Goal: Task Accomplishment & Management: Use online tool/utility

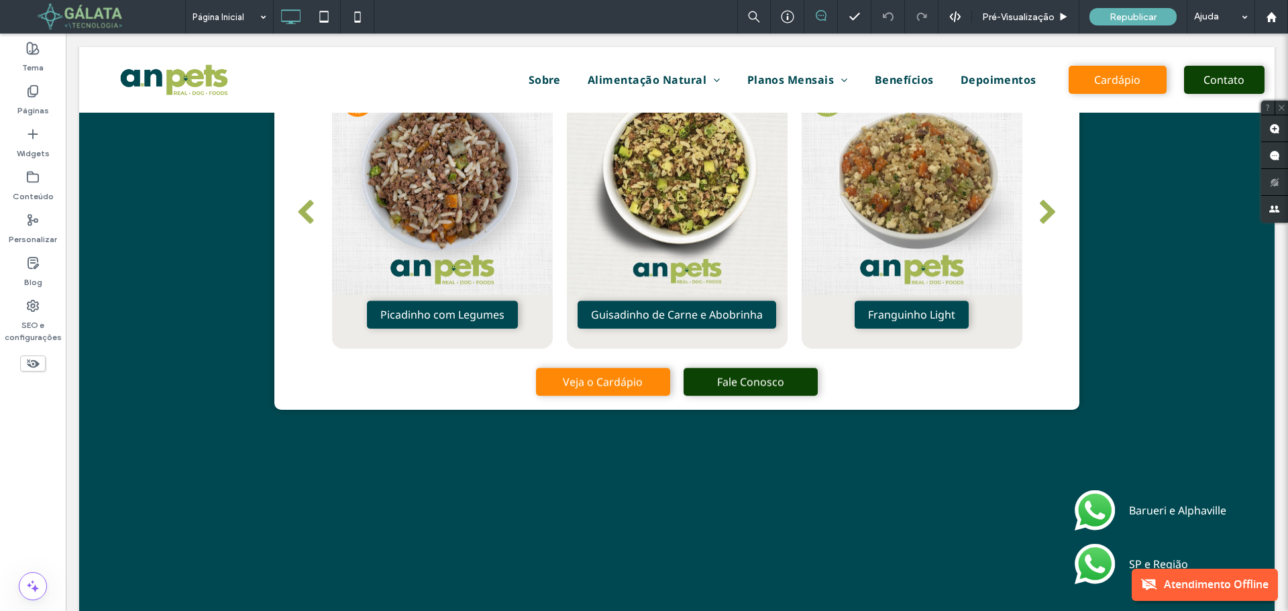
scroll to position [1275, 0]
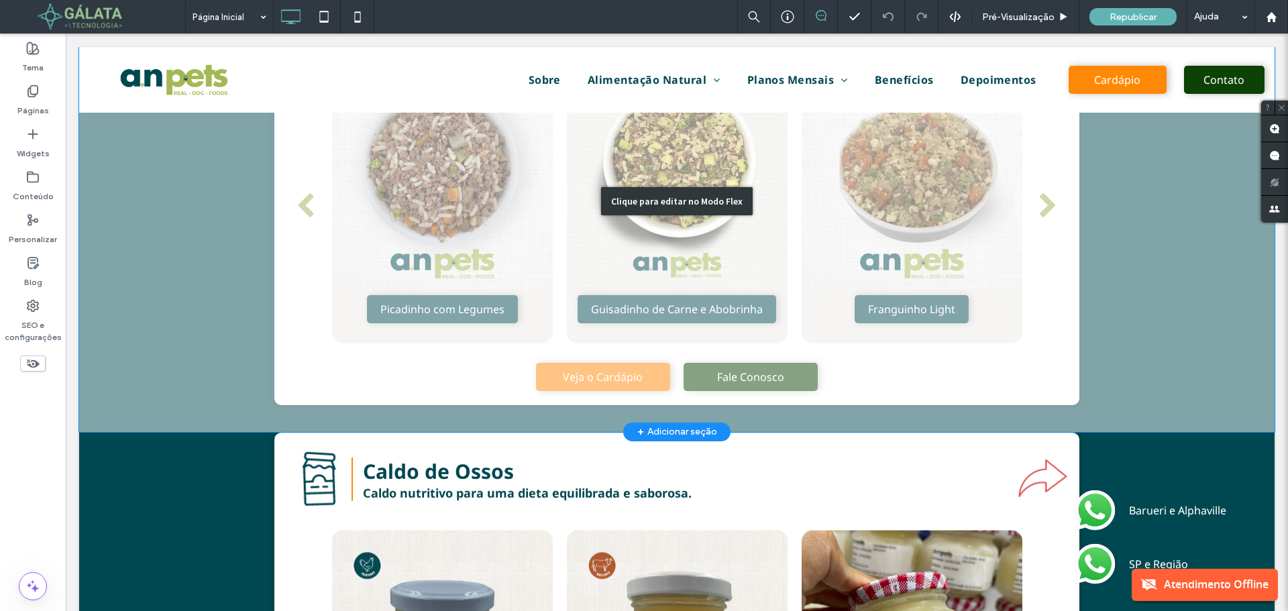
click at [755, 252] on div "Clique para editar no Modo Flex" at bounding box center [676, 201] width 1195 height 462
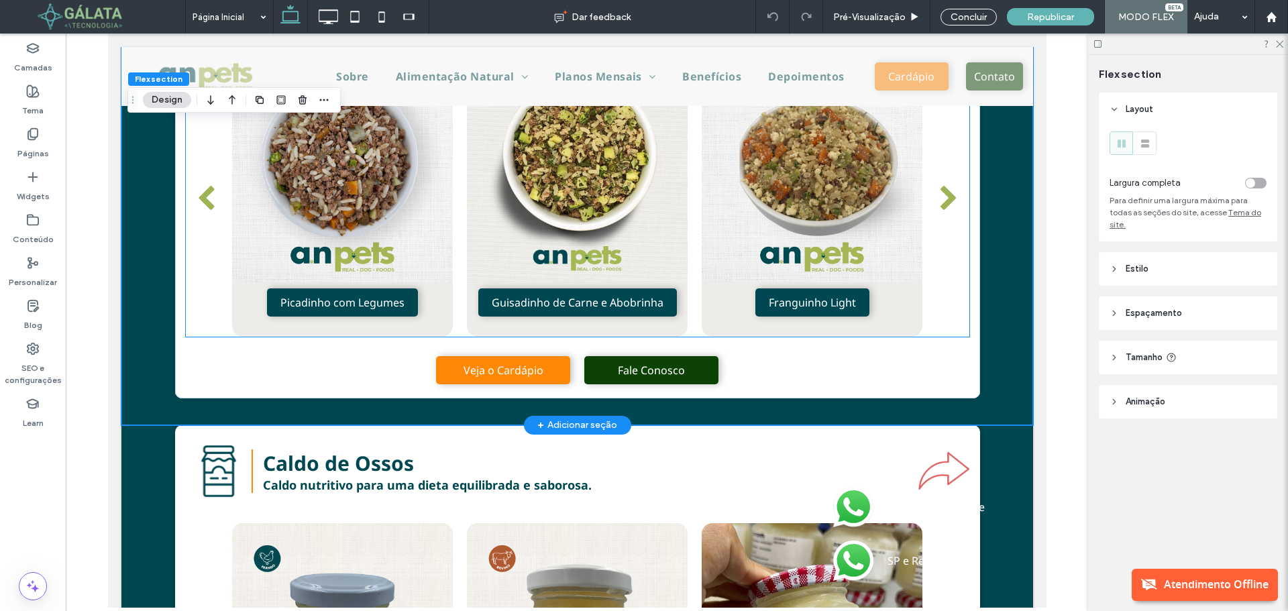
scroll to position [1252, 0]
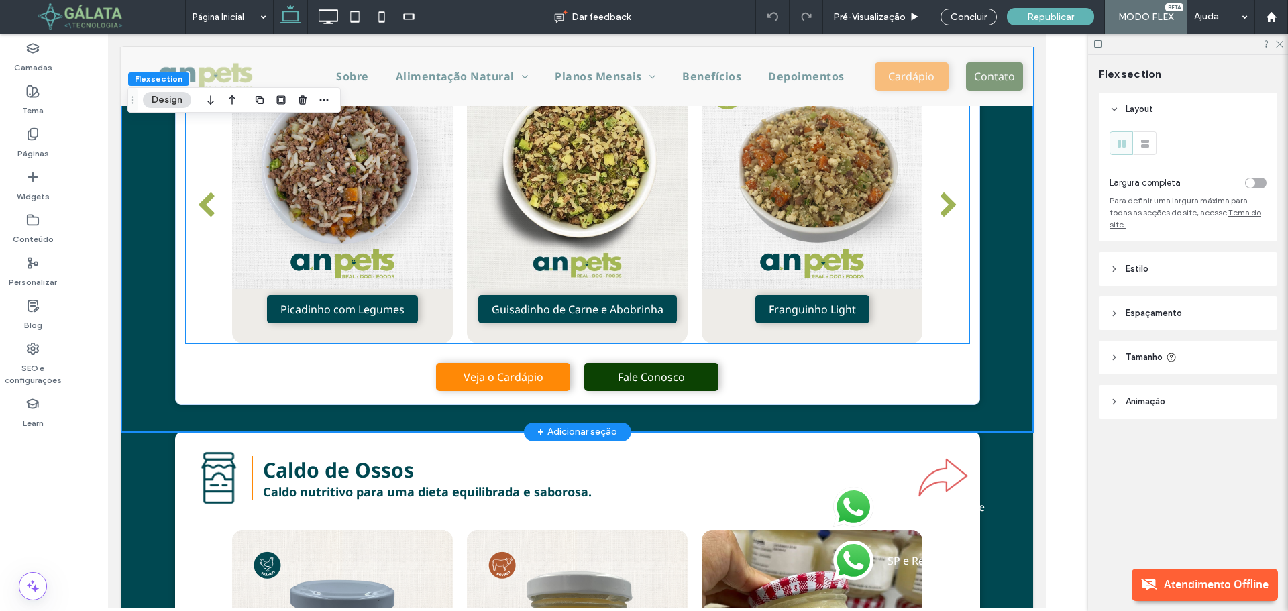
click at [843, 262] on div at bounding box center [811, 205] width 221 height 275
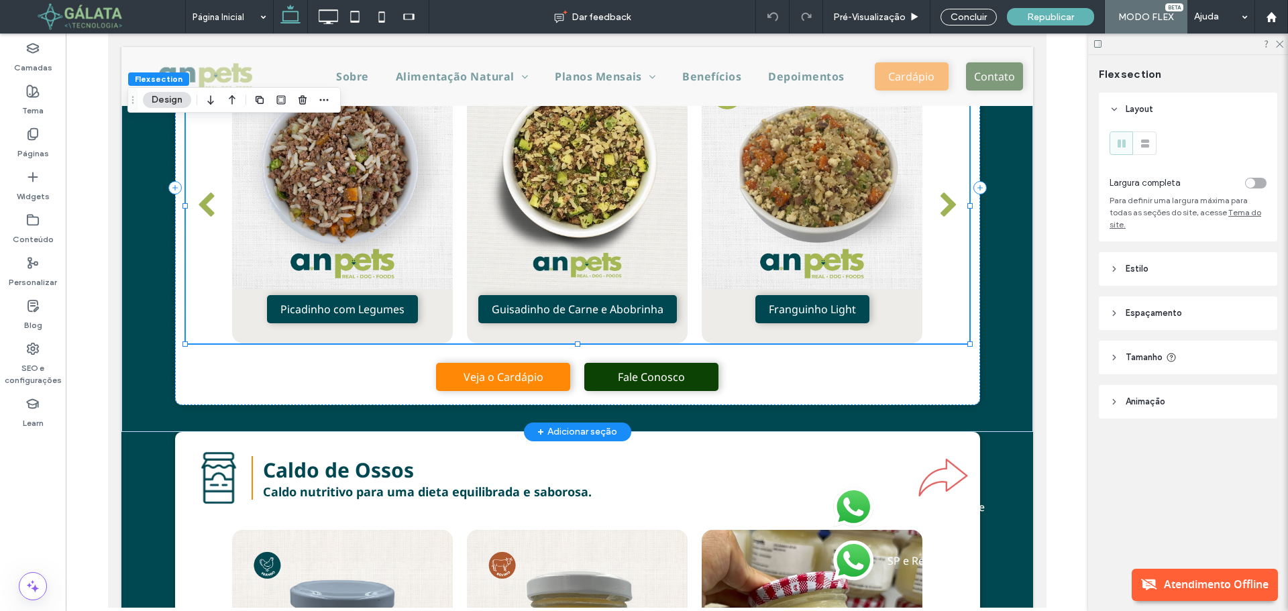
click at [843, 262] on div at bounding box center [811, 205] width 221 height 275
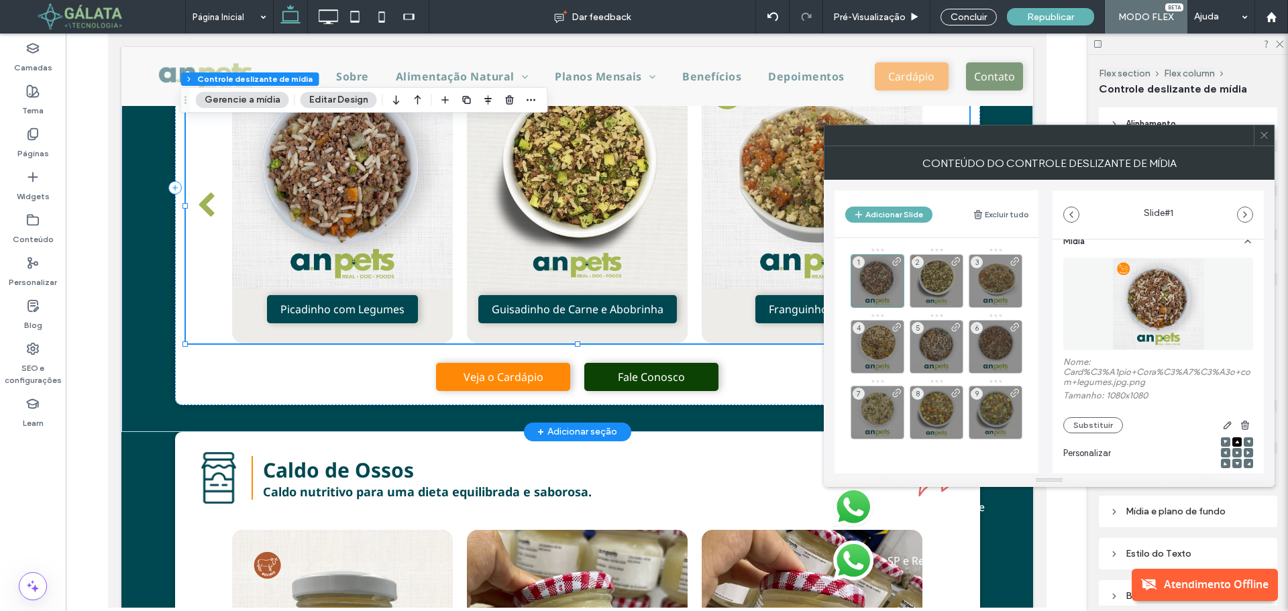
scroll to position [0, 0]
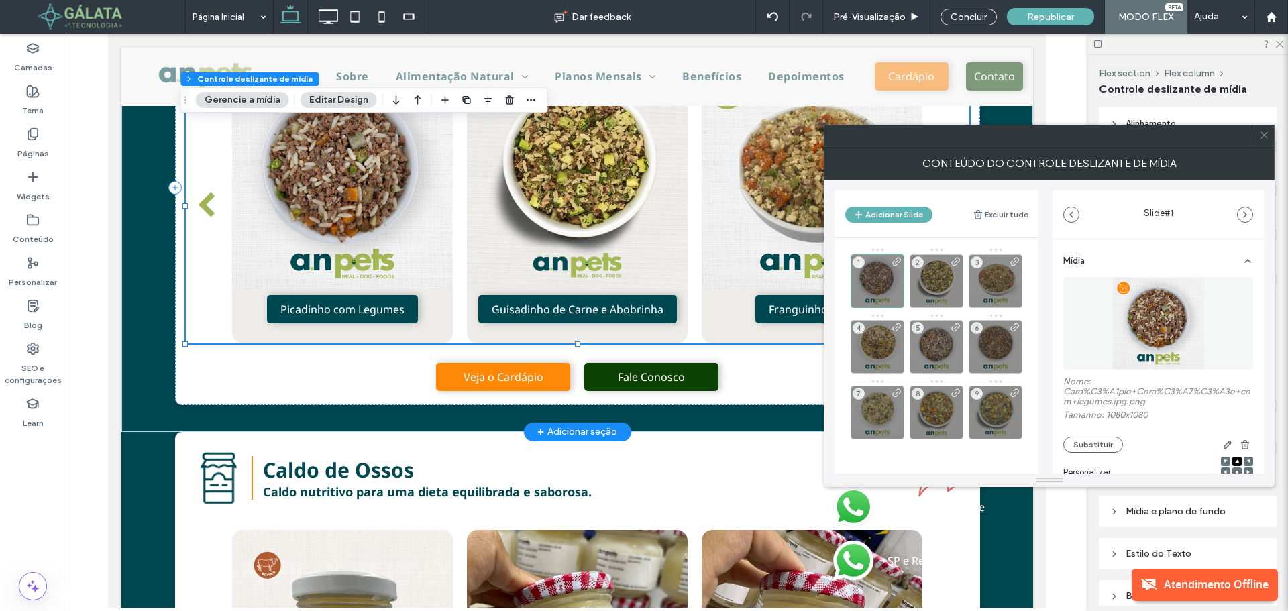
click at [348, 98] on button "Editar Design" at bounding box center [339, 100] width 76 height 16
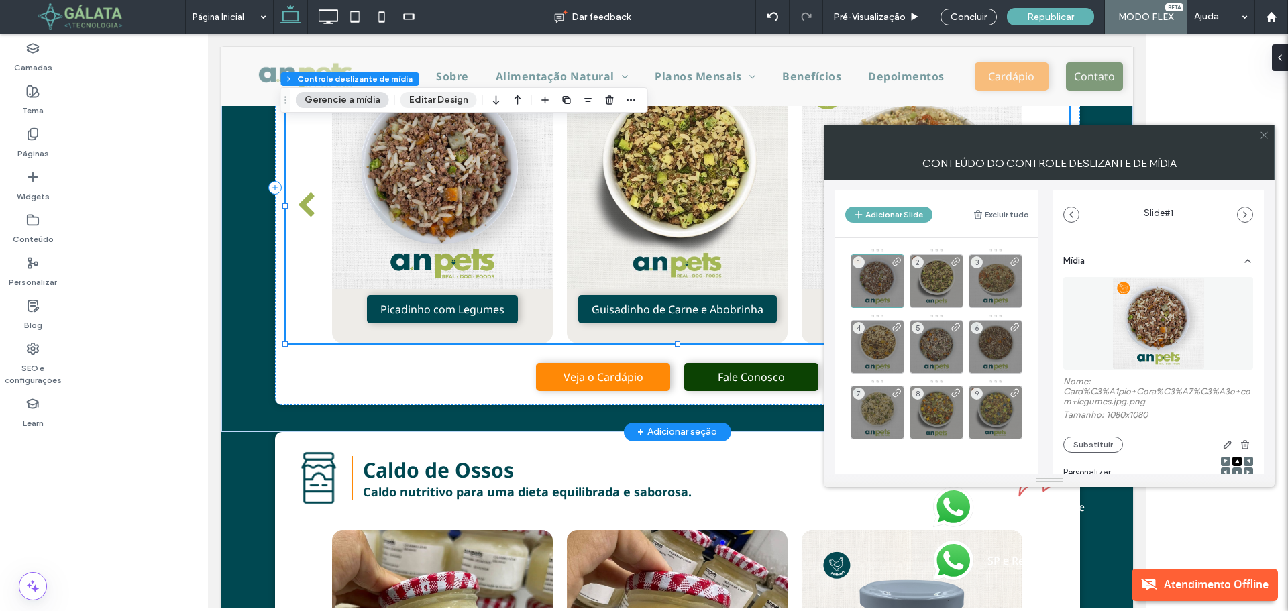
click at [427, 100] on button "Editar Design" at bounding box center [438, 100] width 76 height 16
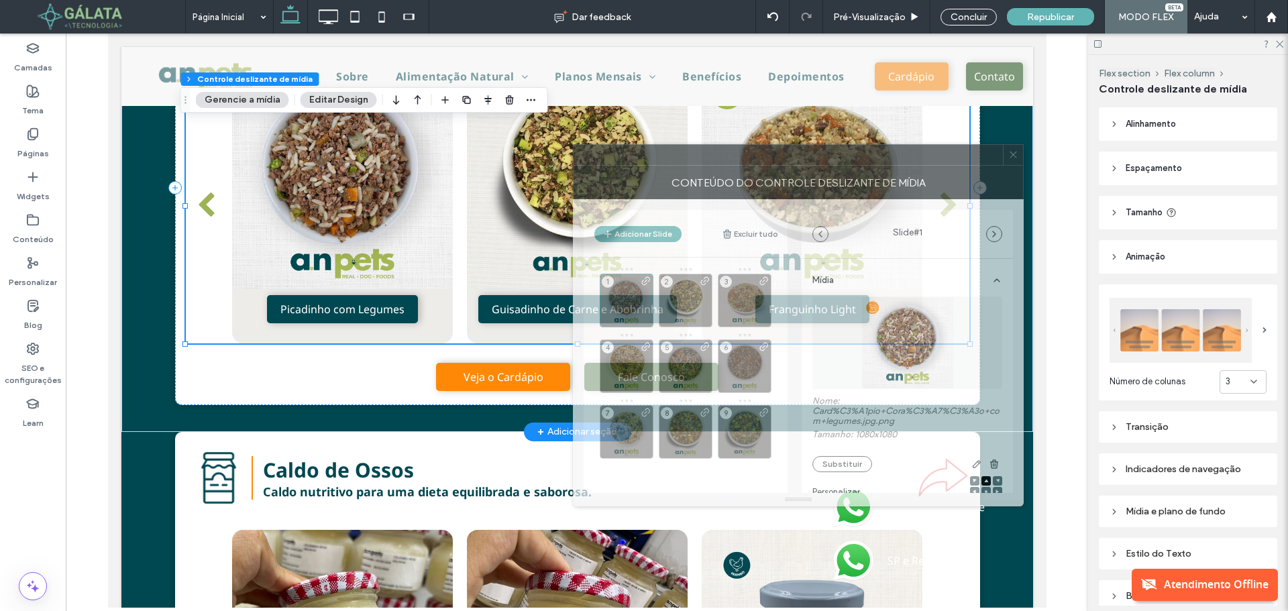
drag, startPoint x: 1121, startPoint y: 142, endPoint x: 866, endPoint y: 161, distance: 255.6
click at [867, 161] on div at bounding box center [788, 155] width 429 height 20
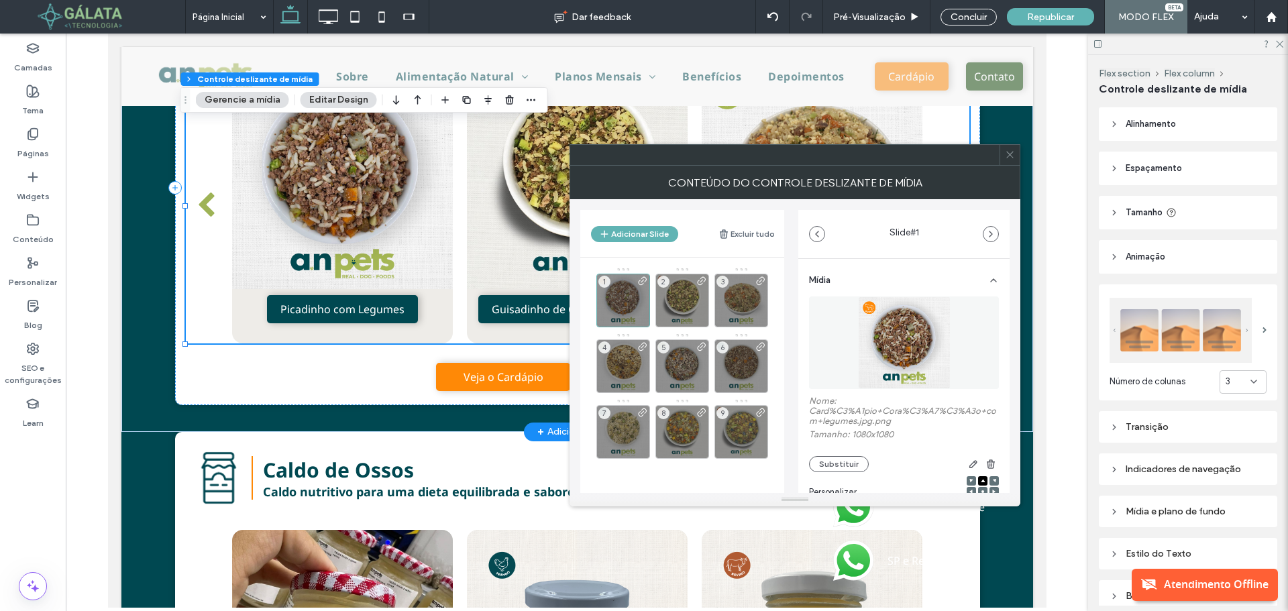
scroll to position [99, 0]
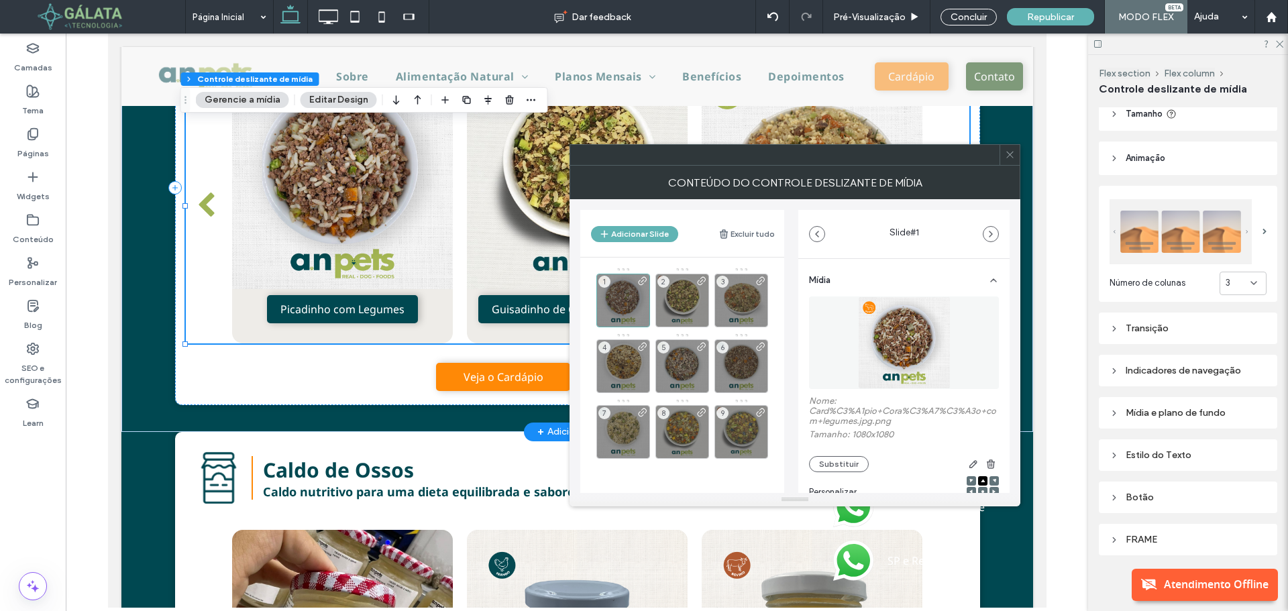
click at [1114, 413] on icon at bounding box center [1113, 413] width 9 height 9
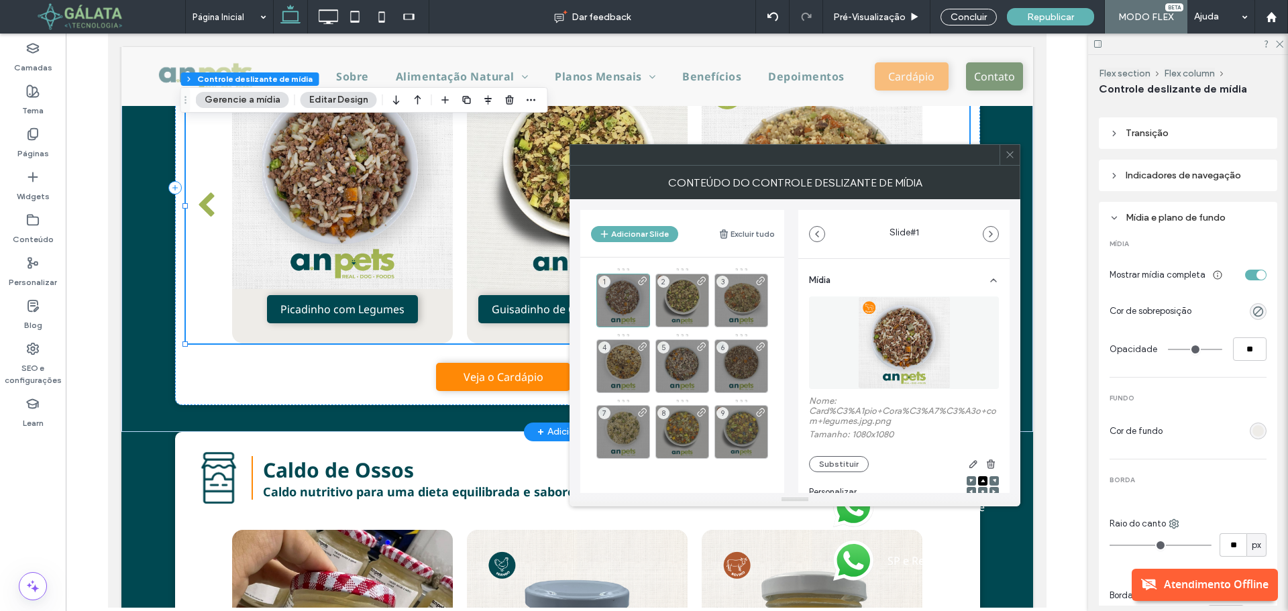
scroll to position [300, 0]
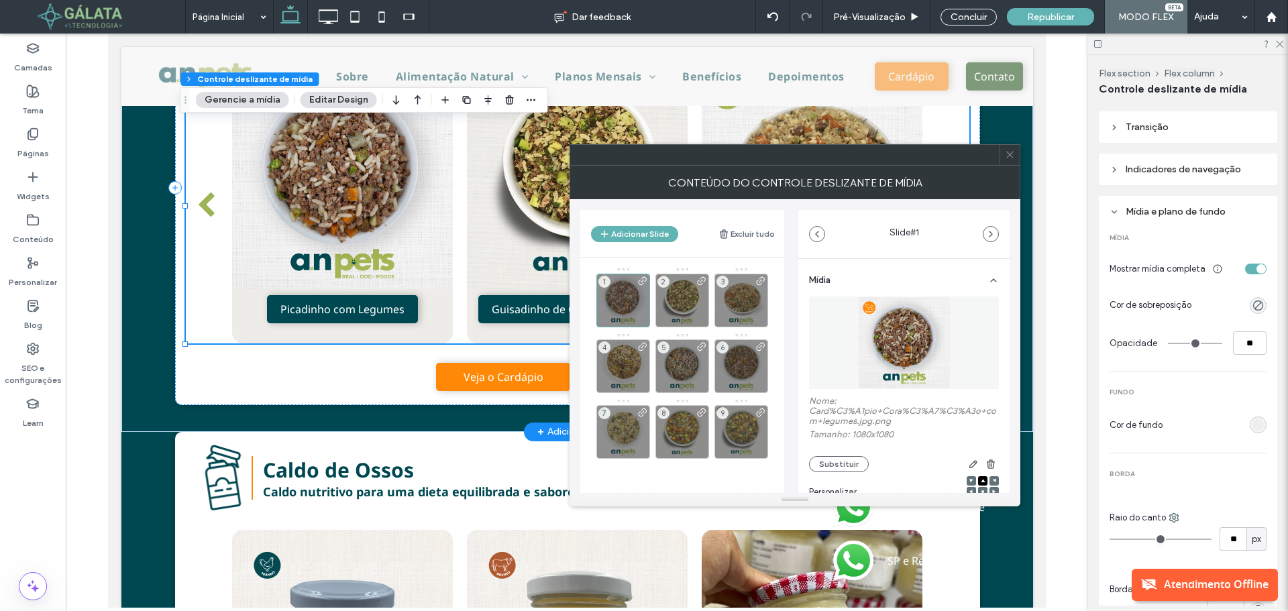
click at [1252, 419] on div "rgb(238, 236, 232)" at bounding box center [1257, 424] width 11 height 11
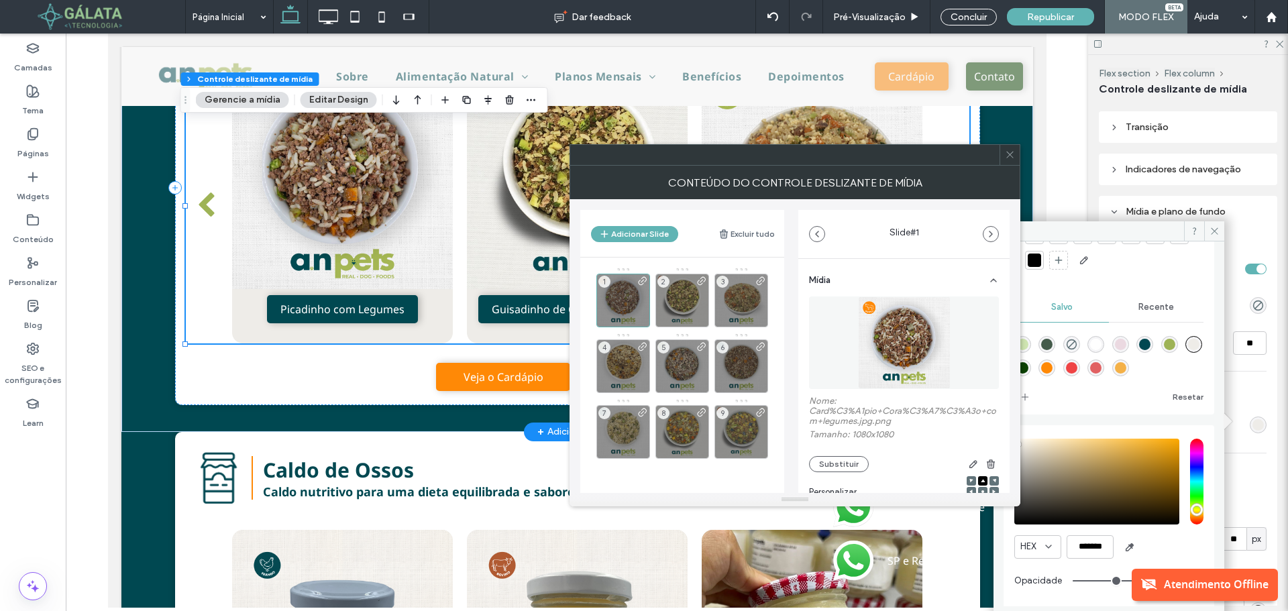
scroll to position [80, 0]
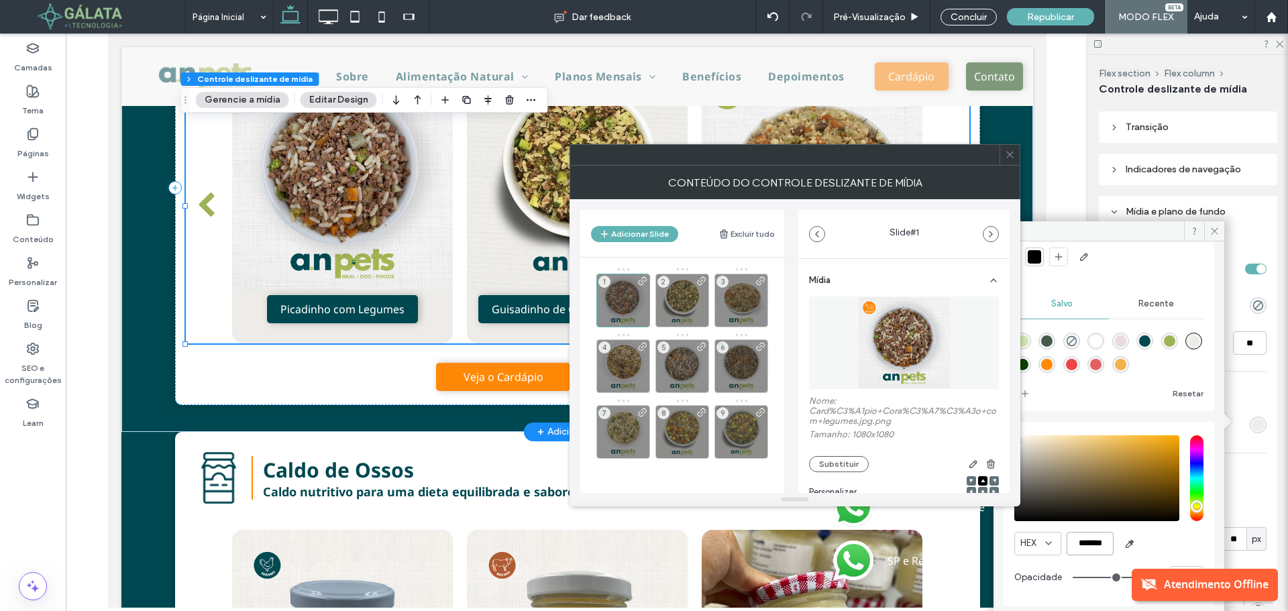
click at [1088, 545] on input "*******" at bounding box center [1090, 543] width 47 height 23
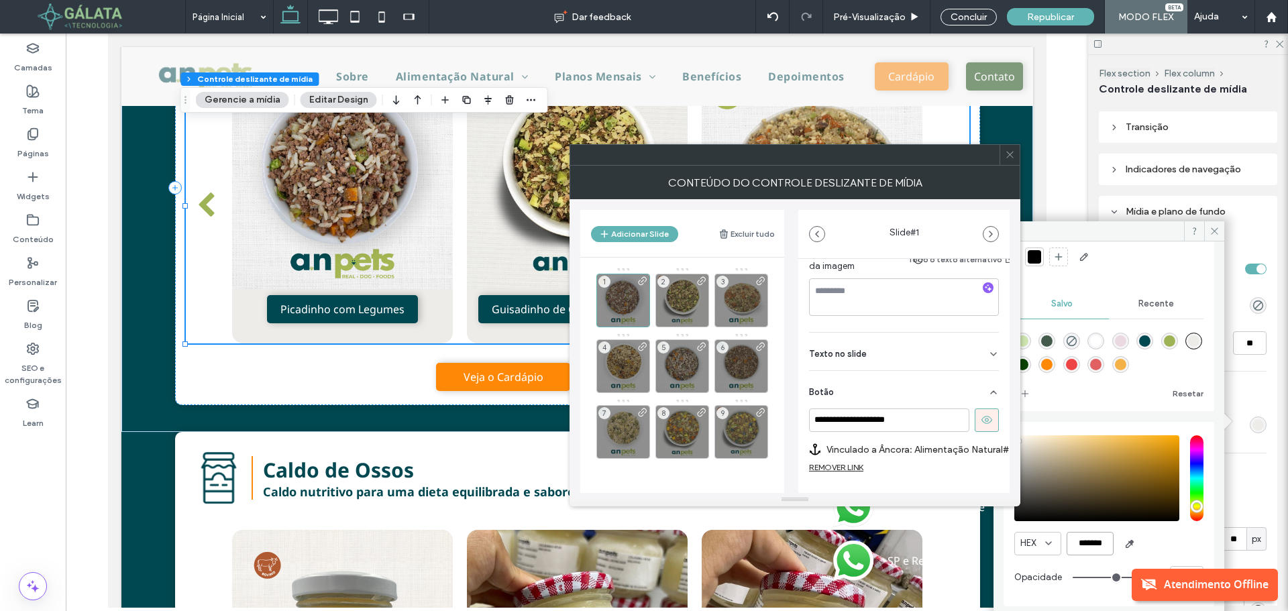
scroll to position [311, 0]
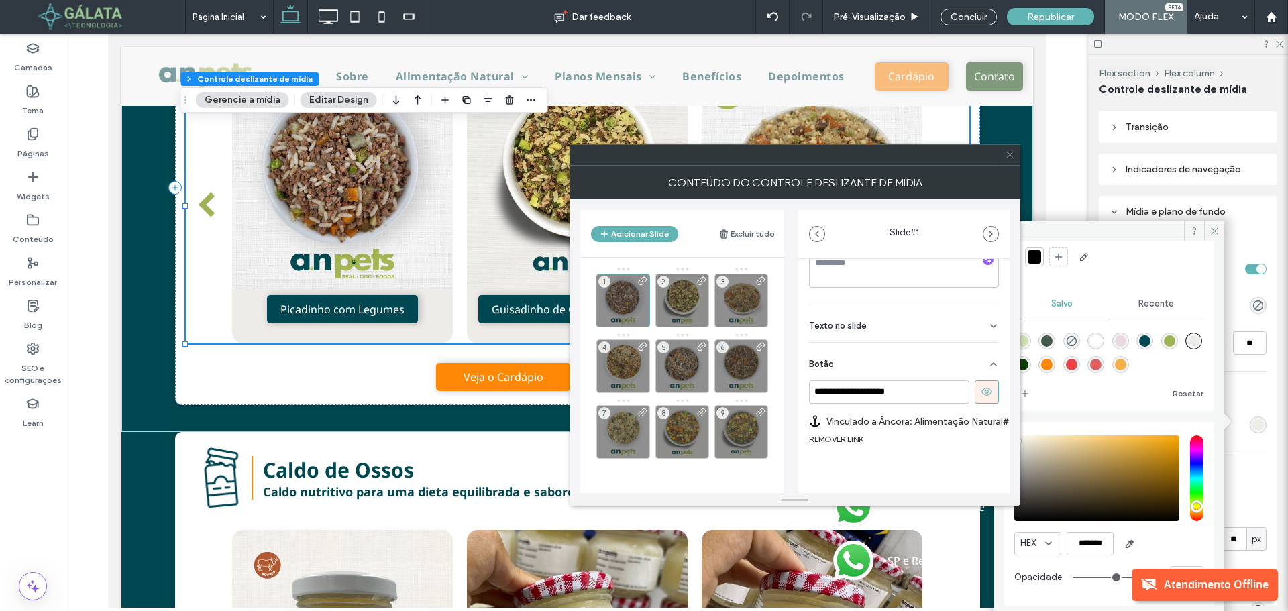
click at [1010, 162] on span at bounding box center [1010, 155] width 10 height 20
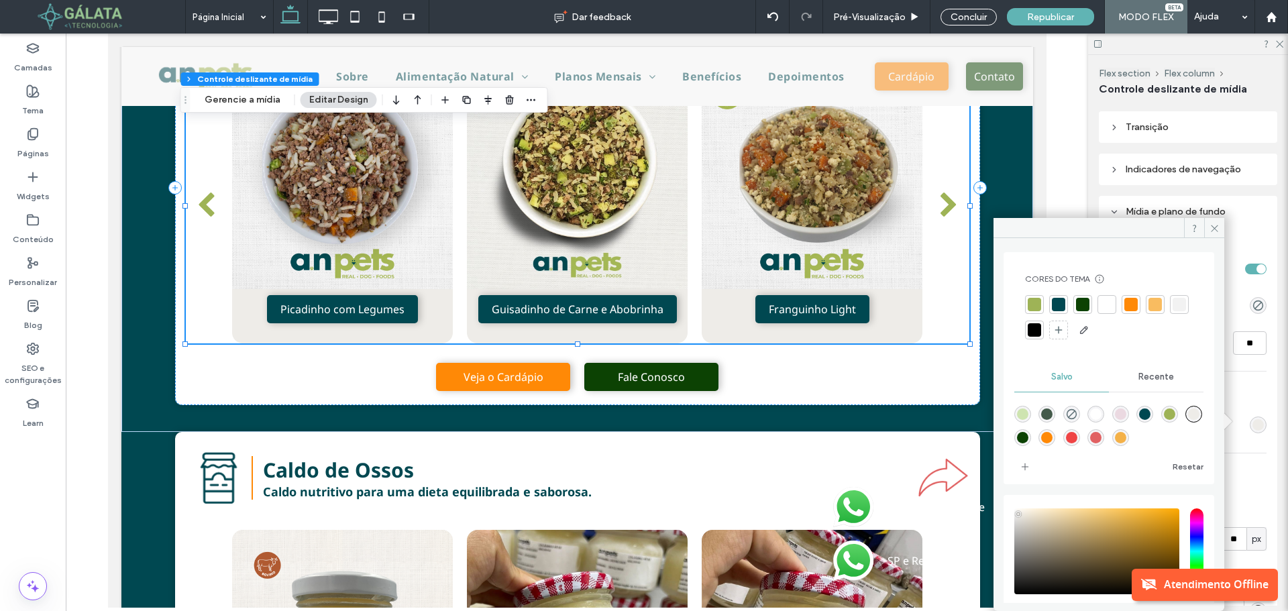
scroll to position [0, 0]
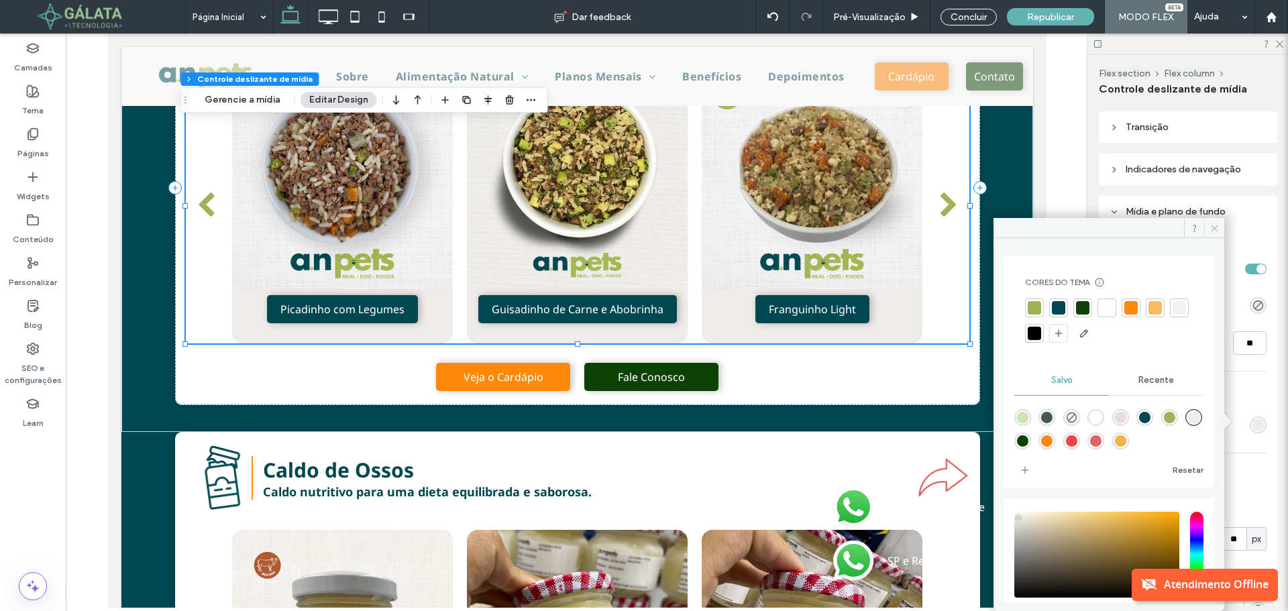
click at [1209, 226] on span at bounding box center [1214, 228] width 20 height 20
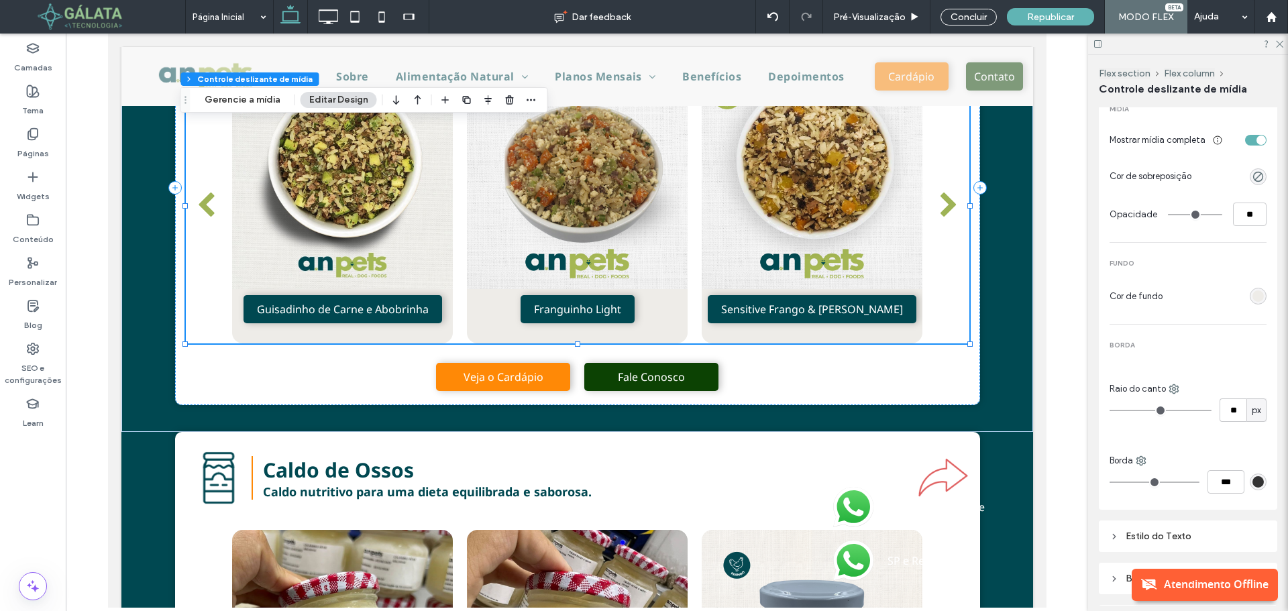
scroll to position [434, 0]
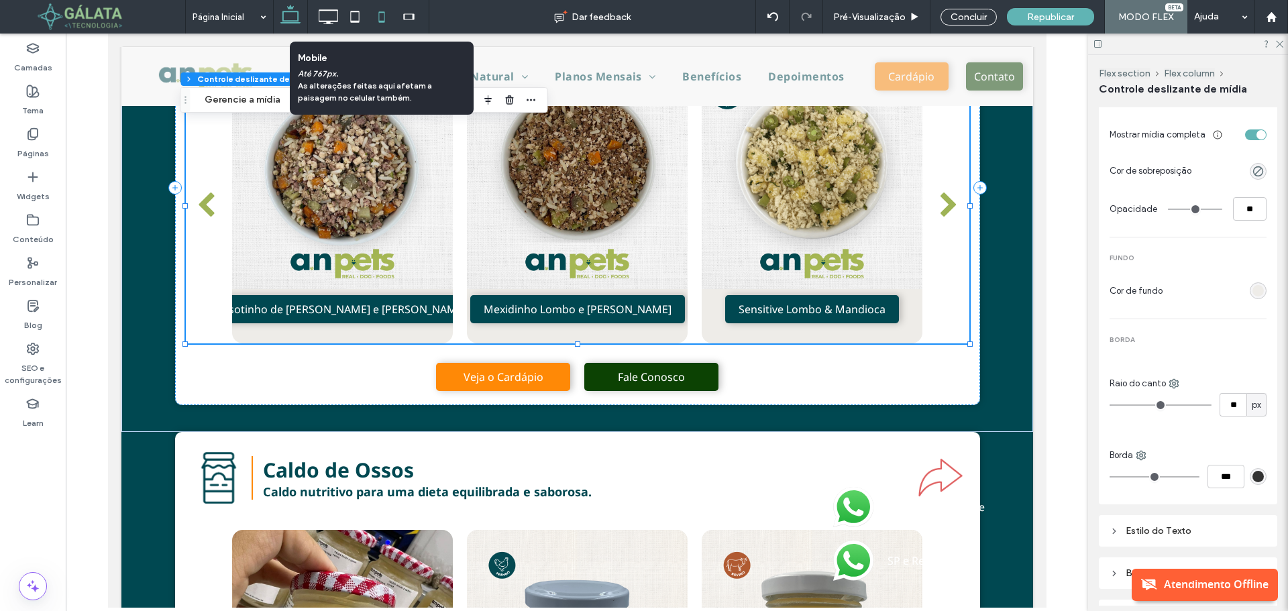
click at [386, 16] on icon at bounding box center [381, 16] width 27 height 27
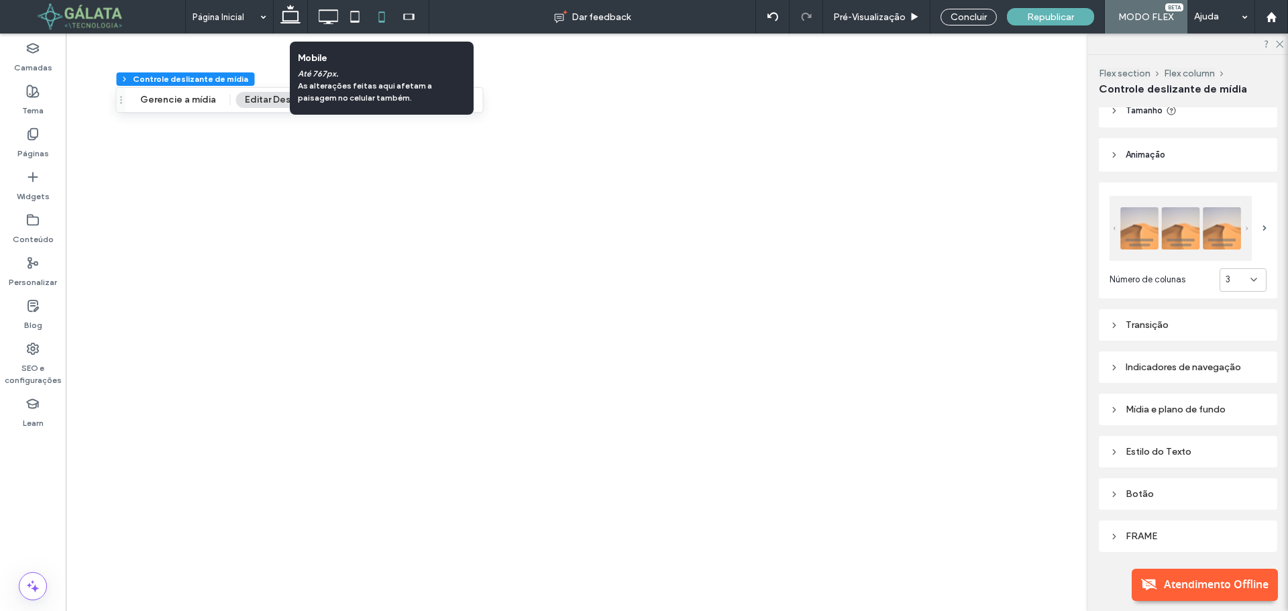
type input "***"
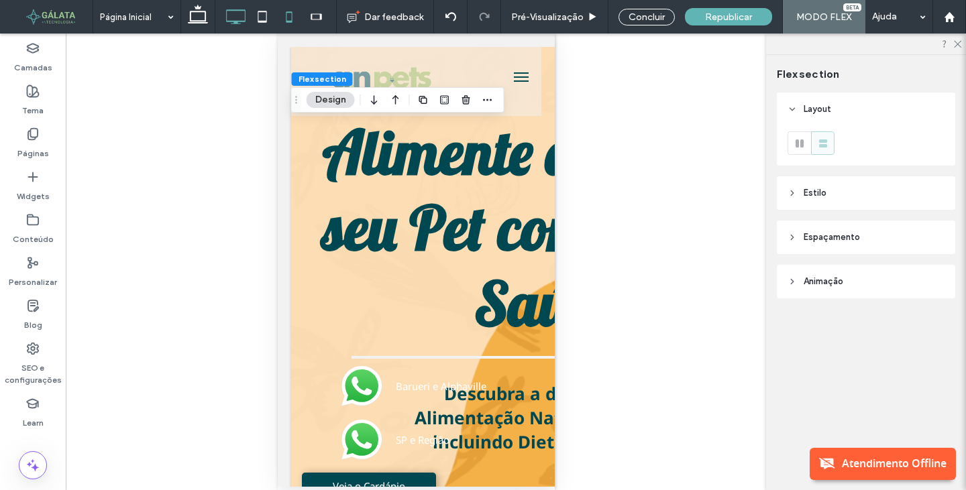
click at [229, 12] on icon at bounding box center [235, 16] width 27 height 27
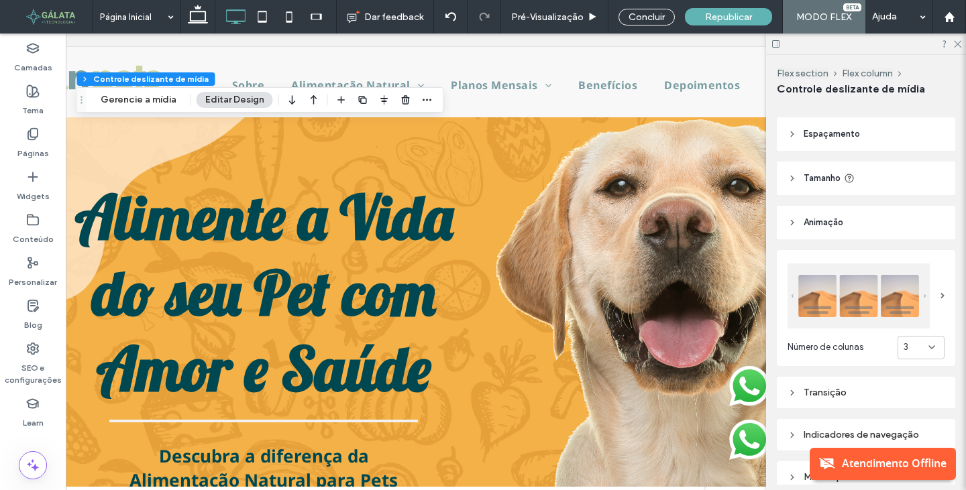
scroll to position [67, 0]
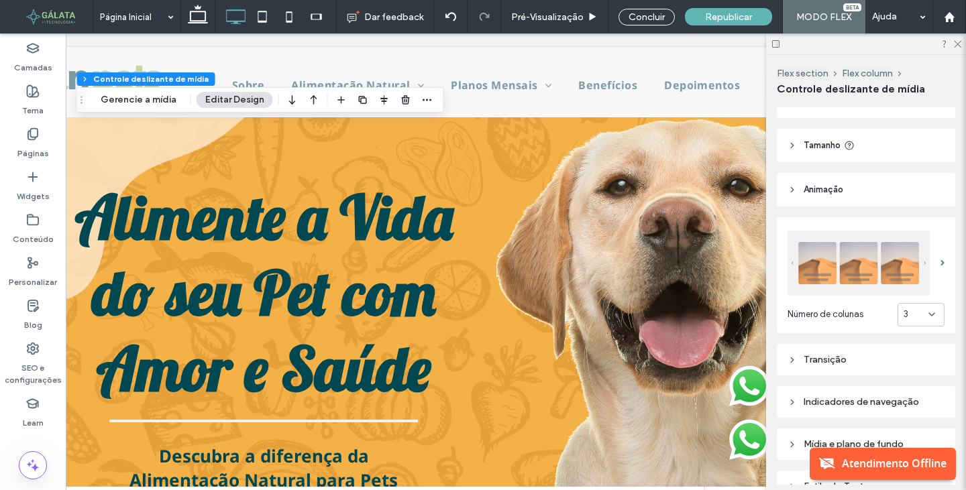
click at [150, 111] on div "Flex section Flex column Controle deslizante de mídia Gerencie a mídia Editar D…" at bounding box center [260, 99] width 368 height 25
click at [151, 99] on button "Gerencie a mídia" at bounding box center [138, 100] width 93 height 16
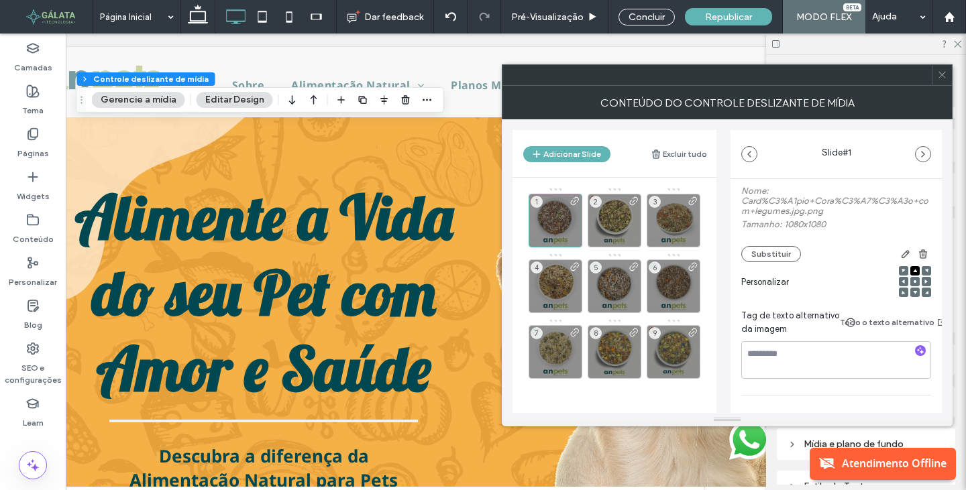
scroll to position [134, 0]
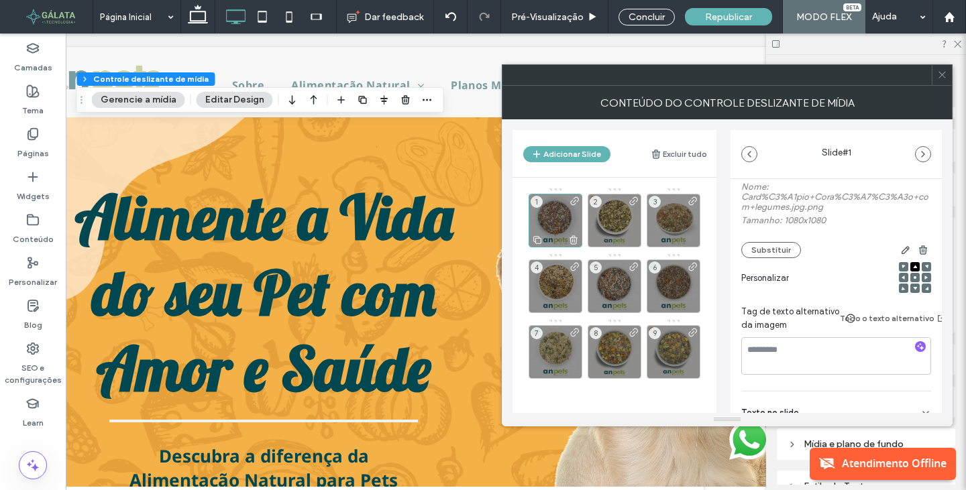
click at [547, 228] on div "1" at bounding box center [556, 221] width 54 height 54
click at [575, 197] on use at bounding box center [575, 201] width 8 height 8
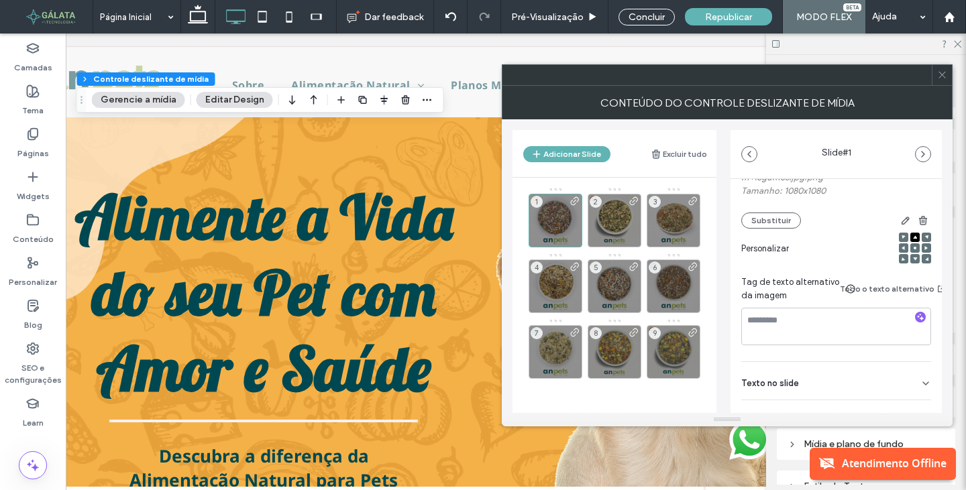
scroll to position [43, 0]
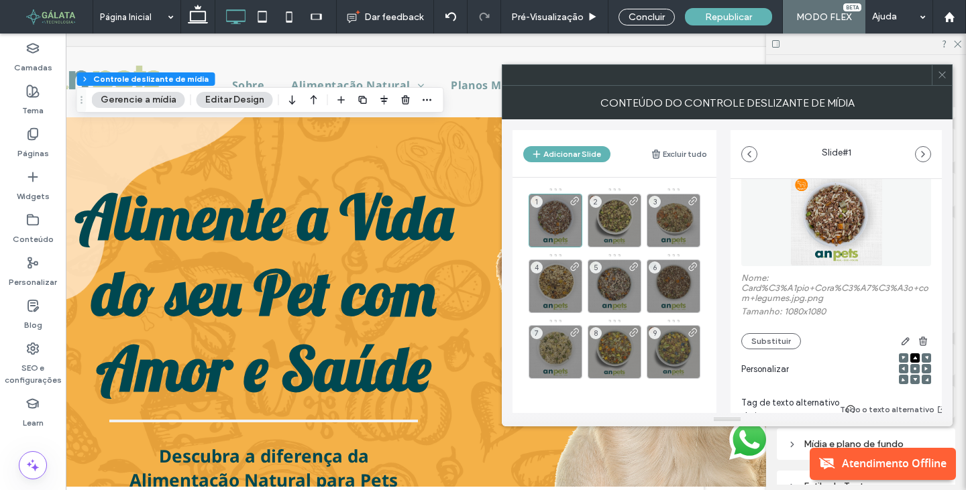
click at [821, 295] on label "Nome: Card%C3%A1pio+Cora%C3%A7%C3%A3o+com+legumes.jpg.png" at bounding box center [836, 290] width 190 height 34
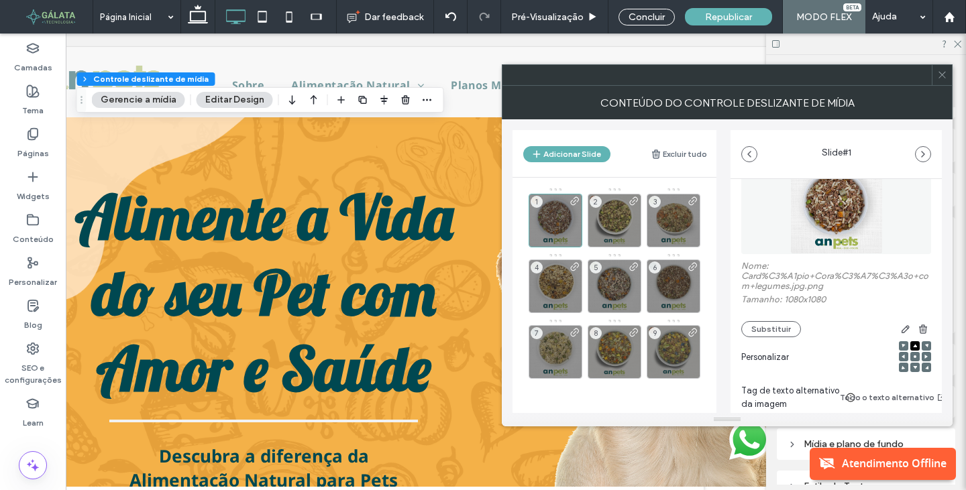
scroll to position [0, 0]
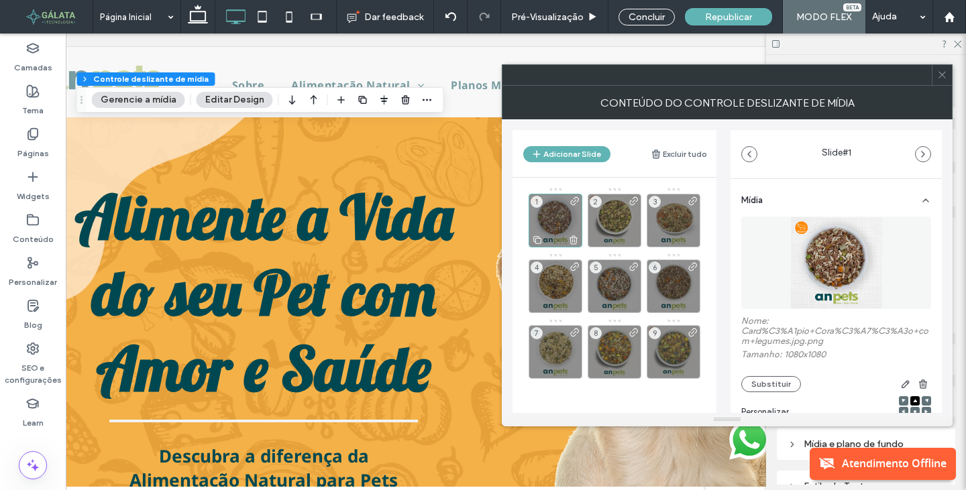
click at [569, 228] on div "1" at bounding box center [556, 221] width 54 height 54
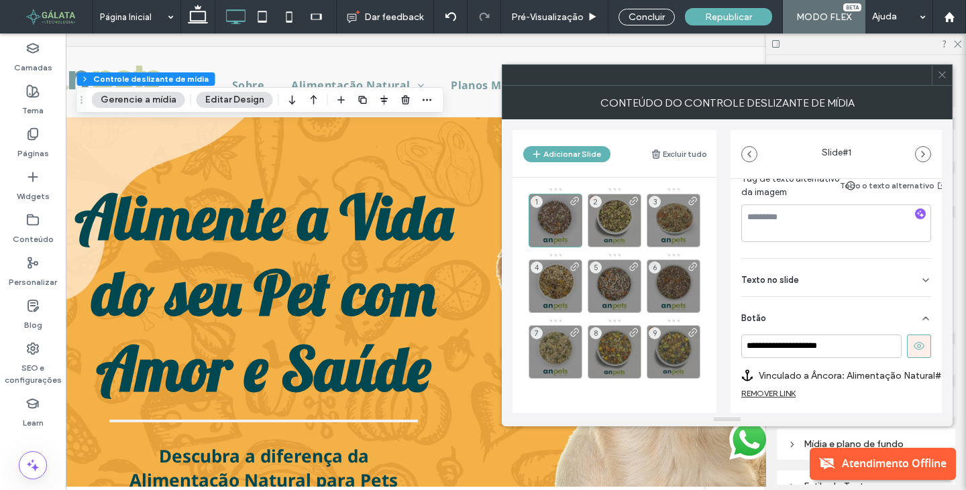
scroll to position [268, 0]
drag, startPoint x: 869, startPoint y: 347, endPoint x: 585, endPoint y: 350, distance: 283.8
click at [586, 349] on div "**********" at bounding box center [726, 266] width 429 height 294
click at [614, 220] on div "2" at bounding box center [615, 221] width 54 height 54
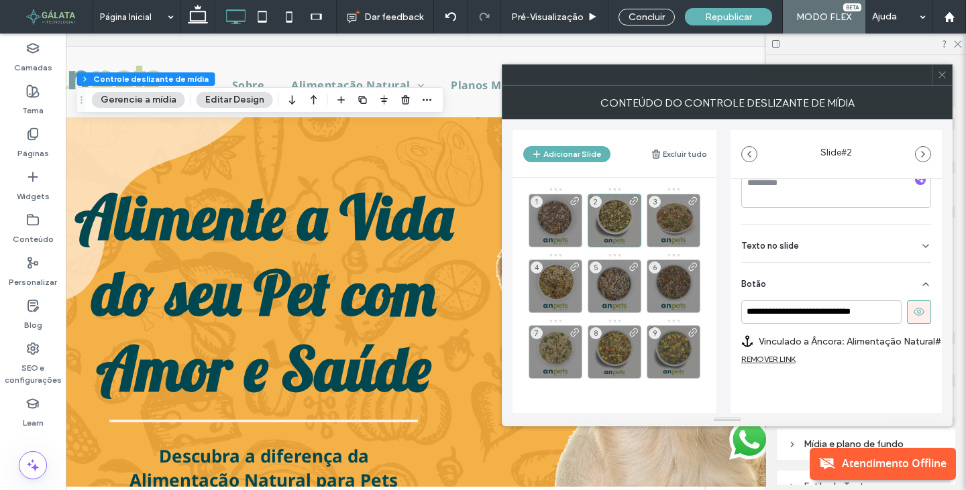
scroll to position [301, 0]
click at [840, 310] on input "**********" at bounding box center [821, 312] width 160 height 23
click at [873, 331] on label "Vinculado a Âncora: Alimentação Natural#adulto-carne-com-legumes" at bounding box center [854, 341] width 190 height 25
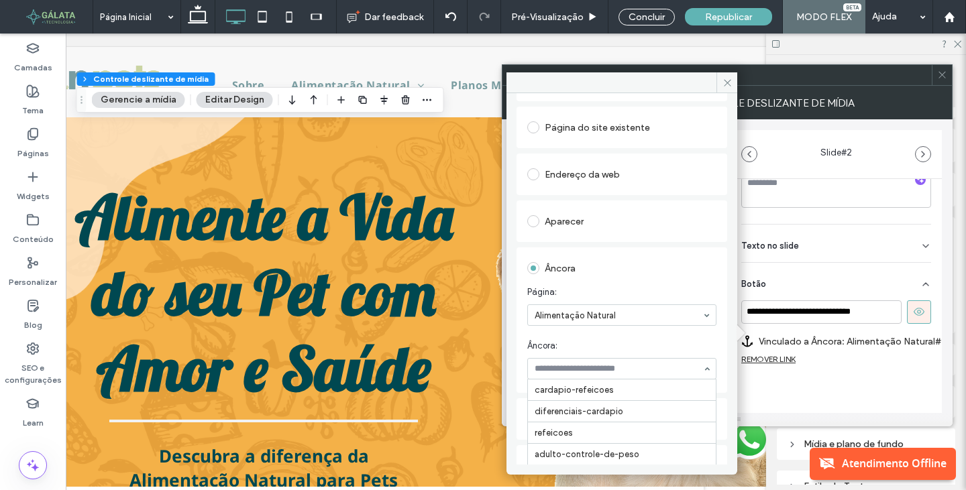
scroll to position [203, 0]
drag, startPoint x: 659, startPoint y: 368, endPoint x: 547, endPoint y: 381, distance: 112.8
click at [647, 344] on span "Âncora:" at bounding box center [619, 345] width 184 height 13
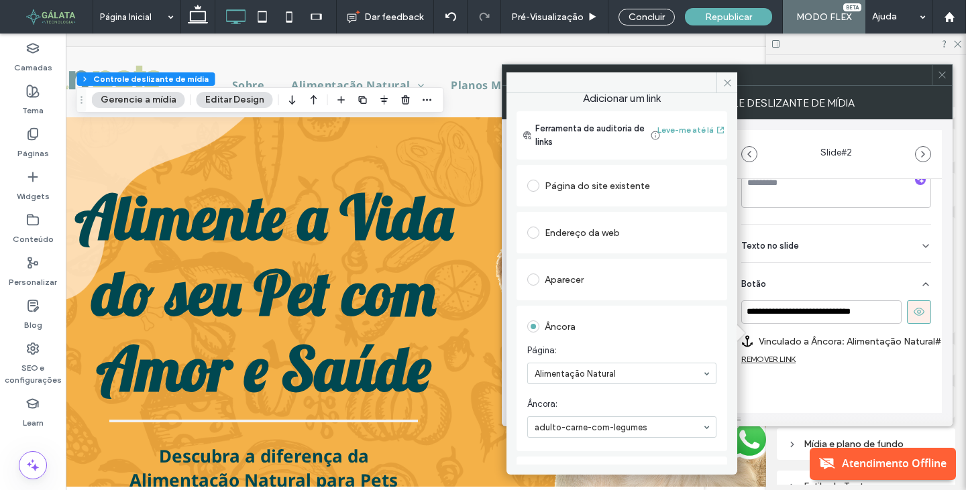
scroll to position [0, 0]
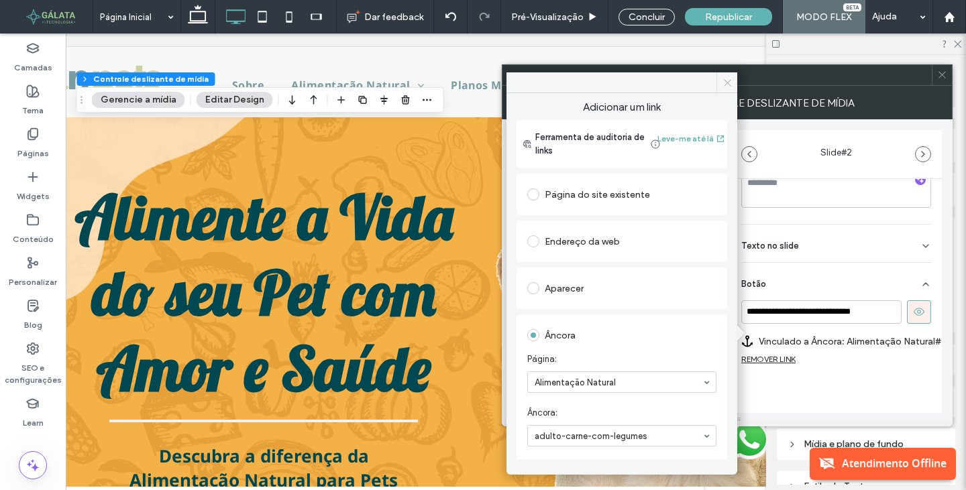
click at [728, 83] on icon at bounding box center [727, 83] width 10 height 10
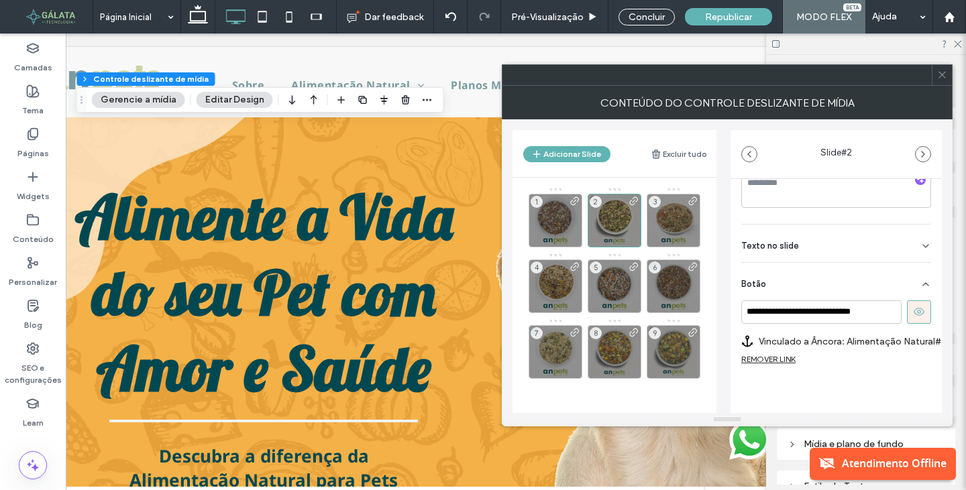
drag, startPoint x: 908, startPoint y: 325, endPoint x: 845, endPoint y: 372, distance: 78.6
click at [845, 372] on div "**********" at bounding box center [835, 175] width 211 height 574
click at [916, 332] on label "Vinculado a Âncora: Alimentação Natural#adulto-carne-com-legumes" at bounding box center [854, 341] width 190 height 25
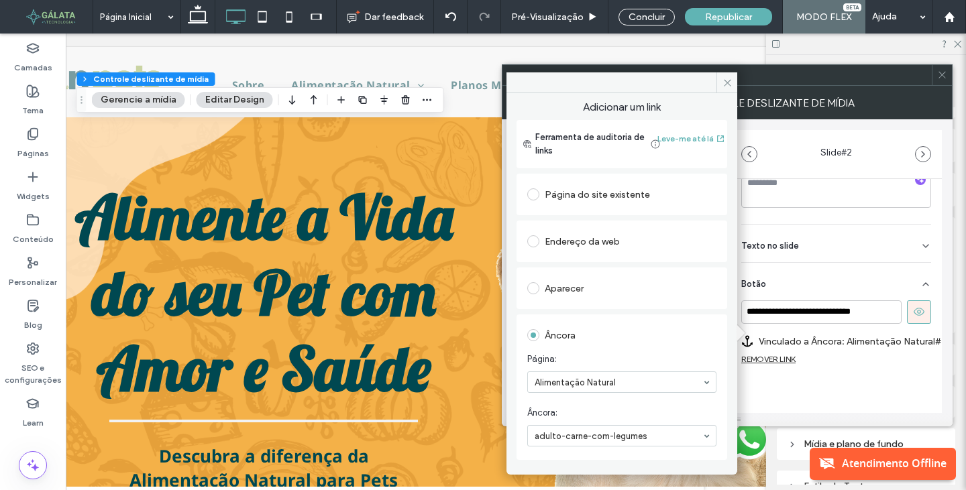
click at [726, 76] on span at bounding box center [726, 82] width 21 height 20
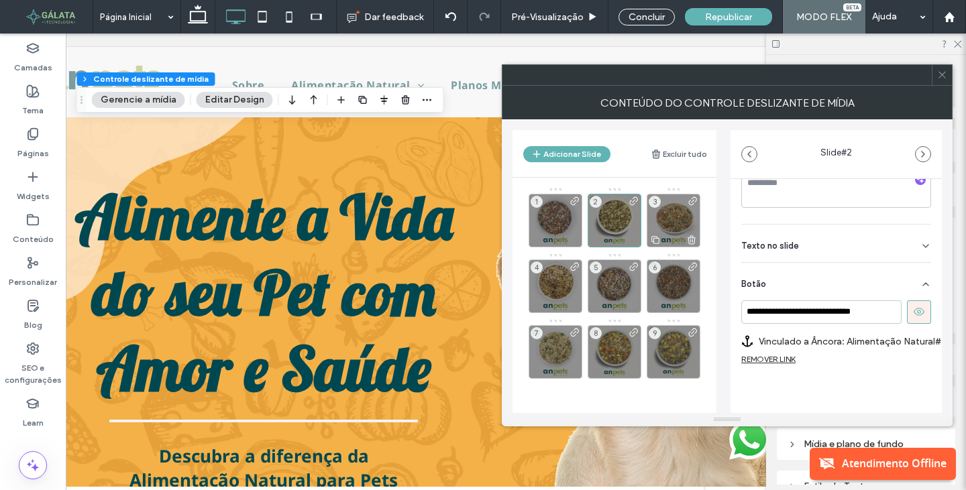
click at [680, 221] on div "3" at bounding box center [674, 221] width 54 height 54
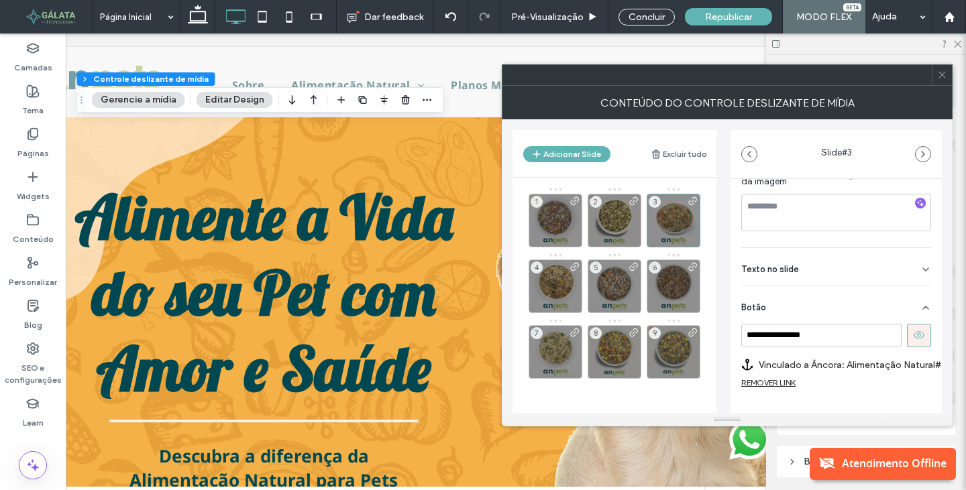
scroll to position [268, 0]
drag, startPoint x: 854, startPoint y: 338, endPoint x: 697, endPoint y: 339, distance: 157.0
click at [697, 339] on div "**********" at bounding box center [726, 266] width 429 height 294
click at [919, 364] on label "Vinculado a Âncora: Alimentação Natural#adulto-controle-de-peso" at bounding box center [854, 364] width 190 height 25
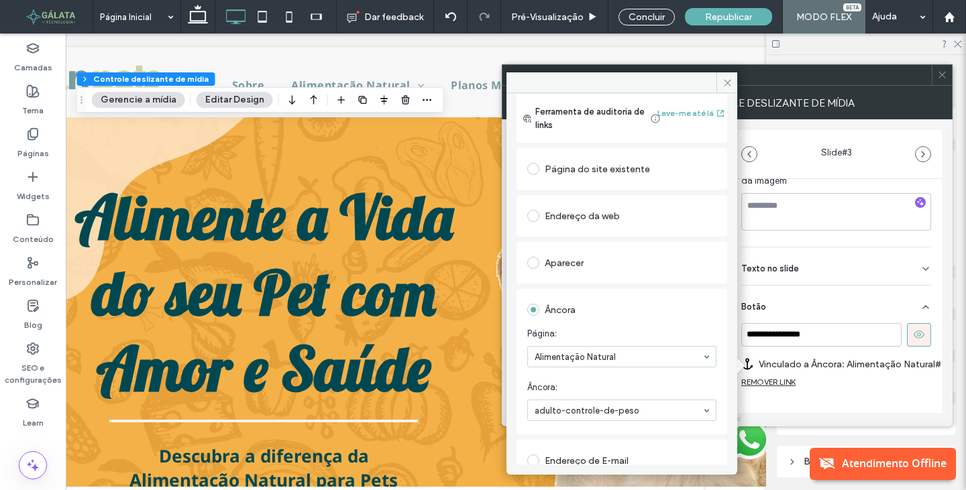
scroll to position [67, 0]
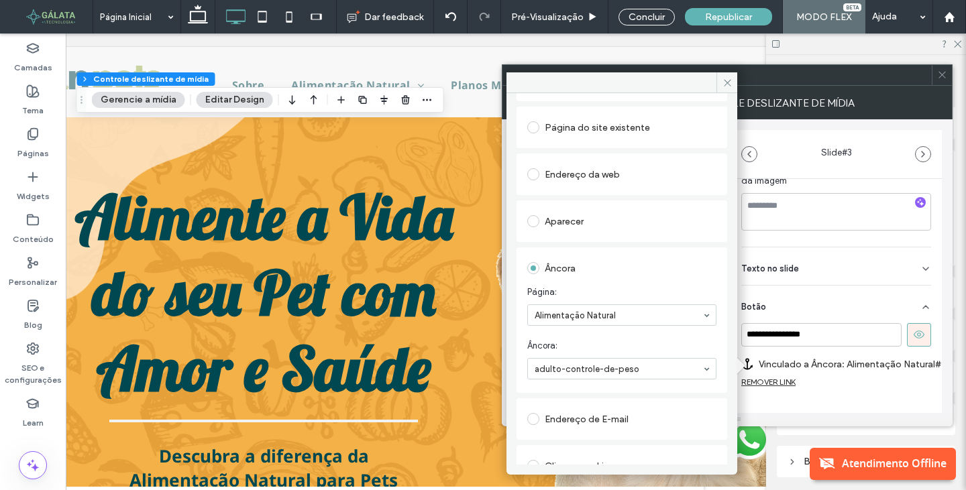
click at [845, 282] on div "Texto no slide" at bounding box center [836, 267] width 190 height 38
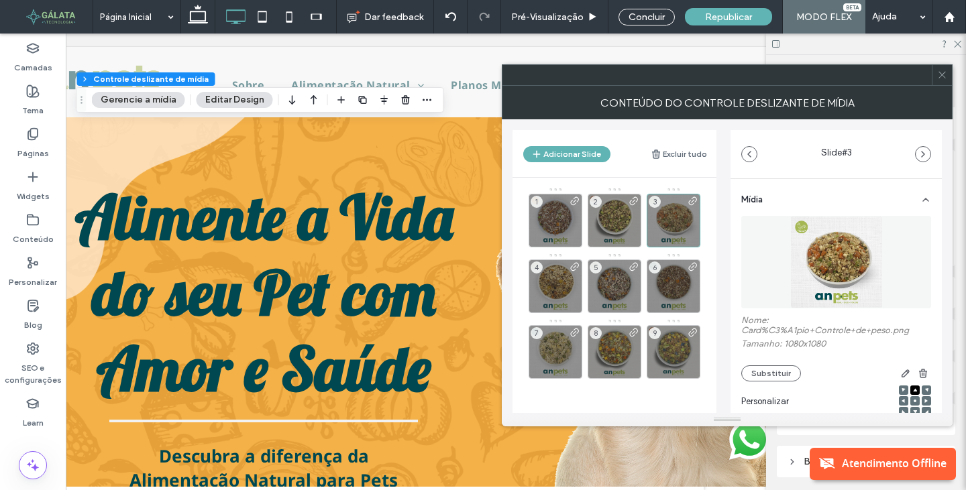
scroll to position [0, 0]
click at [663, 225] on div "3" at bounding box center [674, 221] width 54 height 54
click at [610, 220] on div "2" at bounding box center [615, 221] width 54 height 54
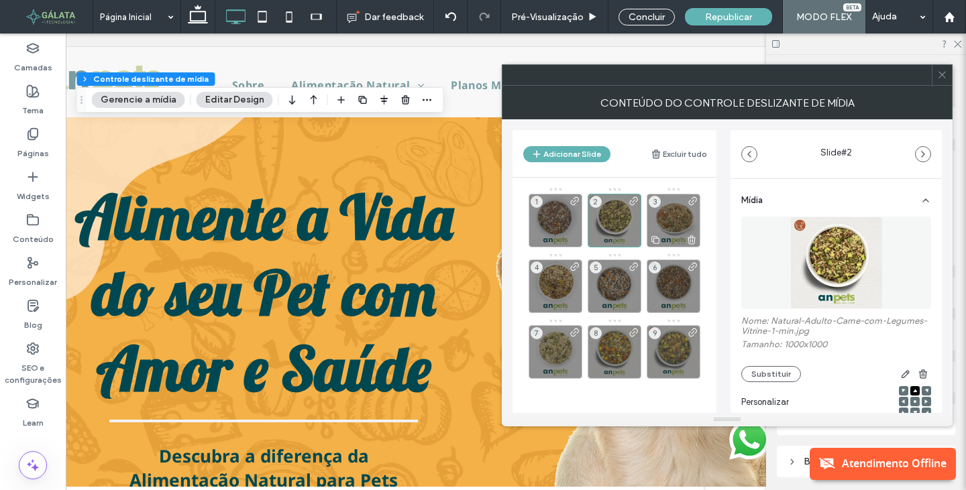
click at [684, 213] on div "3" at bounding box center [674, 221] width 54 height 54
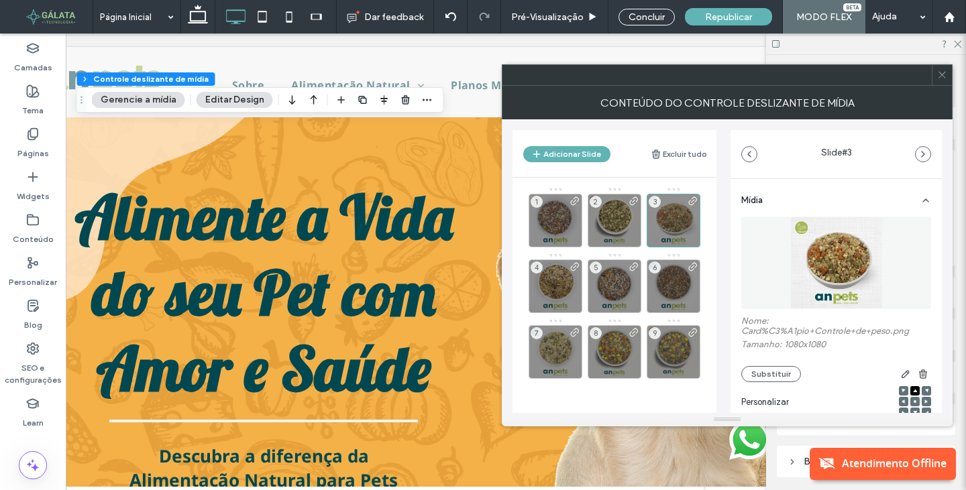
drag, startPoint x: 678, startPoint y: 213, endPoint x: 682, endPoint y: 75, distance: 137.6
click at [682, 75] on div at bounding box center [716, 75] width 429 height 20
click at [607, 219] on div "2" at bounding box center [615, 221] width 54 height 54
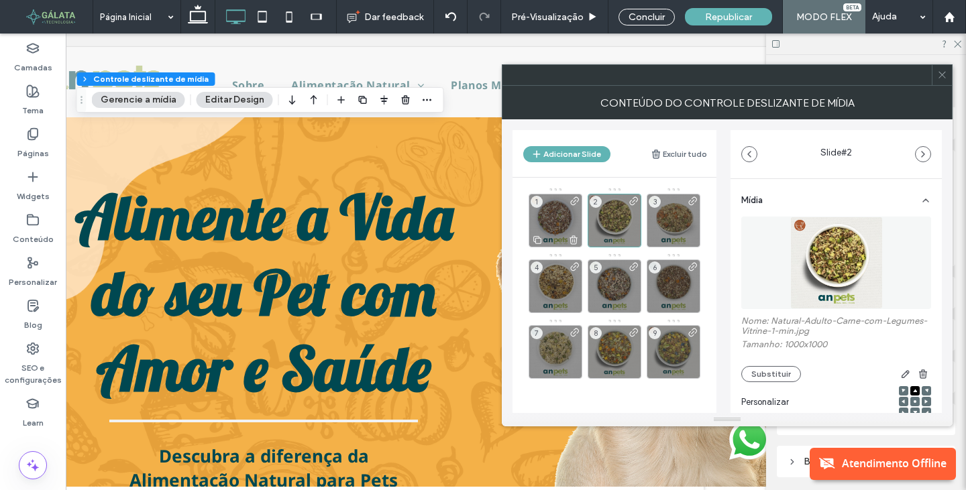
click at [550, 222] on div "1" at bounding box center [556, 221] width 54 height 54
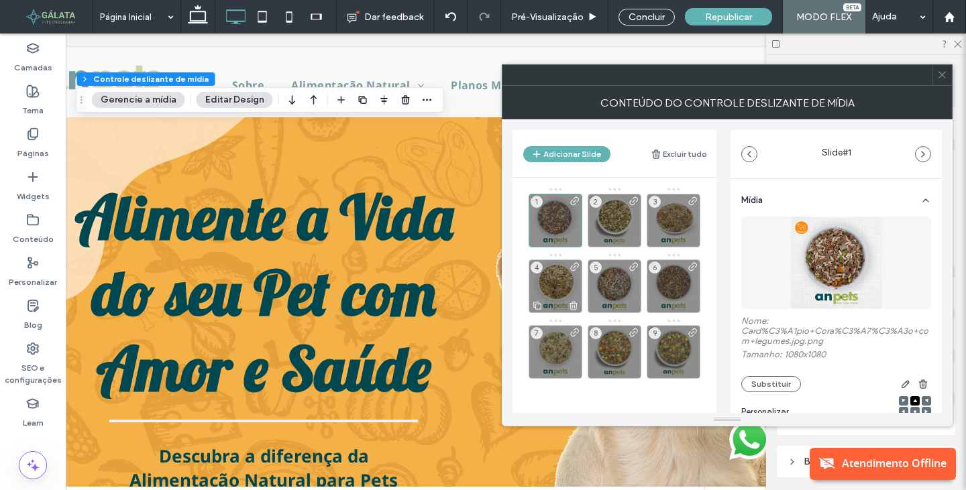
click at [557, 268] on div "4" at bounding box center [556, 287] width 54 height 54
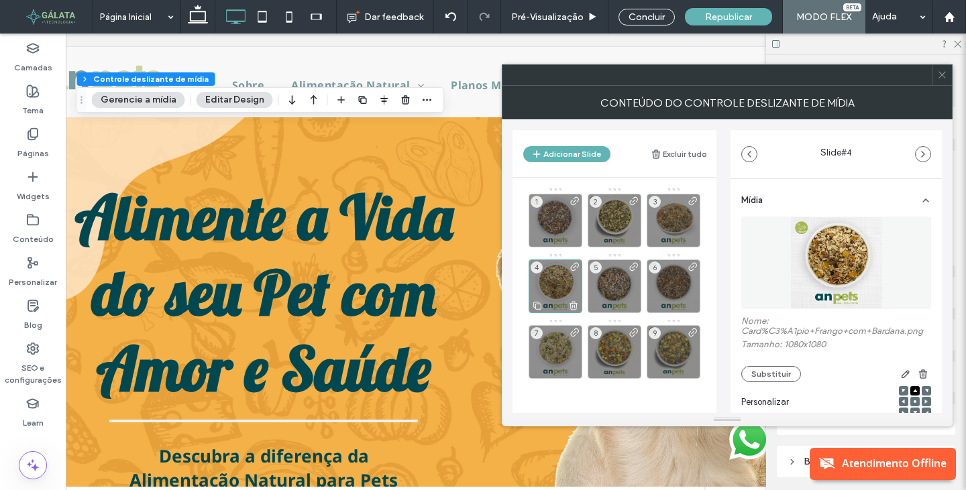
click at [570, 280] on span at bounding box center [575, 288] width 11 height 52
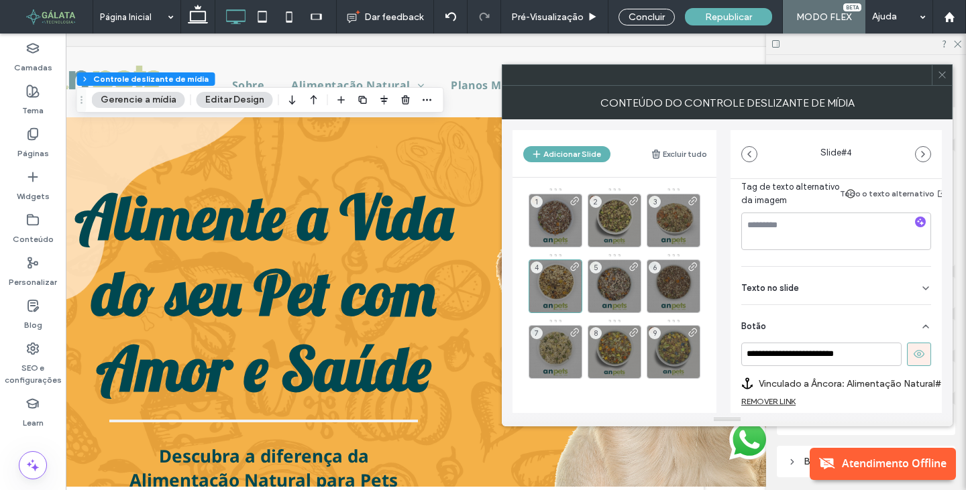
scroll to position [311, 0]
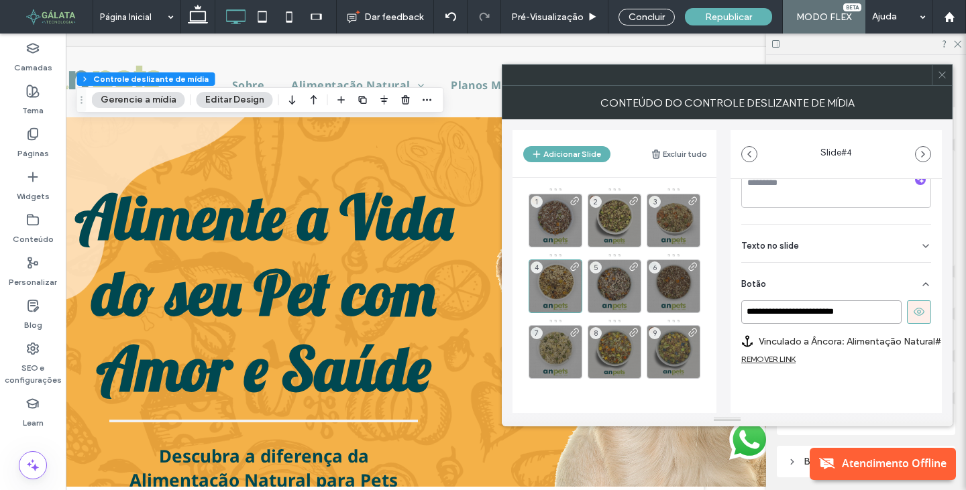
drag, startPoint x: 860, startPoint y: 299, endPoint x: 642, endPoint y: 299, distance: 218.0
click at [642, 299] on div "**********" at bounding box center [726, 266] width 429 height 294
click at [865, 301] on input "**********" at bounding box center [821, 312] width 160 height 23
drag, startPoint x: 873, startPoint y: 305, endPoint x: 599, endPoint y: 325, distance: 275.1
click at [661, 307] on div "**********" at bounding box center [726, 266] width 429 height 294
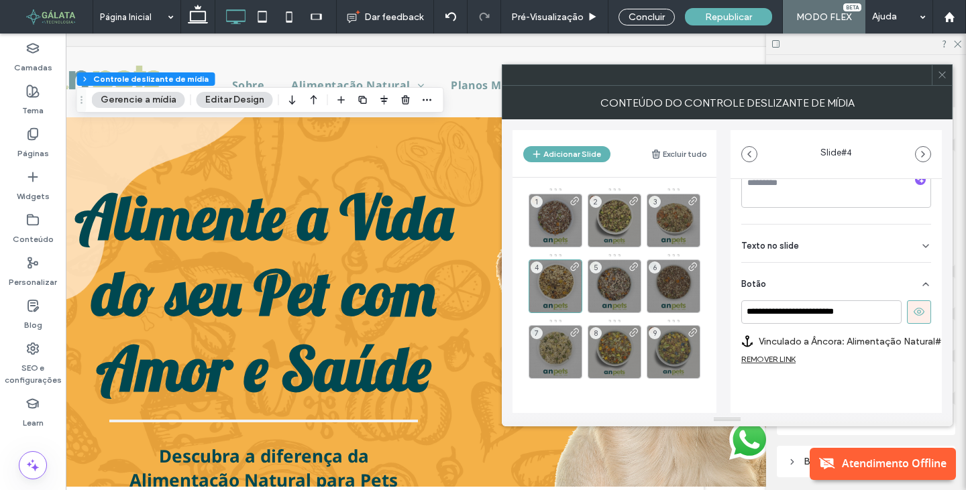
click at [920, 330] on label "Vinculado a Âncora: Alimentação Natural#adulto-frango-com-bardana" at bounding box center [854, 341] width 190 height 25
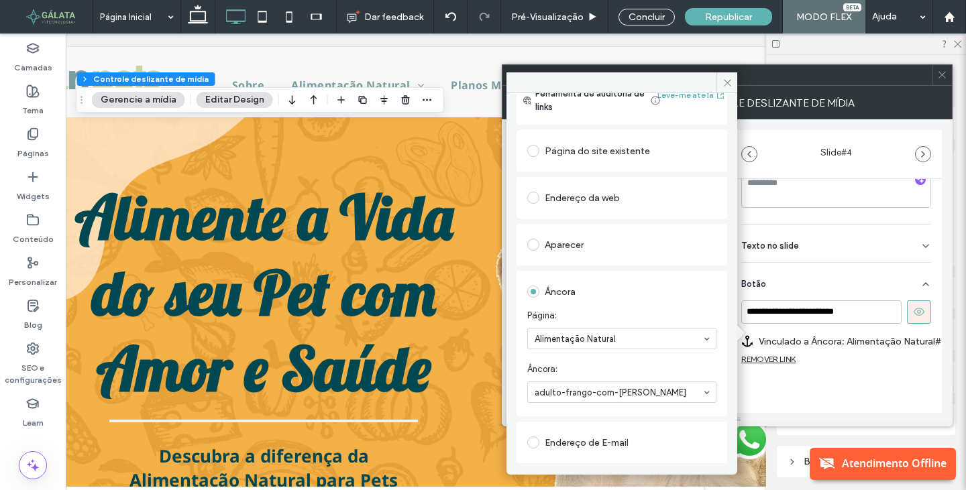
scroll to position [67, 0]
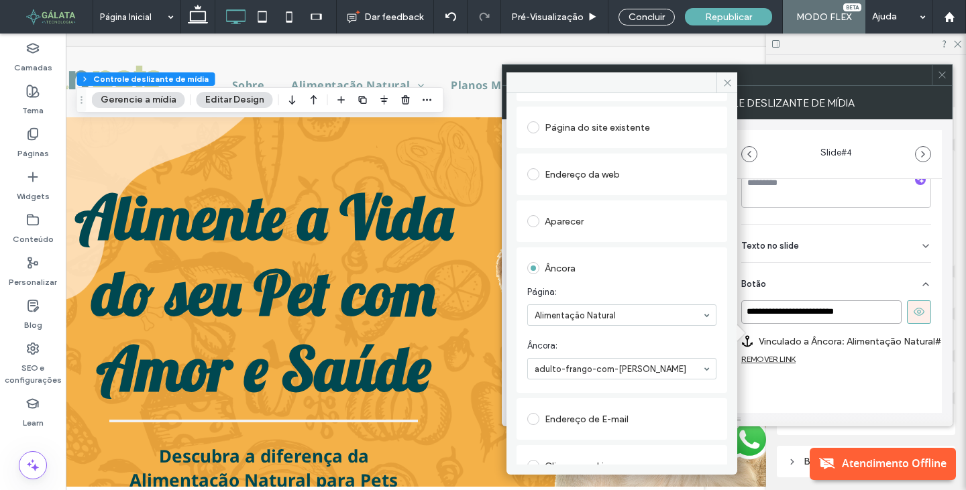
click at [856, 311] on input "**********" at bounding box center [821, 312] width 160 height 23
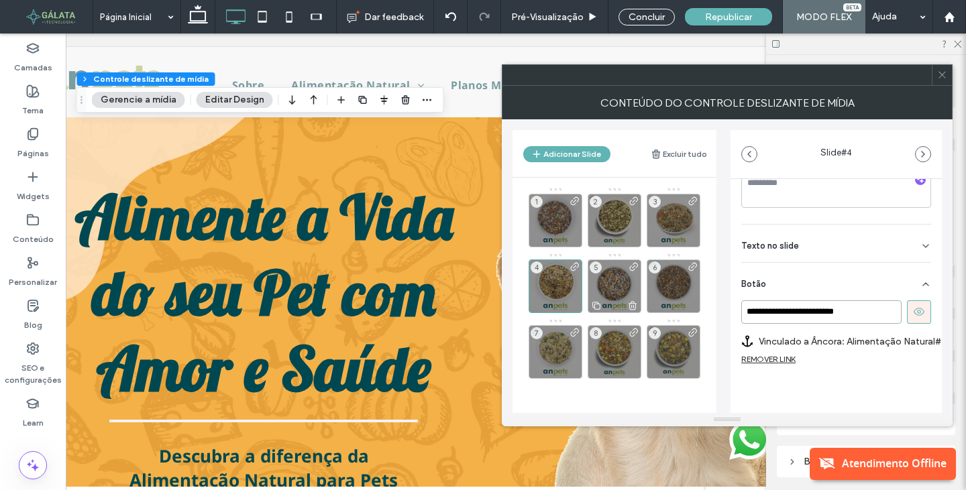
drag, startPoint x: 861, startPoint y: 309, endPoint x: 621, endPoint y: 298, distance: 239.7
click at [621, 298] on div "**********" at bounding box center [726, 266] width 429 height 294
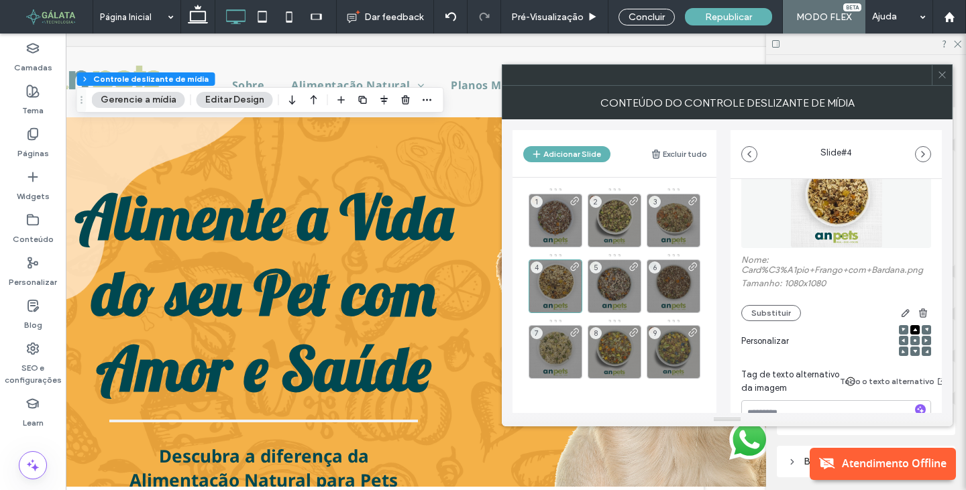
scroll to position [0, 0]
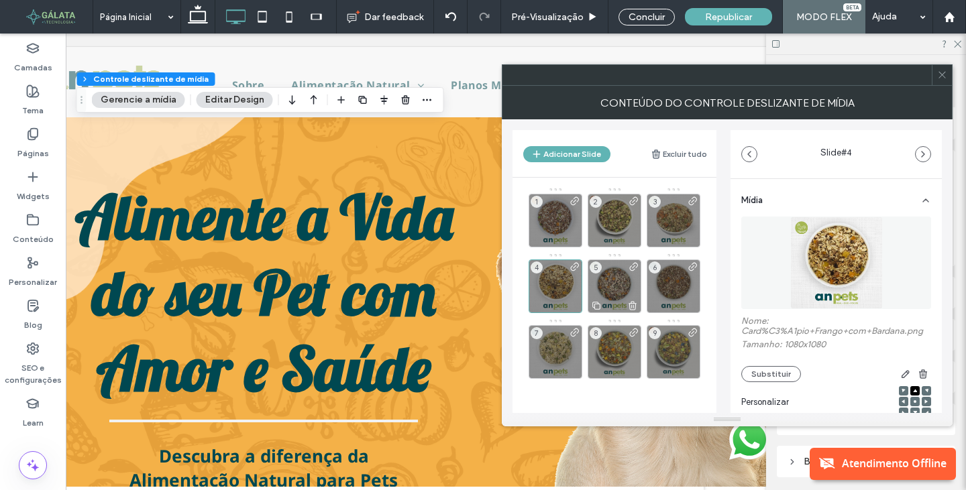
click at [614, 279] on div "5" at bounding box center [615, 287] width 54 height 54
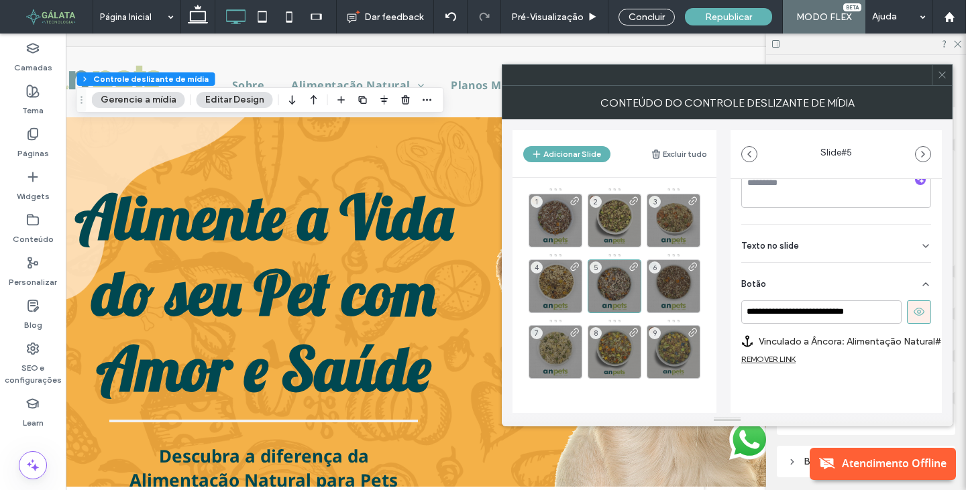
scroll to position [311, 0]
drag, startPoint x: 876, startPoint y: 307, endPoint x: 620, endPoint y: 301, distance: 256.3
click at [620, 301] on div "**********" at bounding box center [726, 266] width 429 height 294
click at [910, 329] on label "Vinculado a Âncora: Alimentação Natural#adulto-frango-com-legumes-nova-formula" at bounding box center [854, 341] width 190 height 25
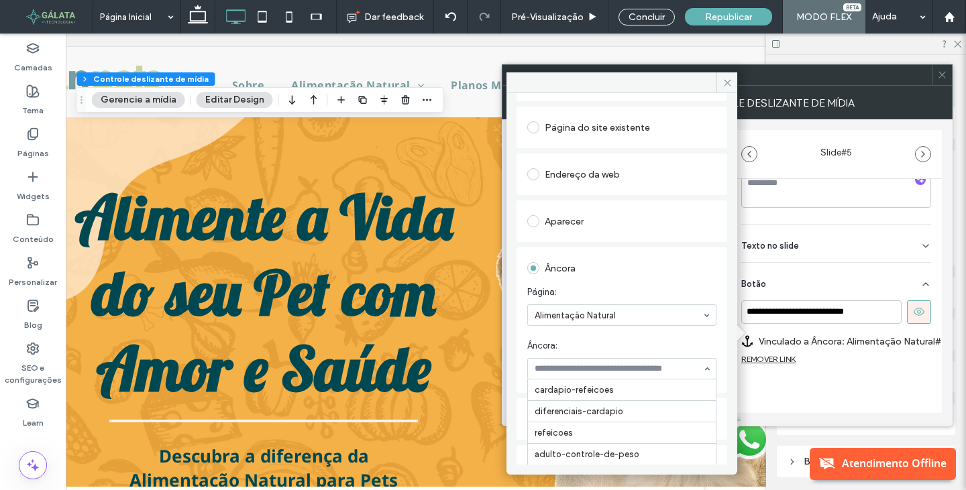
scroll to position [86, 0]
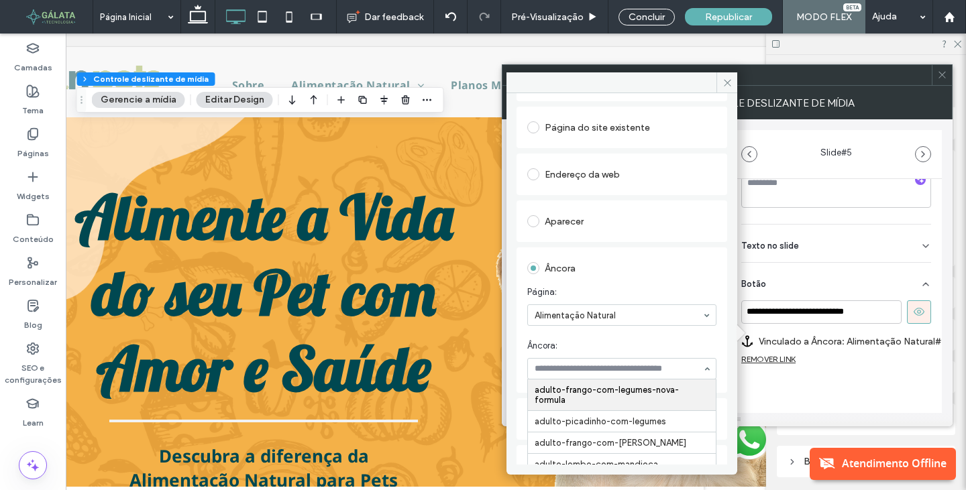
click at [688, 328] on section "Página: Alimentação Natural" at bounding box center [621, 306] width 189 height 54
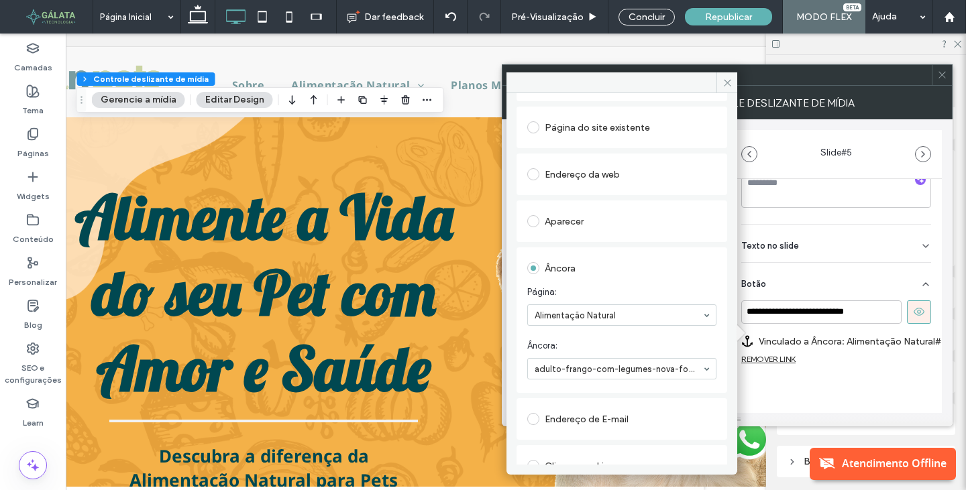
click at [733, 87] on span at bounding box center [726, 82] width 21 height 20
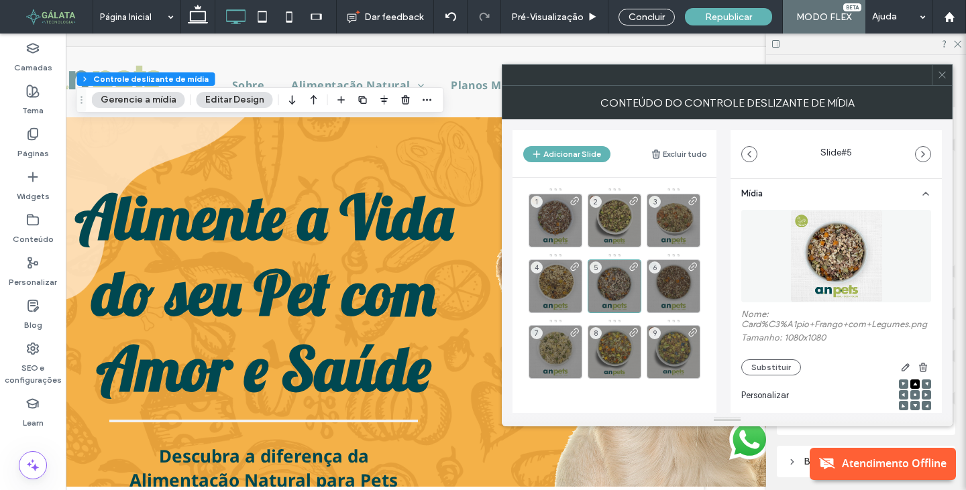
scroll to position [0, 0]
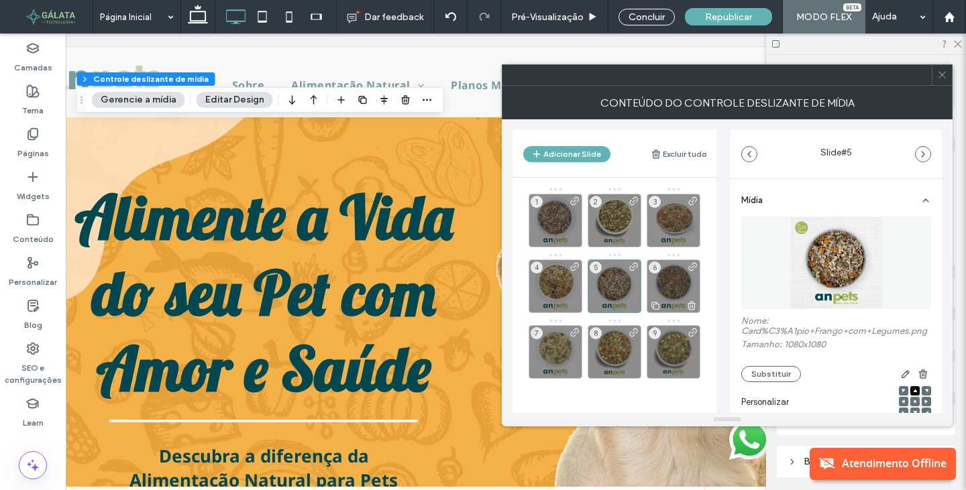
click at [661, 290] on div "6" at bounding box center [674, 287] width 54 height 54
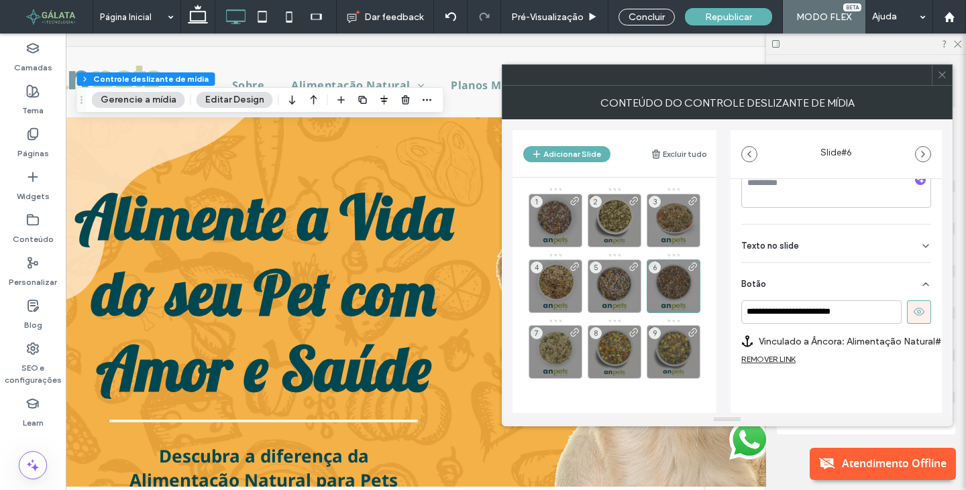
scroll to position [301, 0]
click at [896, 335] on label "Vinculado a Âncora: Alimentação Natural#adulto-lombo-com-legumes" at bounding box center [854, 341] width 190 height 25
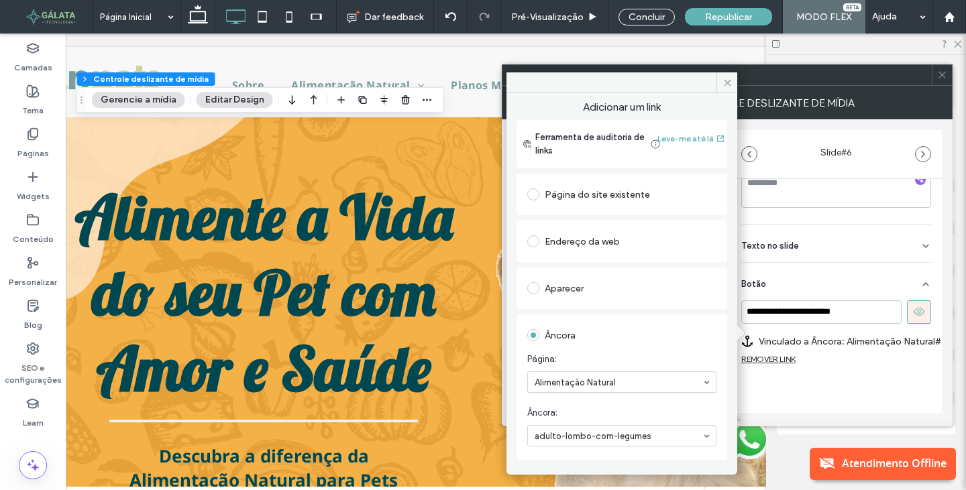
click at [824, 399] on div "**********" at bounding box center [835, 175] width 211 height 574
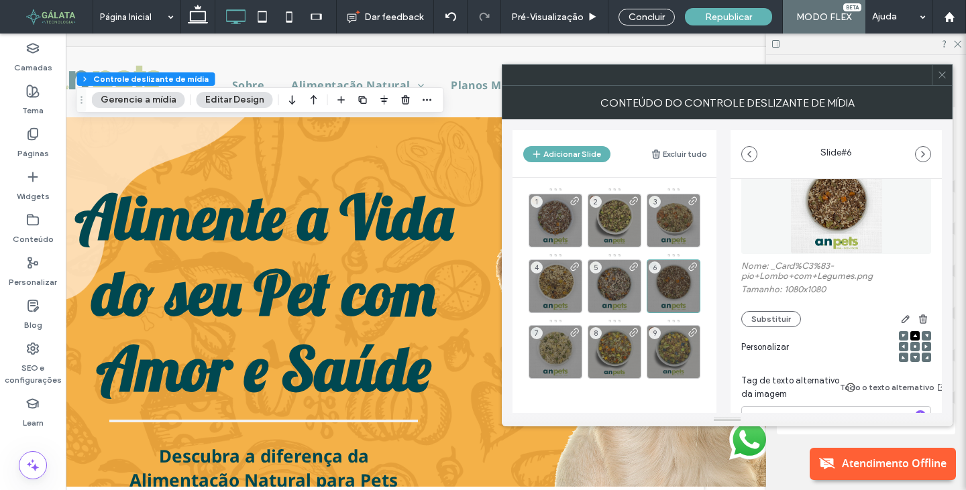
scroll to position [33, 0]
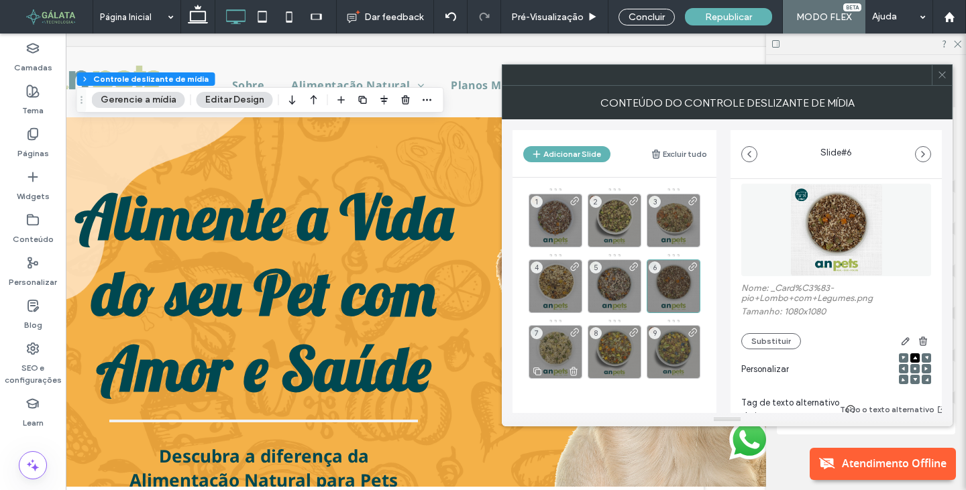
click at [557, 344] on div "7" at bounding box center [556, 352] width 54 height 54
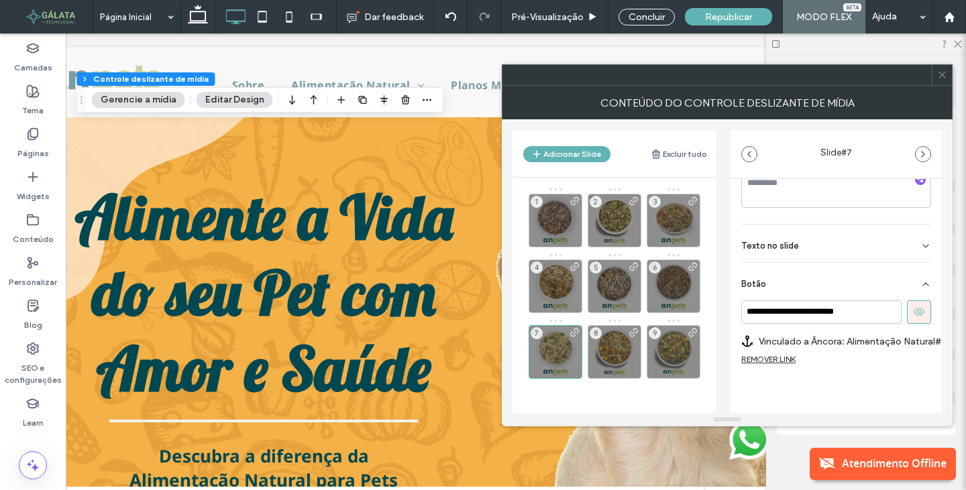
scroll to position [311, 0]
drag, startPoint x: 880, startPoint y: 300, endPoint x: 596, endPoint y: 325, distance: 284.9
click at [596, 325] on div "**********" at bounding box center [726, 266] width 429 height 294
click at [918, 331] on label "Vinculado a Âncora: Alimentação Natural#adulto-lombo-com-mandioca" at bounding box center [854, 341] width 190 height 25
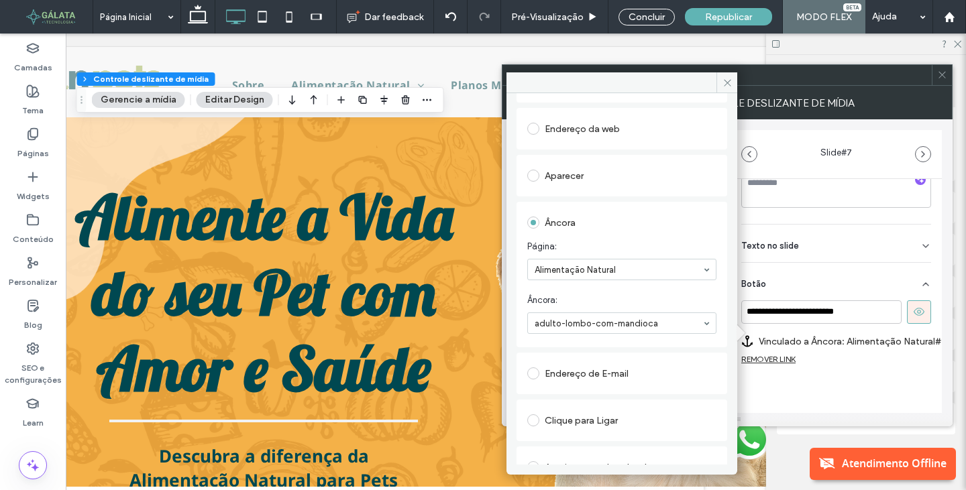
scroll to position [134, 0]
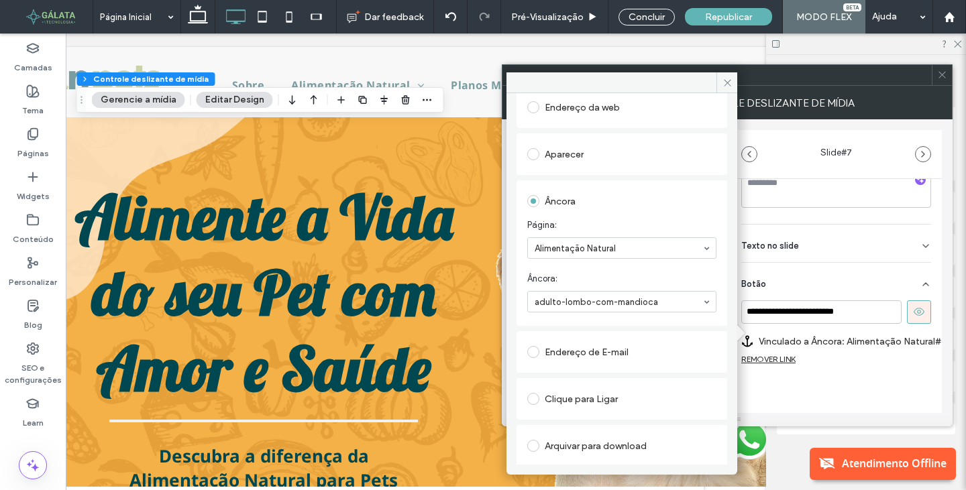
click at [726, 82] on use at bounding box center [727, 82] width 7 height 7
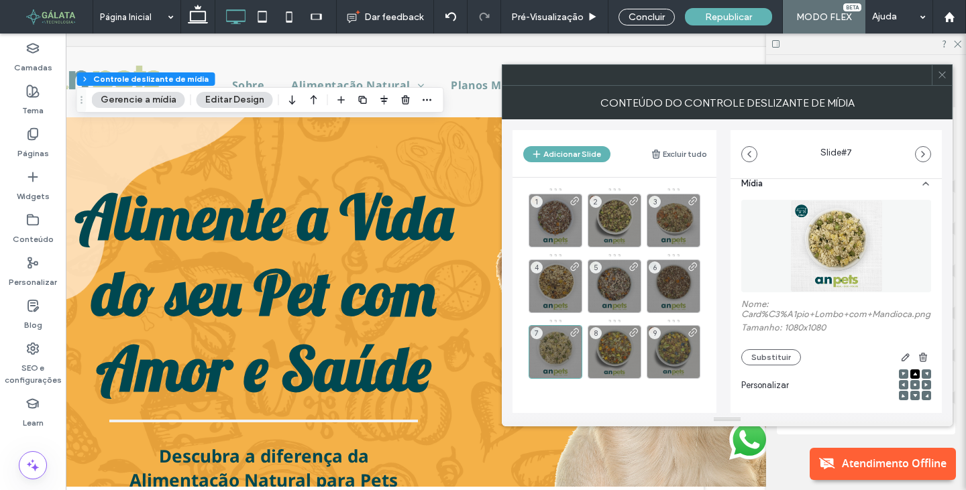
scroll to position [0, 0]
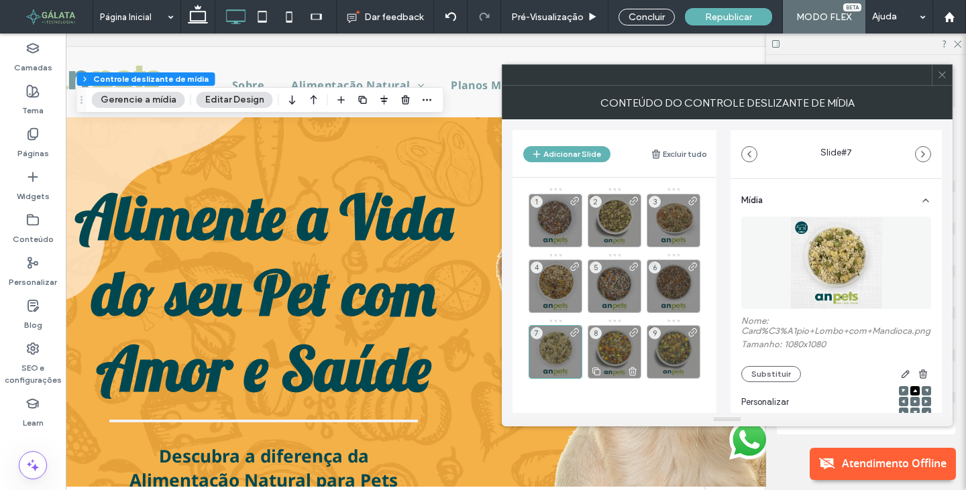
click at [625, 356] on div "8" at bounding box center [615, 352] width 54 height 54
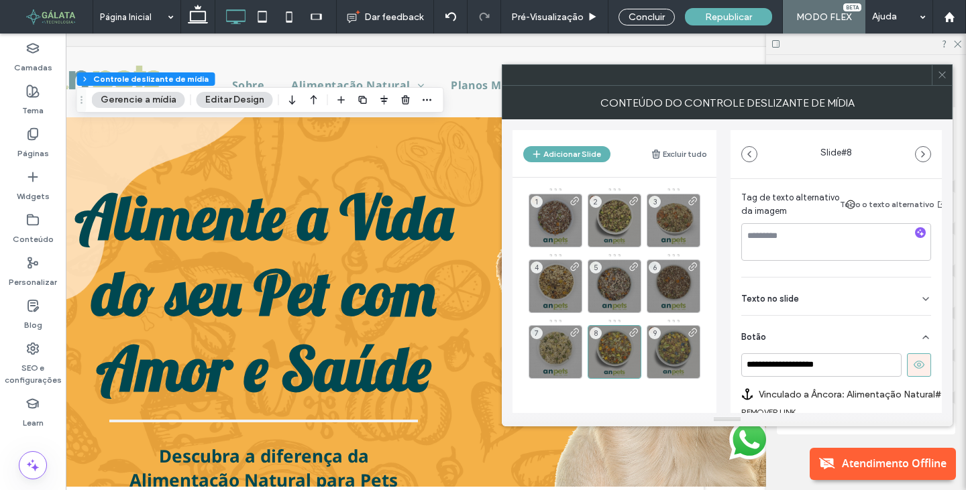
scroll to position [268, 0]
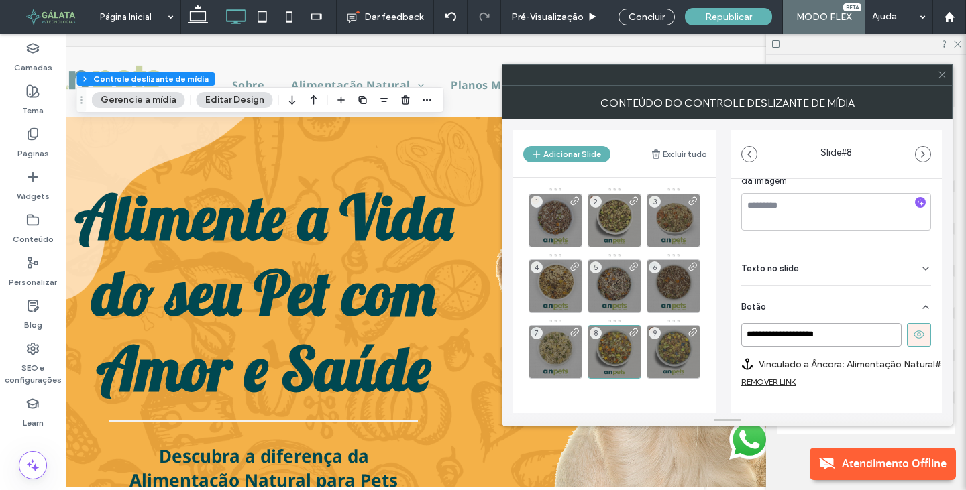
drag, startPoint x: 853, startPoint y: 339, endPoint x: 511, endPoint y: 347, distance: 342.2
click at [533, 342] on div "**********" at bounding box center [726, 266] width 429 height 294
click at [914, 363] on label "Vinculado a Âncora: Alimentação Natural#anchor (Deleted)" at bounding box center [854, 364] width 190 height 25
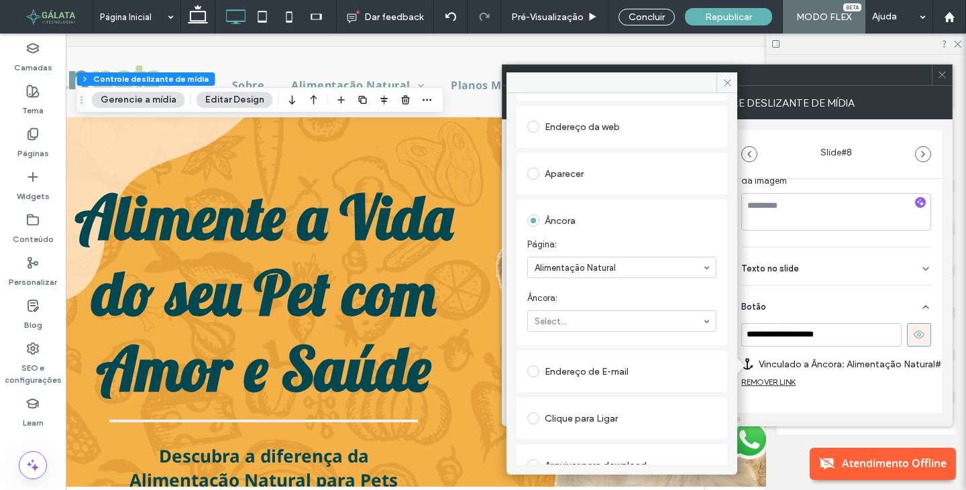
scroll to position [93, 0]
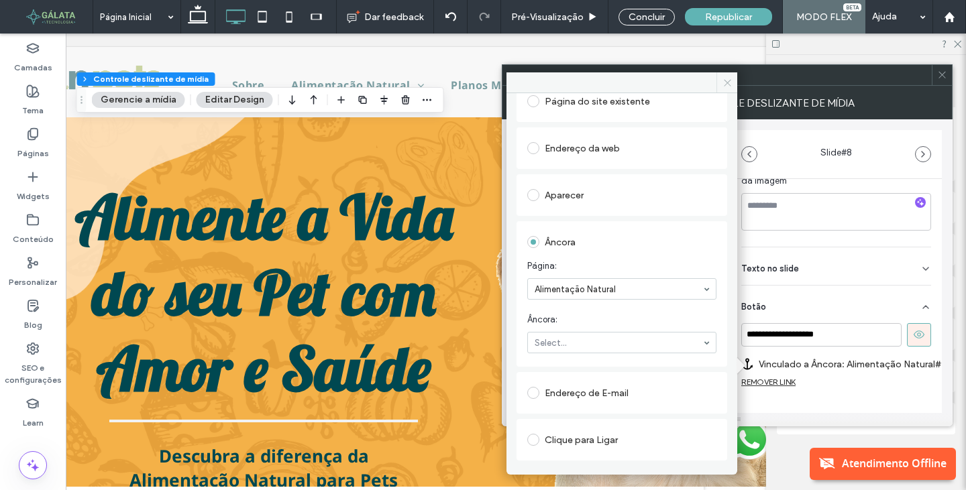
click at [730, 83] on icon at bounding box center [727, 83] width 10 height 10
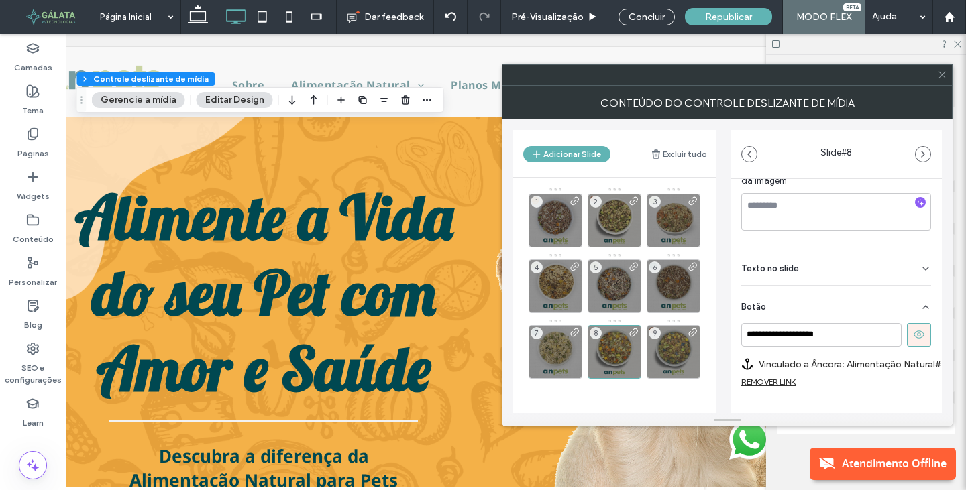
click at [924, 368] on label "Vinculado a Âncora: Alimentação Natural#anchor (Deleted)" at bounding box center [854, 364] width 190 height 25
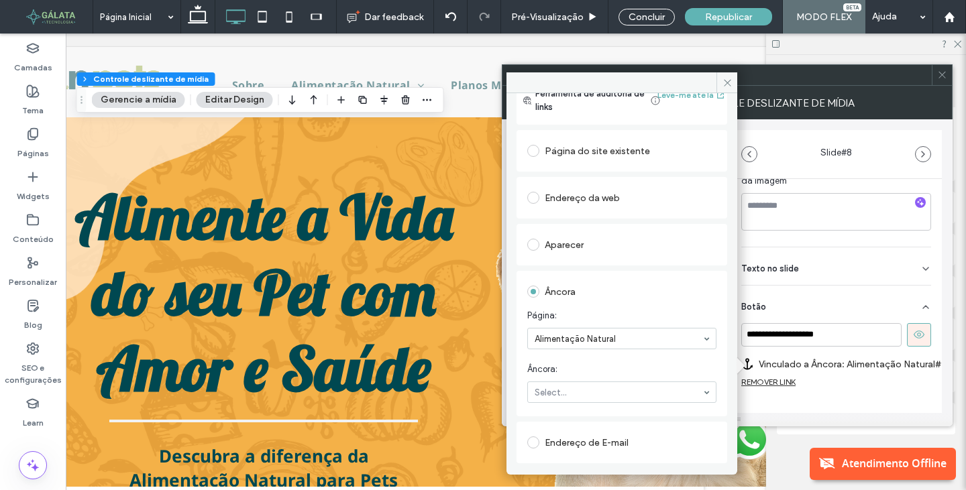
scroll to position [67, 0]
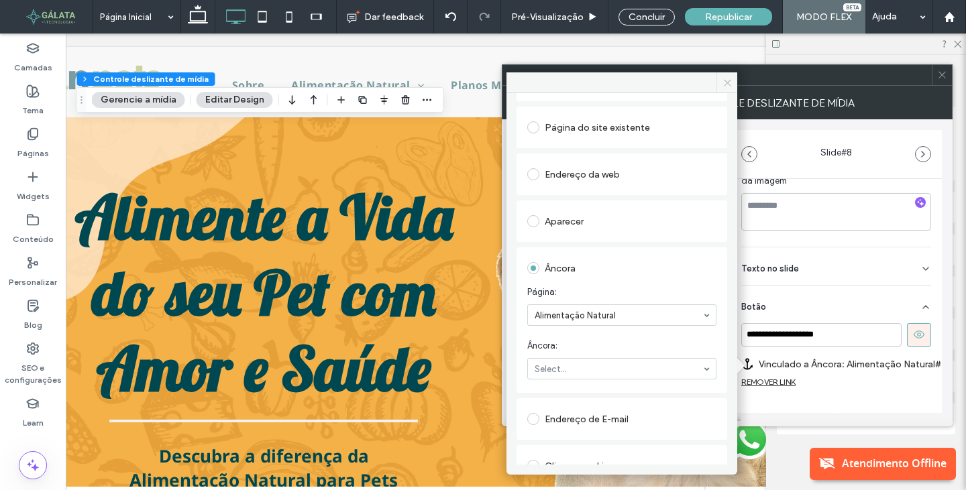
click at [726, 80] on icon at bounding box center [727, 83] width 10 height 10
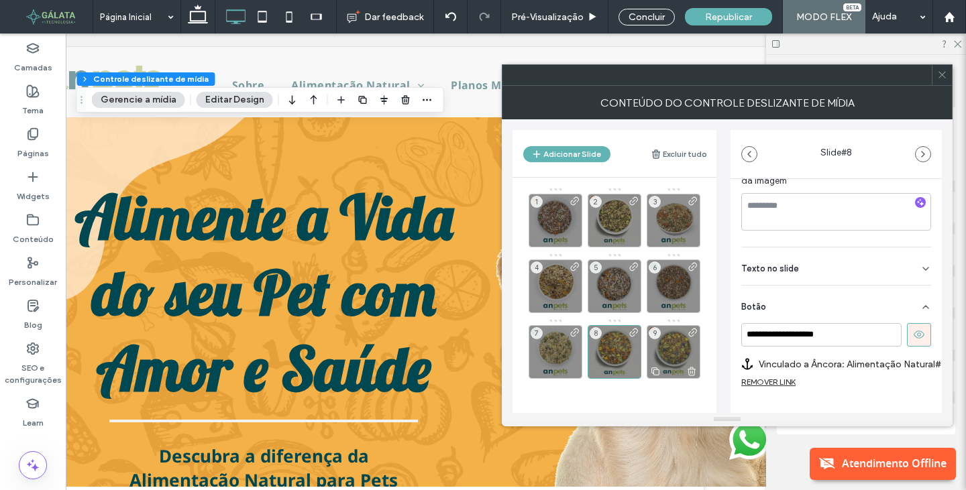
click at [667, 364] on div at bounding box center [673, 371] width 52 height 15
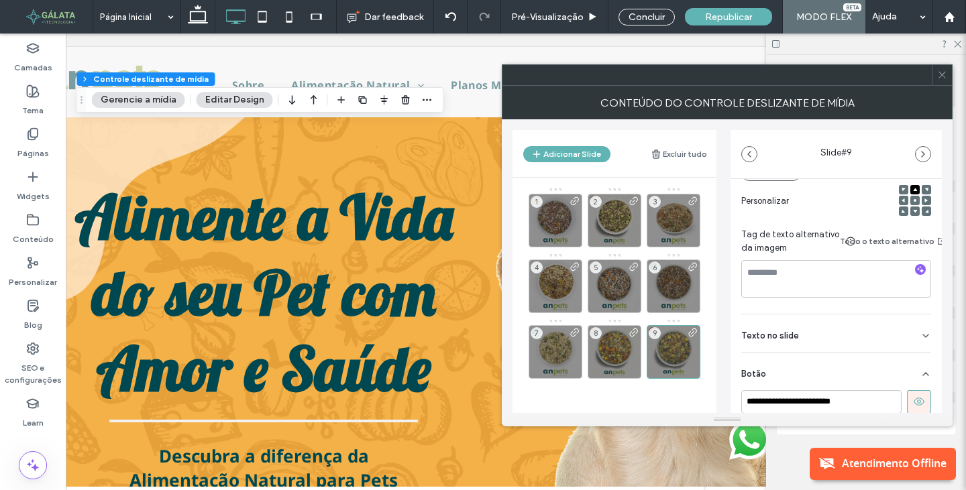
scroll to position [268, 0]
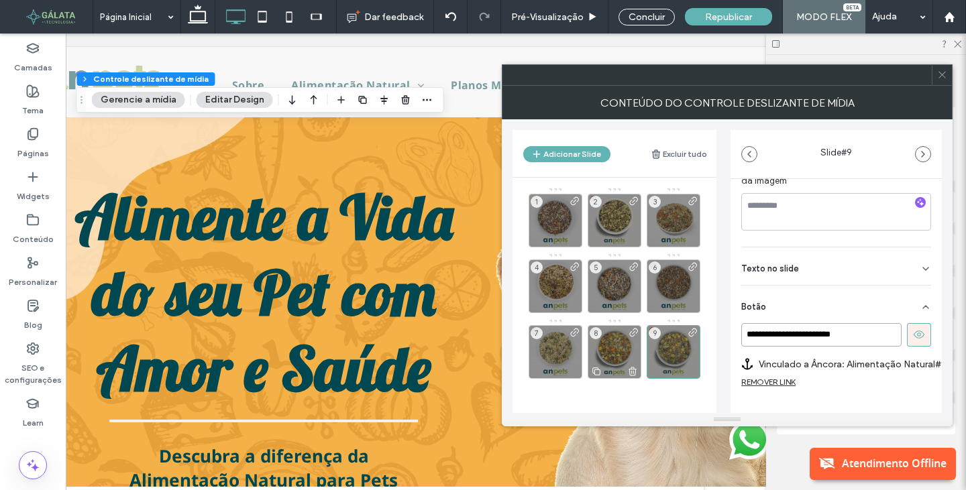
drag, startPoint x: 867, startPoint y: 338, endPoint x: 634, endPoint y: 336, distance: 232.8
click at [634, 336] on div "**********" at bounding box center [726, 266] width 429 height 294
click at [551, 227] on div "1" at bounding box center [556, 221] width 54 height 54
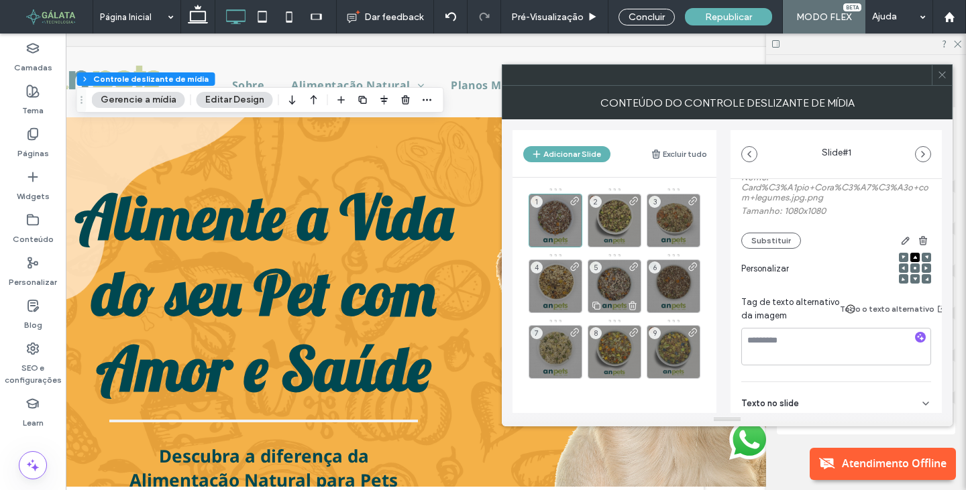
scroll to position [67, 0]
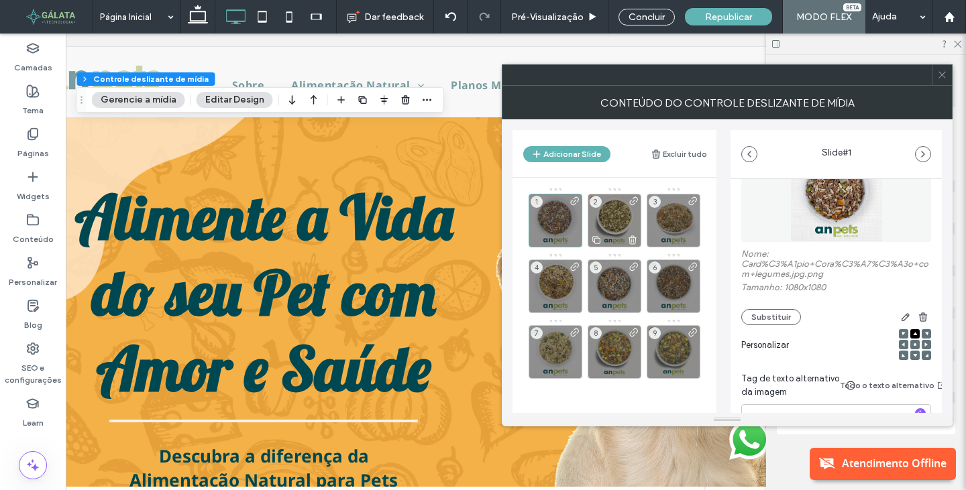
click at [605, 222] on div "2" at bounding box center [615, 221] width 54 height 54
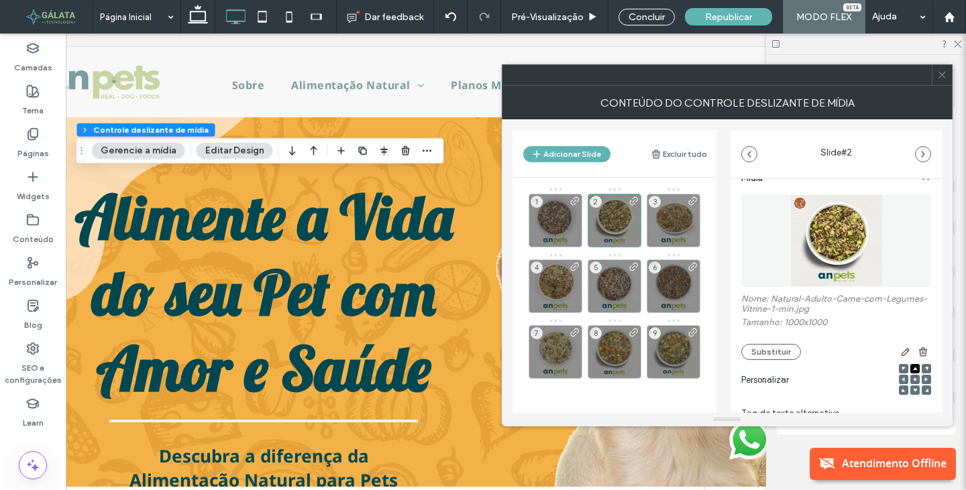
scroll to position [0, 0]
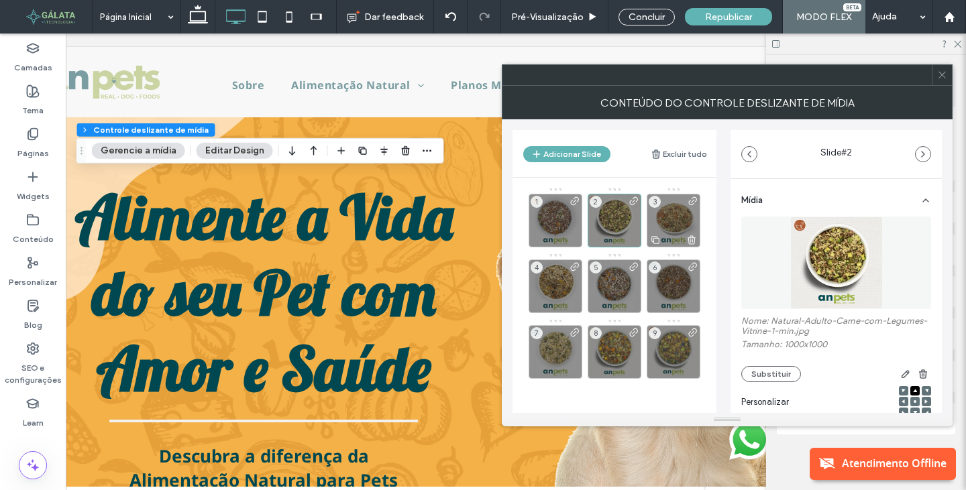
click at [666, 213] on div "3" at bounding box center [674, 221] width 54 height 54
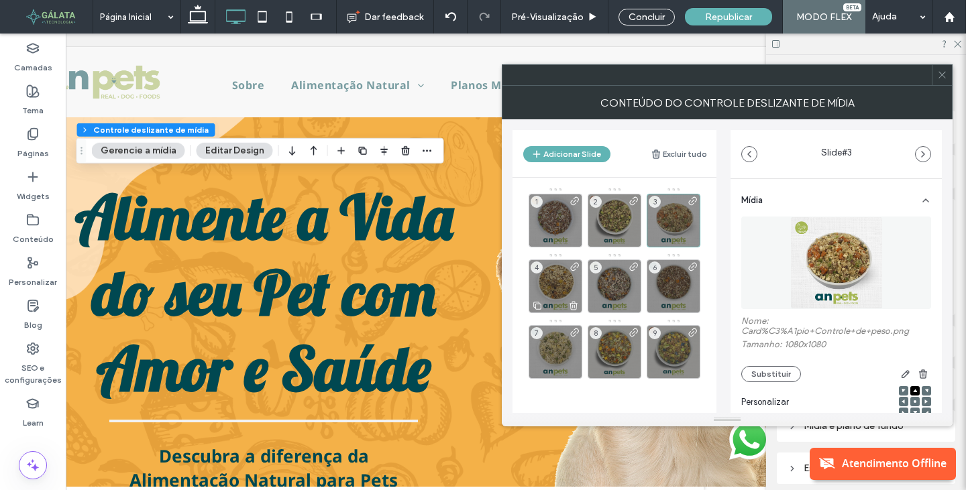
click at [551, 291] on div "4" at bounding box center [556, 287] width 54 height 54
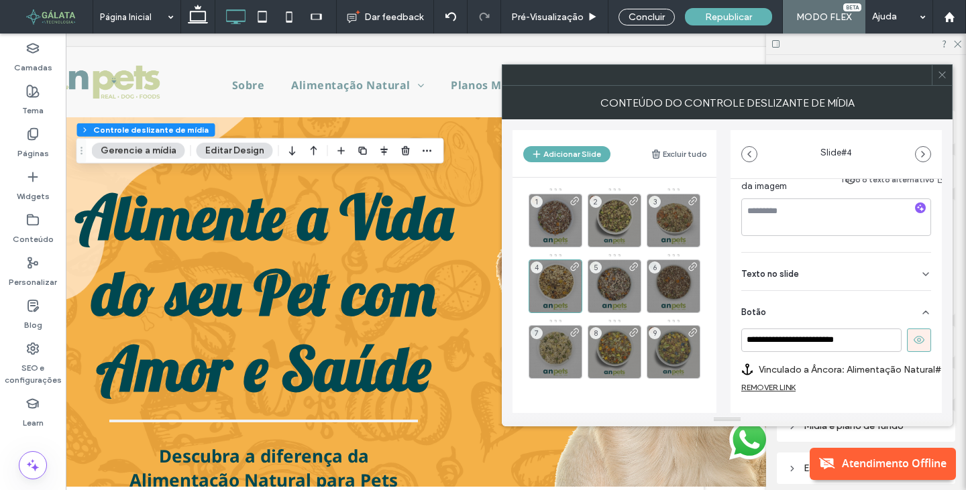
scroll to position [268, 0]
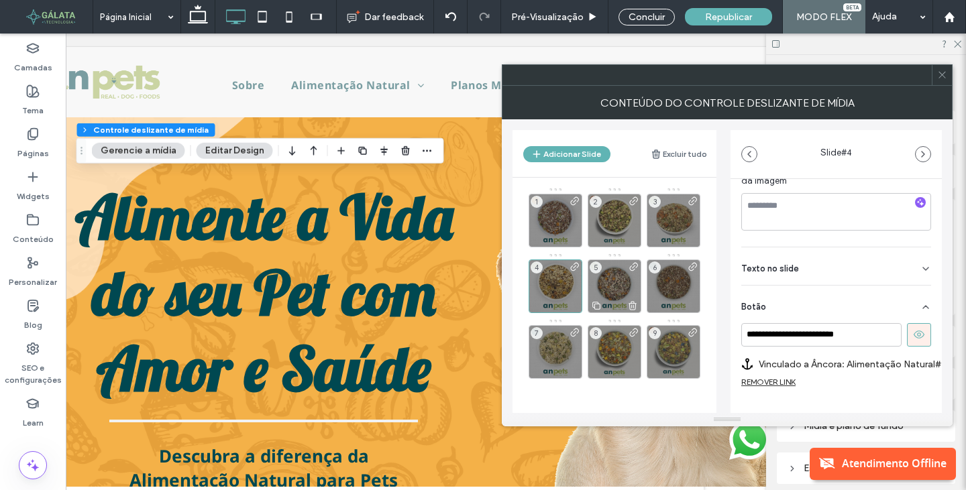
click at [608, 292] on div "5" at bounding box center [615, 287] width 54 height 54
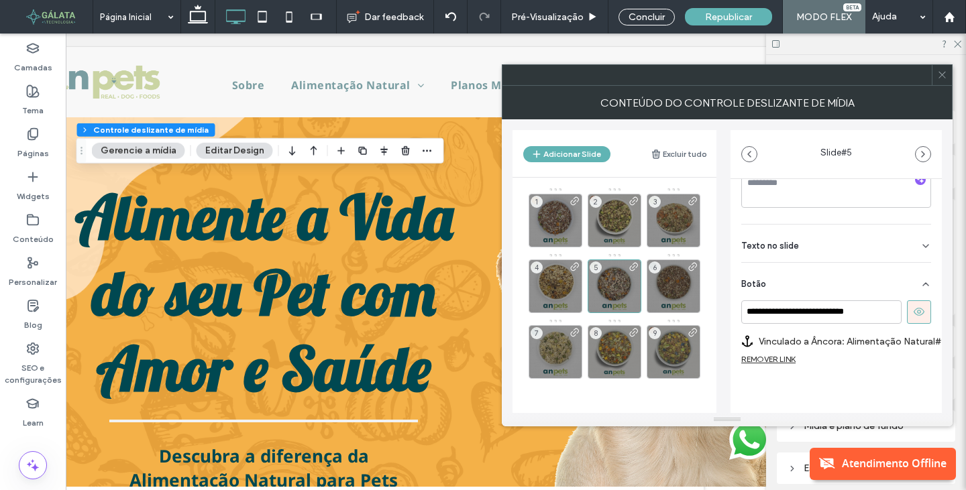
scroll to position [311, 0]
click at [684, 278] on div "6" at bounding box center [674, 287] width 54 height 54
click at [576, 340] on span at bounding box center [575, 353] width 11 height 52
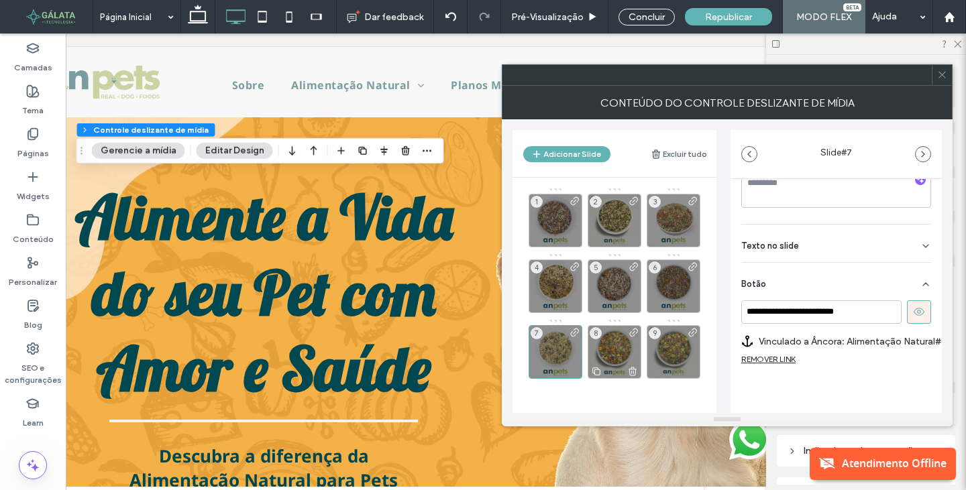
click at [608, 346] on div "8" at bounding box center [615, 352] width 54 height 54
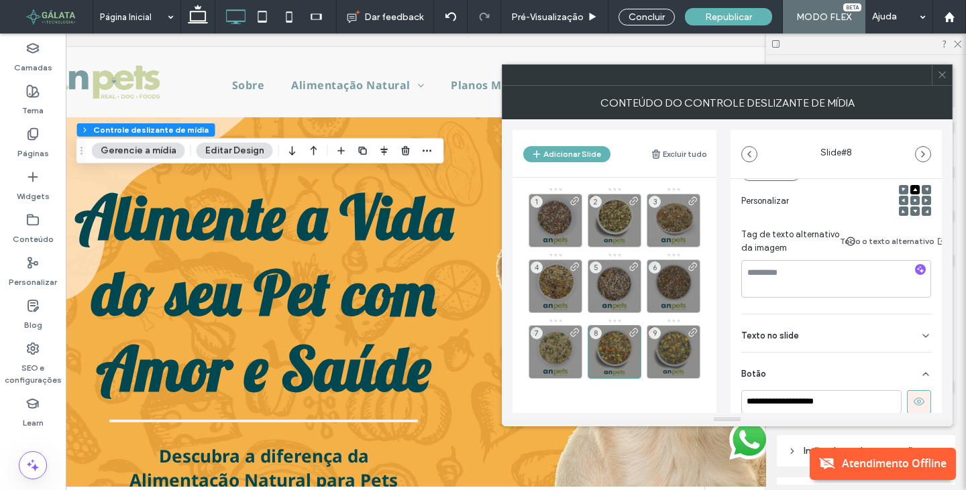
scroll to position [268, 0]
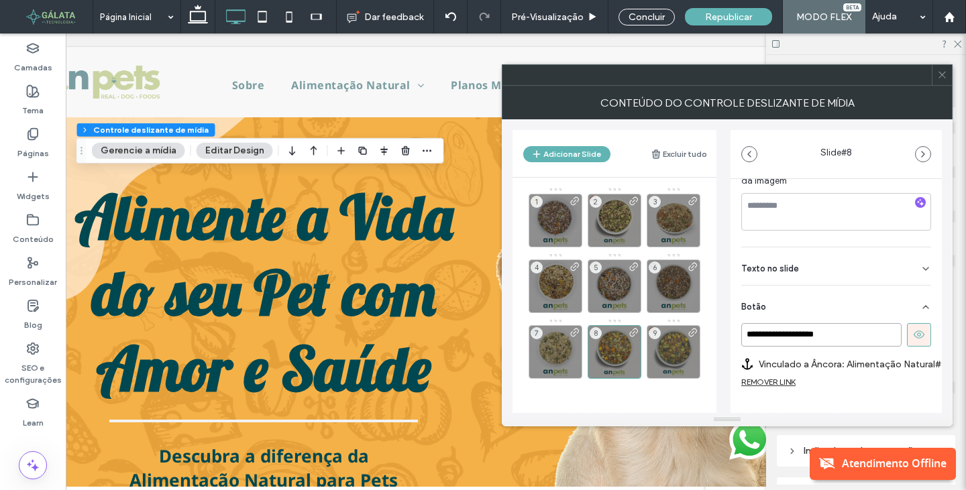
drag, startPoint x: 865, startPoint y: 333, endPoint x: 645, endPoint y: 337, distance: 220.1
click at [645, 337] on div "**********" at bounding box center [726, 266] width 429 height 294
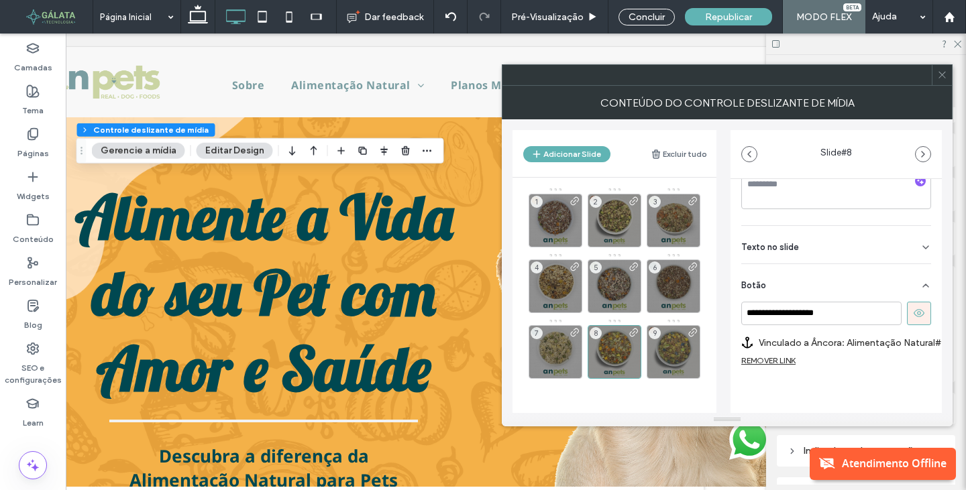
scroll to position [301, 0]
click at [684, 345] on div "9" at bounding box center [674, 352] width 54 height 54
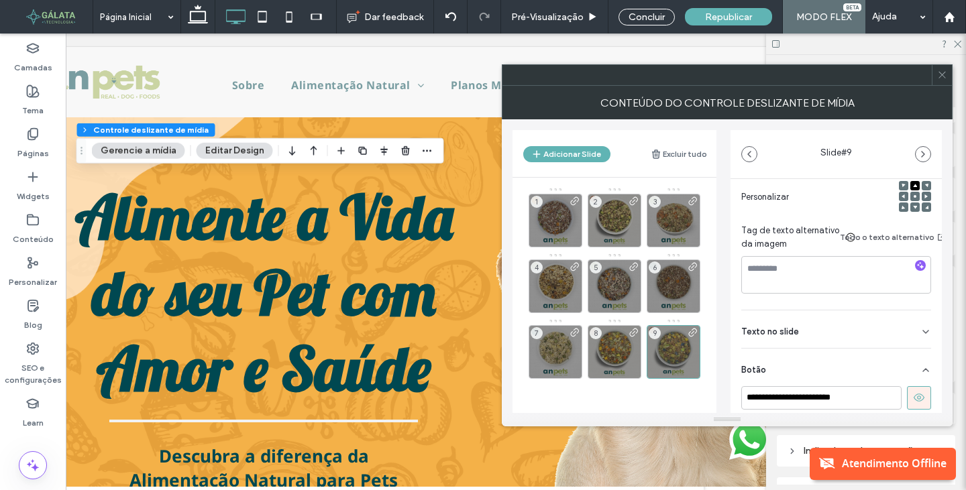
scroll to position [268, 0]
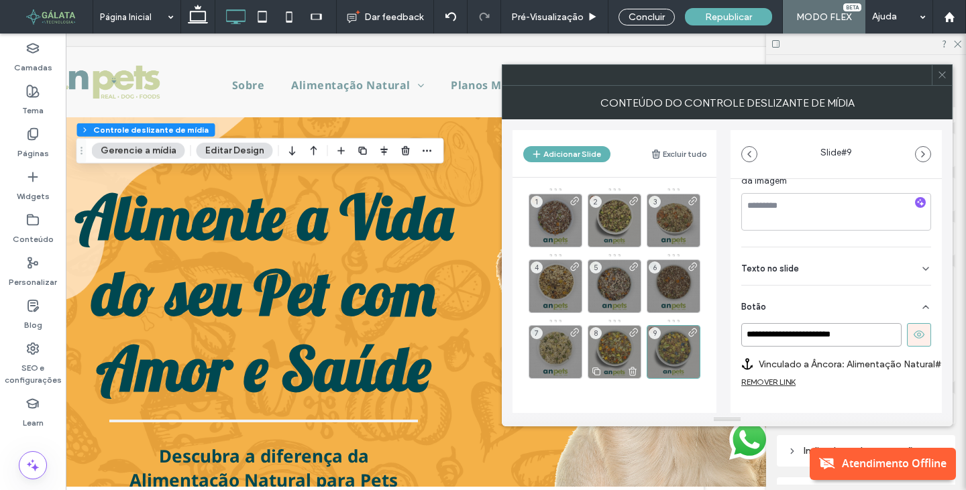
drag, startPoint x: 844, startPoint y: 339, endPoint x: 594, endPoint y: 339, distance: 249.5
click at [594, 339] on div "**********" at bounding box center [726, 266] width 429 height 294
click at [936, 83] on div at bounding box center [942, 75] width 20 height 20
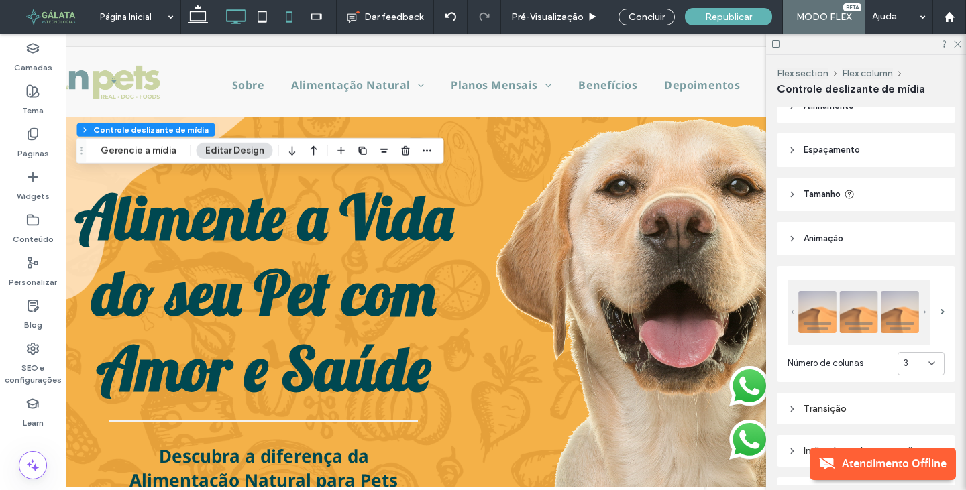
click at [288, 18] on icon at bounding box center [289, 16] width 27 height 27
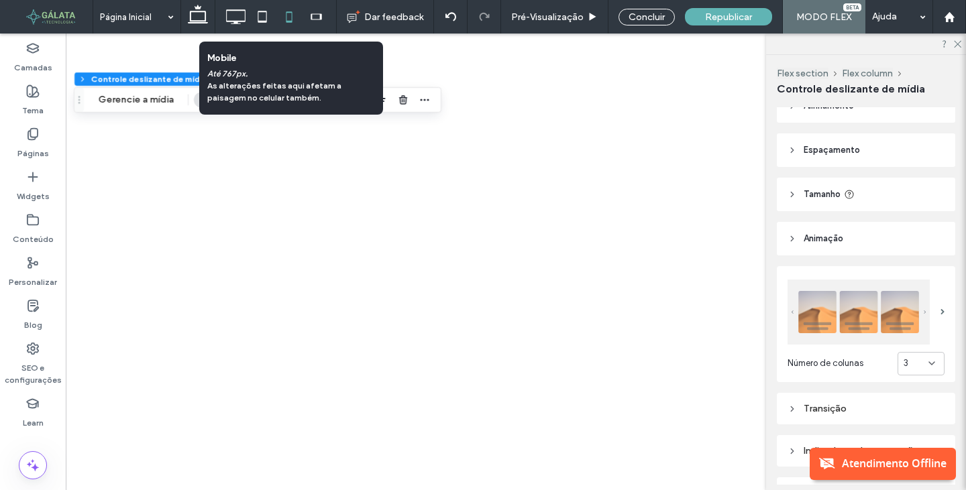
type input "***"
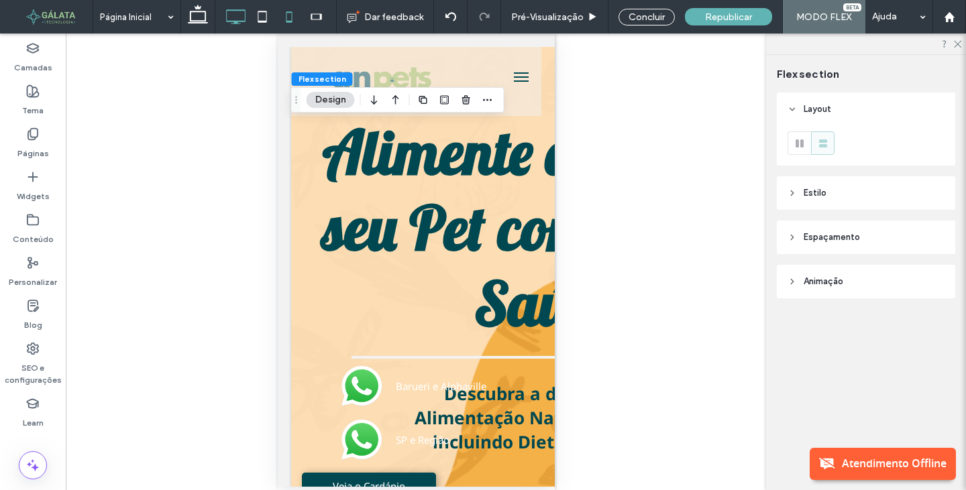
click at [231, 19] on icon at bounding box center [235, 16] width 27 height 27
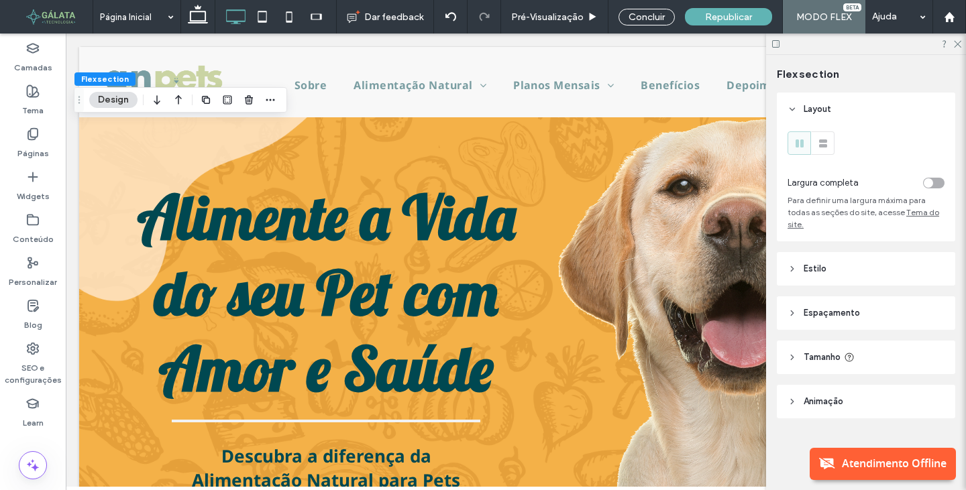
scroll to position [0, 62]
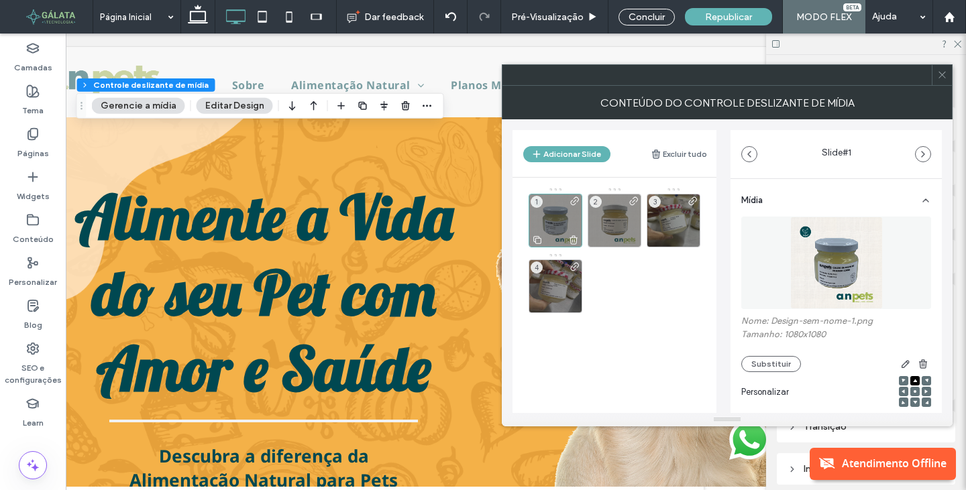
click at [555, 217] on div "1" at bounding box center [556, 221] width 54 height 54
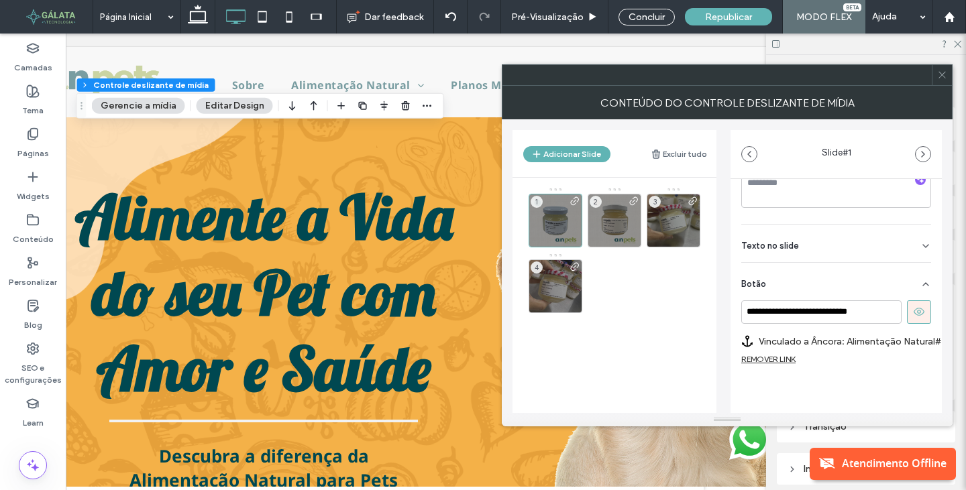
scroll to position [291, 0]
drag, startPoint x: 877, startPoint y: 305, endPoint x: 725, endPoint y: 307, distance: 151.6
click at [725, 307] on div "**********" at bounding box center [726, 266] width 429 height 294
click at [881, 310] on input "**********" at bounding box center [821, 312] width 160 height 23
drag, startPoint x: 882, startPoint y: 305, endPoint x: 611, endPoint y: 301, distance: 271.0
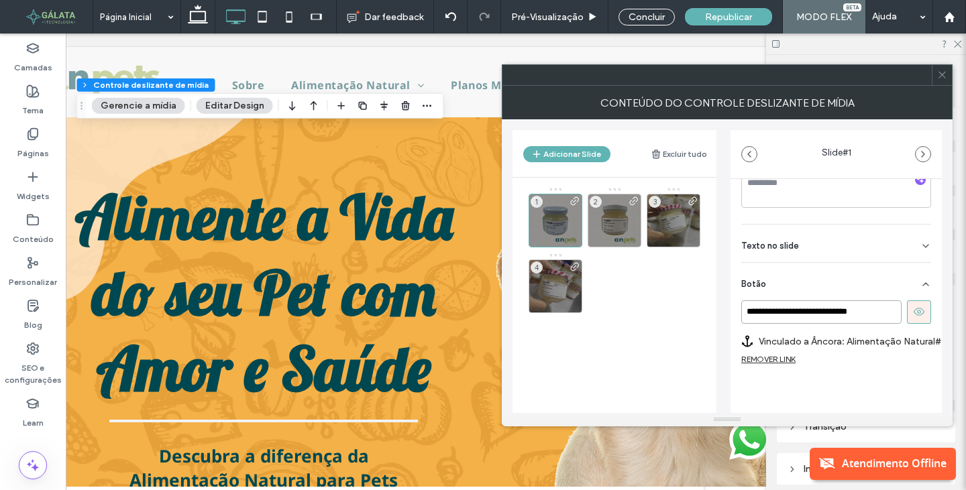
click at [621, 302] on div "**********" at bounding box center [726, 266] width 429 height 294
click at [917, 333] on label "Vinculado a Âncora: Alimentação Natural#caldo-de-ossos-de-frango-korin" at bounding box center [854, 341] width 190 height 25
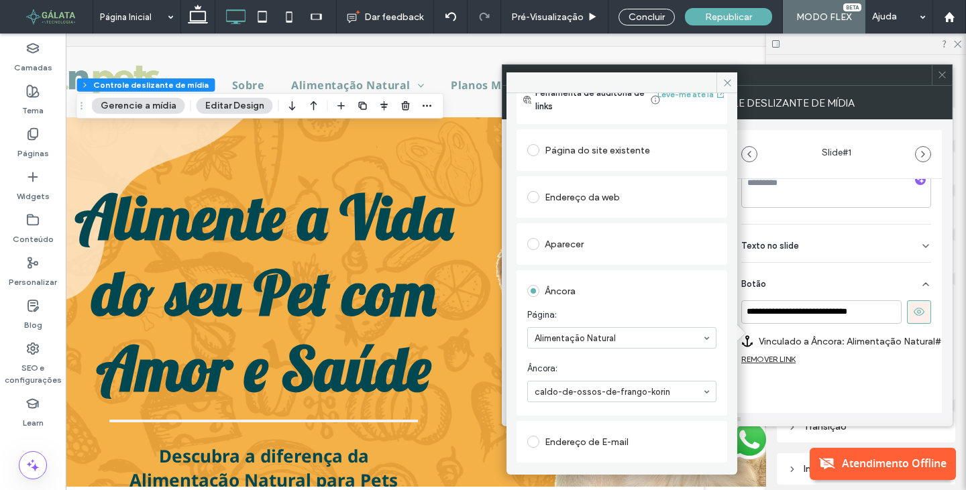
scroll to position [67, 0]
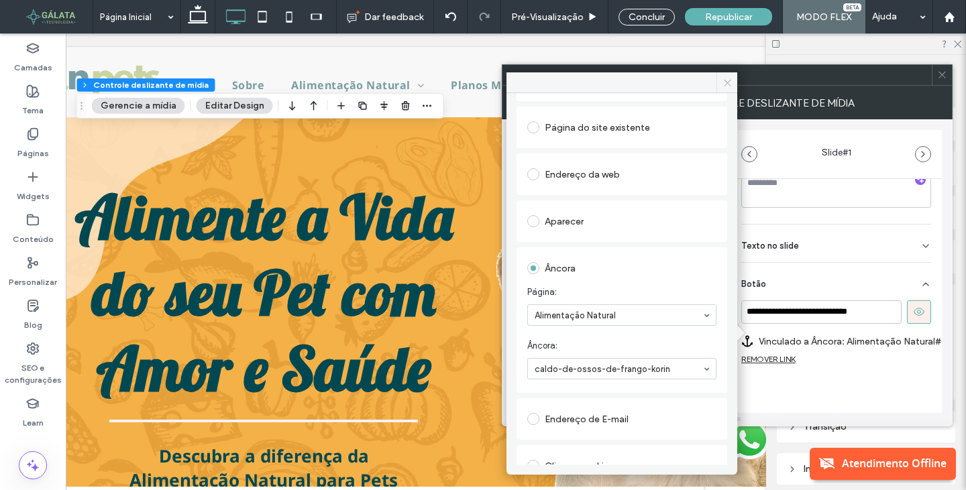
click at [721, 81] on span at bounding box center [726, 82] width 21 height 20
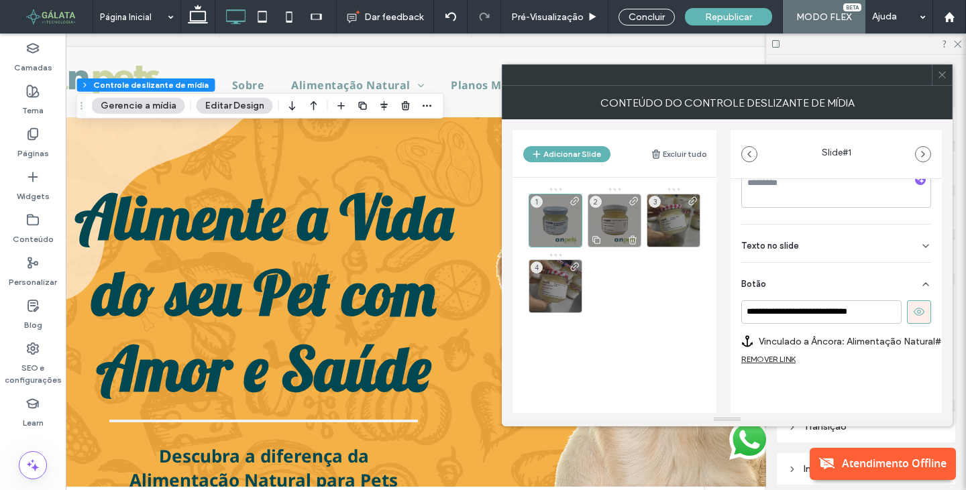
click at [626, 227] on div "2" at bounding box center [615, 221] width 54 height 54
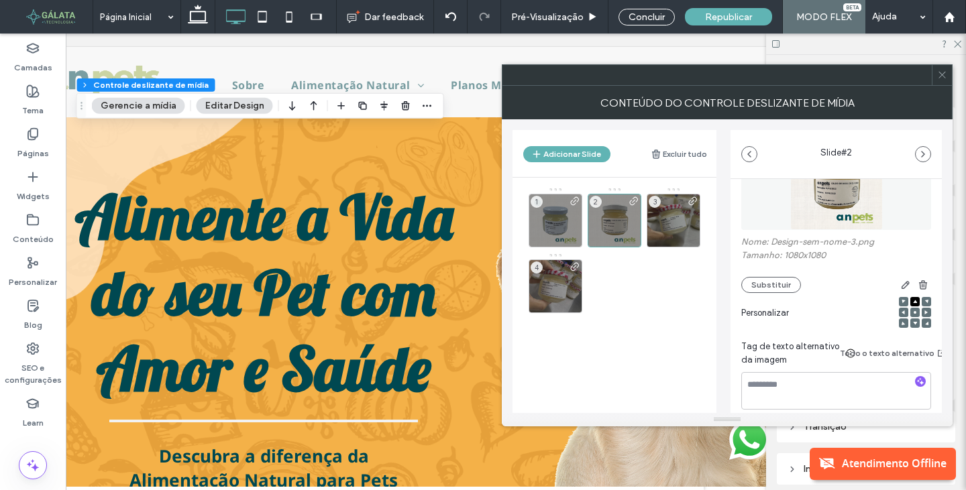
scroll to position [201, 0]
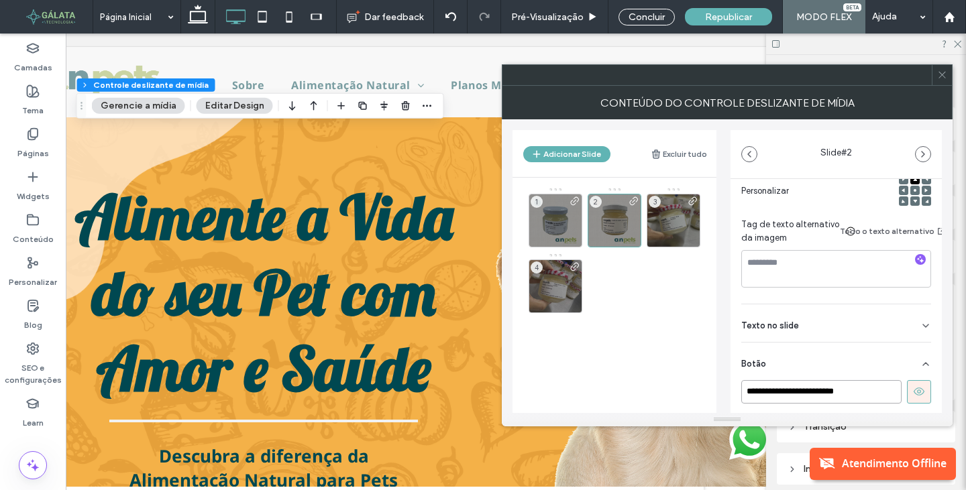
drag, startPoint x: 869, startPoint y: 396, endPoint x: 673, endPoint y: 393, distance: 195.9
click at [673, 393] on div "**********" at bounding box center [726, 266] width 429 height 294
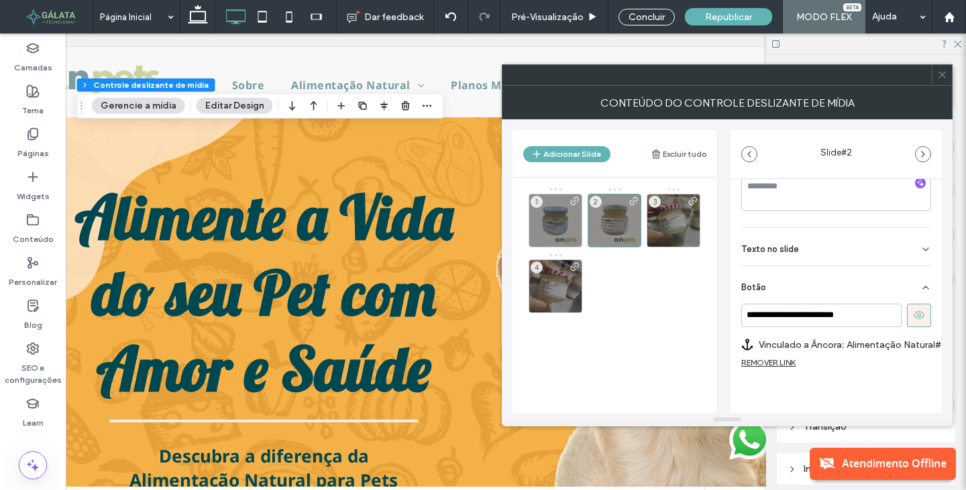
scroll to position [291, 0]
click at [908, 331] on label "Vinculado a Âncora: Alimentação Natural# caldo-de-ossos-de-ossobuco" at bounding box center [854, 341] width 190 height 25
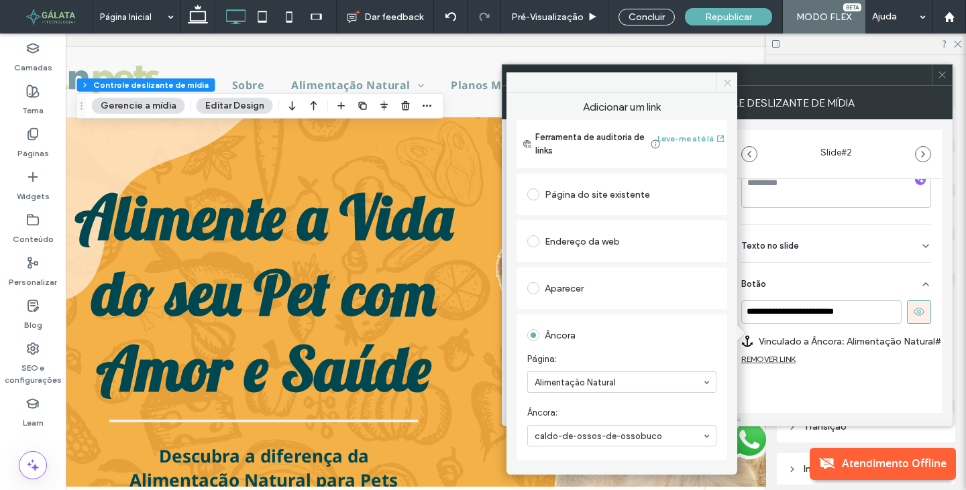
click at [722, 86] on icon at bounding box center [727, 83] width 10 height 10
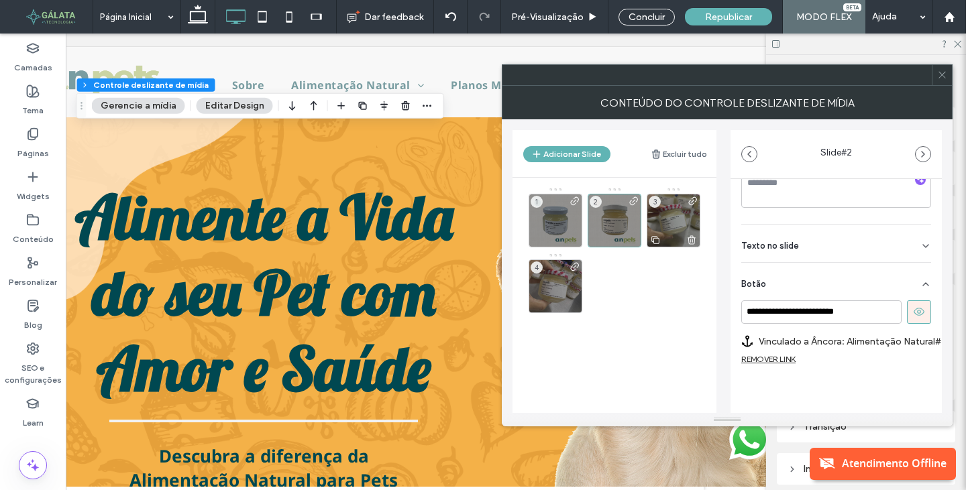
click at [669, 231] on div "3" at bounding box center [674, 221] width 54 height 54
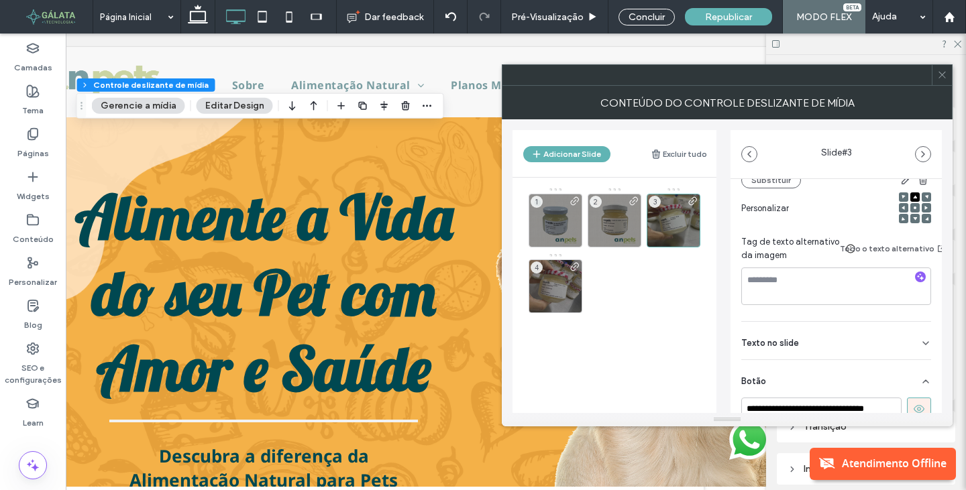
scroll to position [201, 0]
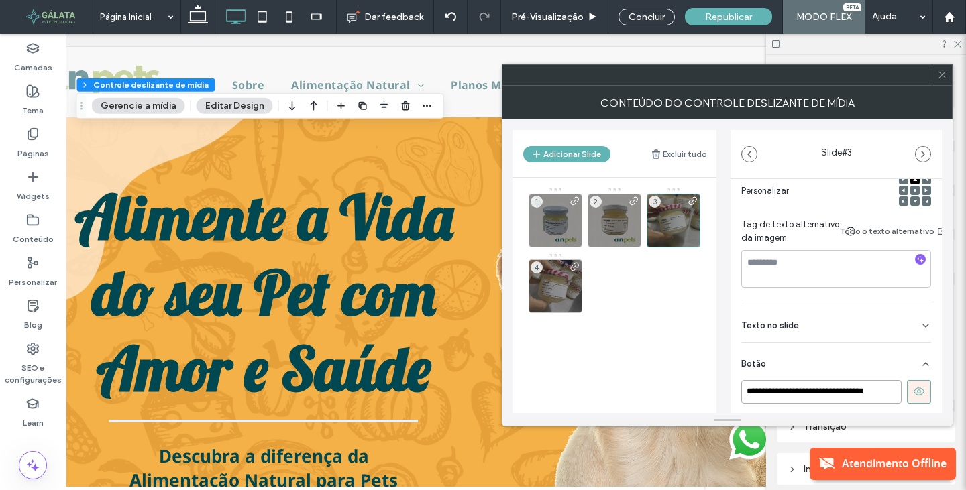
click at [845, 389] on input "**********" at bounding box center [821, 391] width 160 height 23
click at [864, 398] on input "**********" at bounding box center [821, 391] width 160 height 23
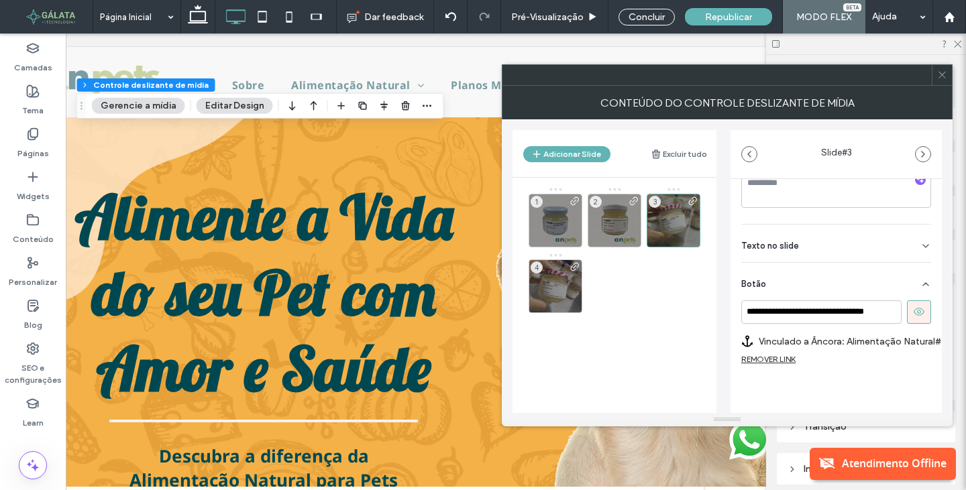
scroll to position [291, 0]
click at [918, 335] on label "Vinculado a Âncora: Alimentação Natural# caldo-de-ossos-de-ossobuco" at bounding box center [854, 341] width 190 height 25
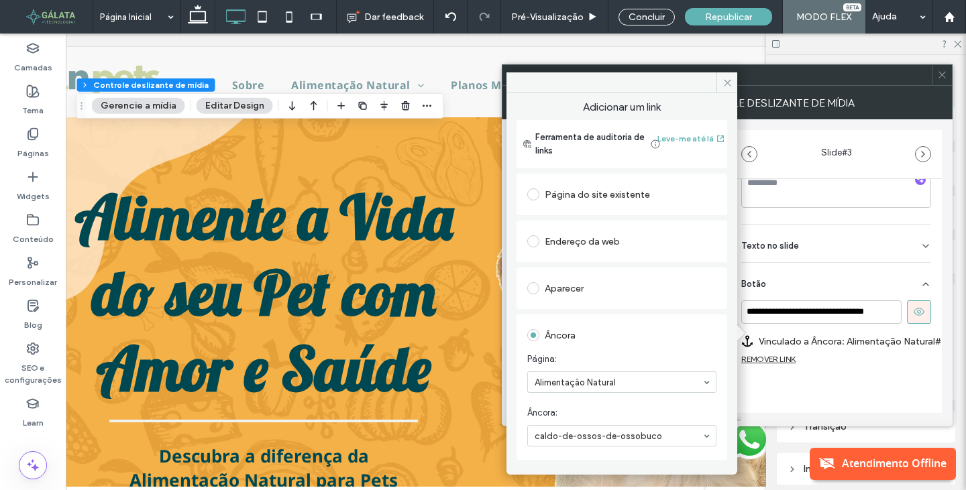
scroll to position [67, 0]
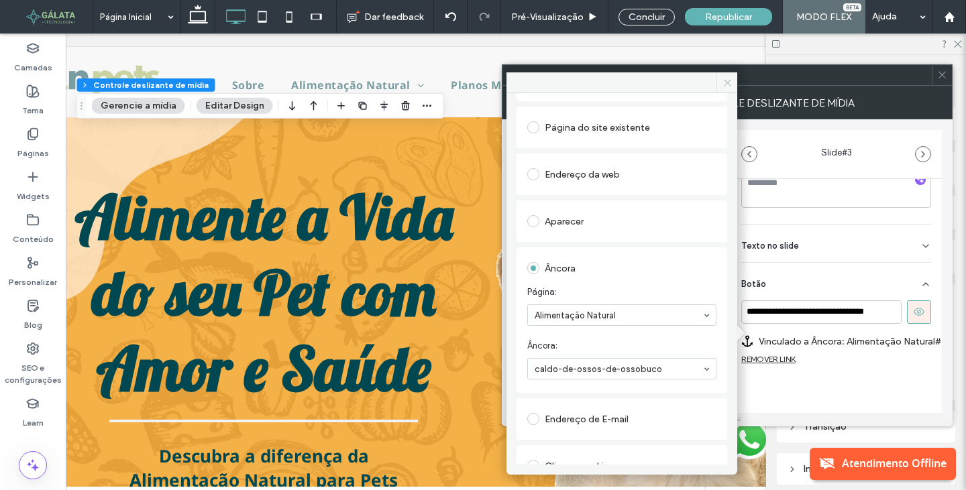
click at [733, 84] on span at bounding box center [726, 82] width 21 height 20
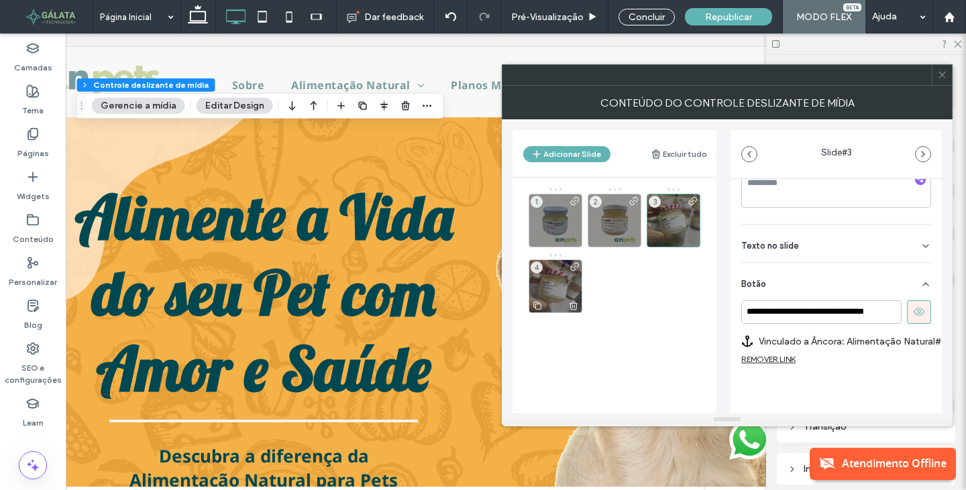
click at [552, 279] on div "4" at bounding box center [556, 287] width 54 height 54
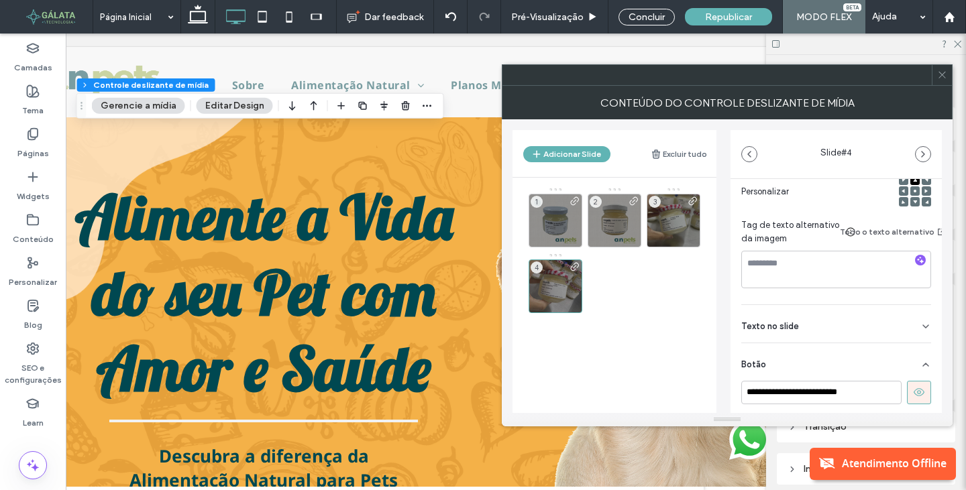
scroll to position [201, 0]
click at [850, 395] on input "**********" at bounding box center [821, 391] width 160 height 23
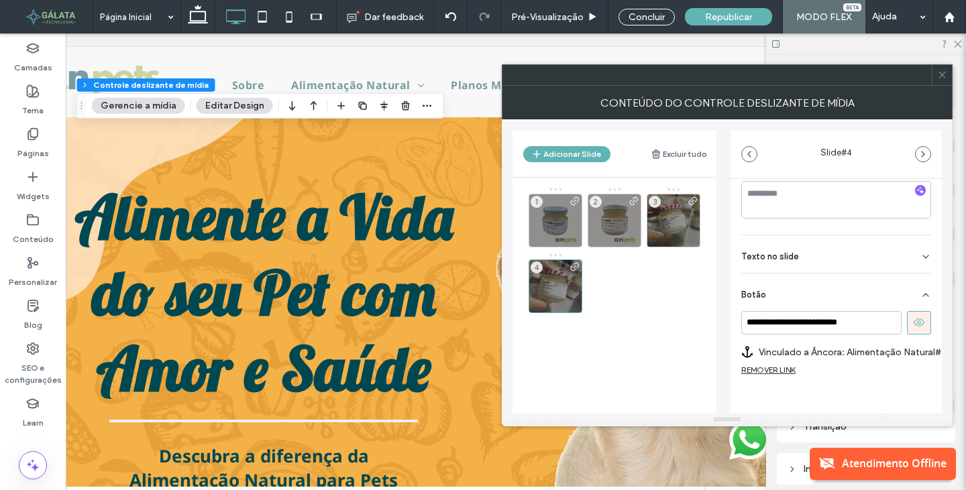
scroll to position [291, 0]
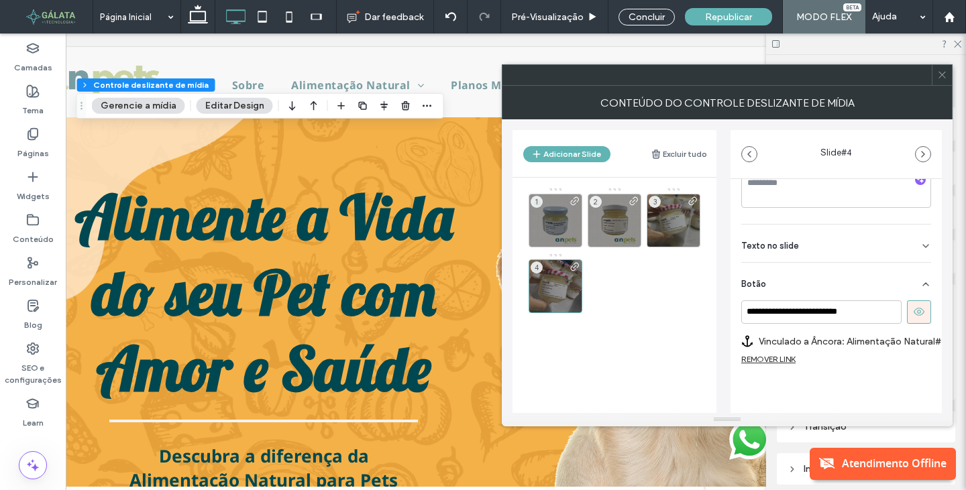
click at [945, 77] on icon at bounding box center [942, 75] width 10 height 10
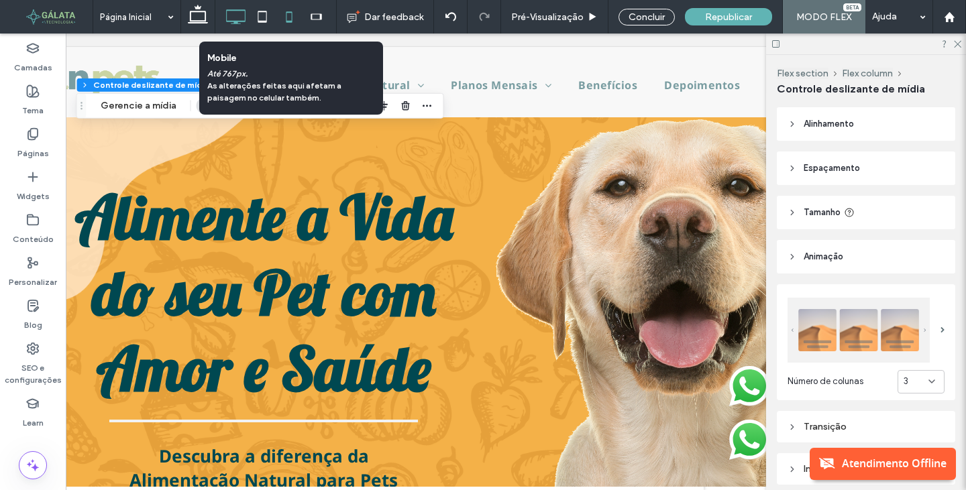
click at [290, 19] on icon at bounding box center [289, 16] width 27 height 27
type input "***"
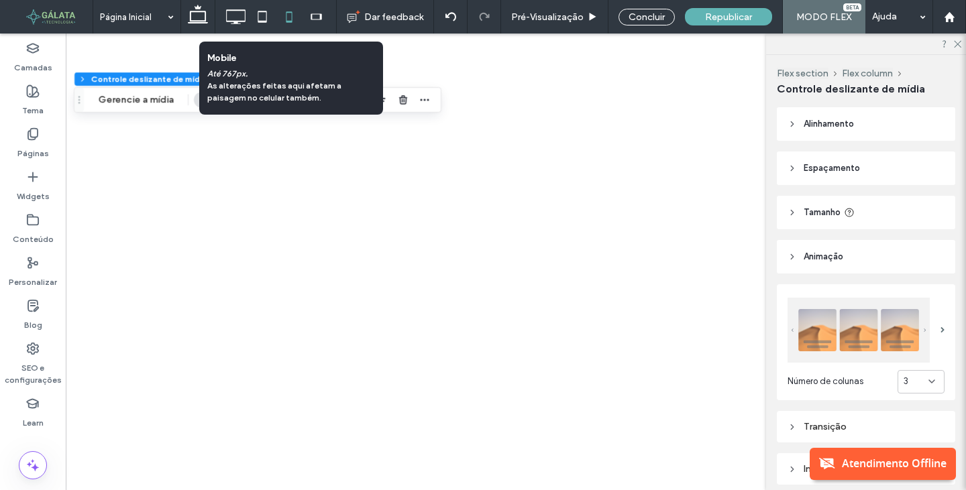
type input "***"
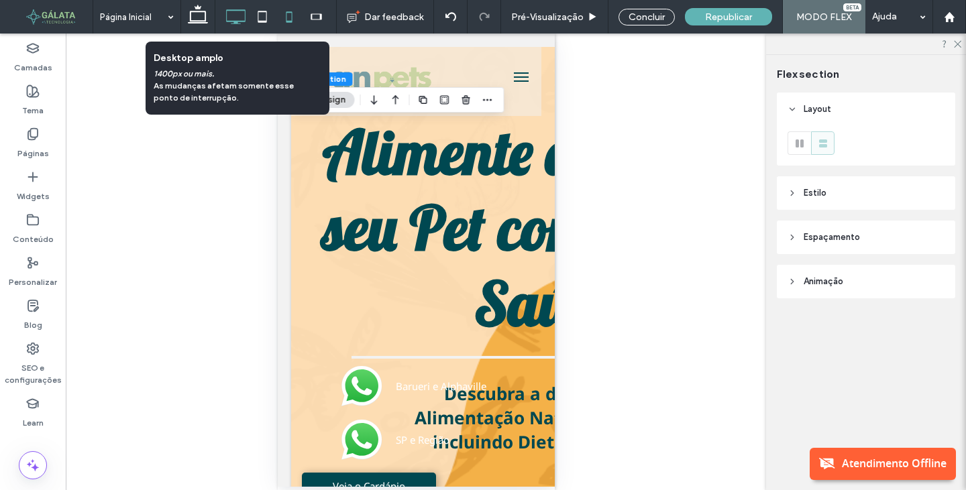
click at [229, 20] on use at bounding box center [235, 16] width 19 height 15
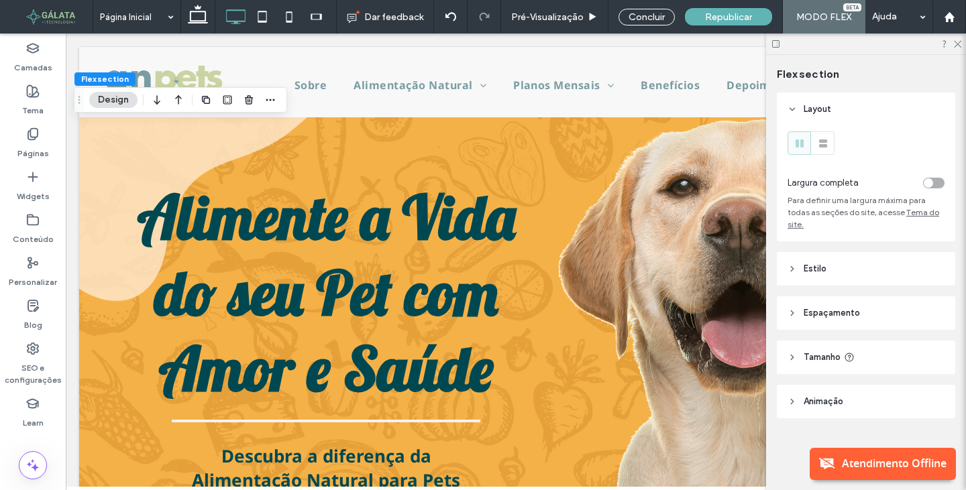
scroll to position [0, 62]
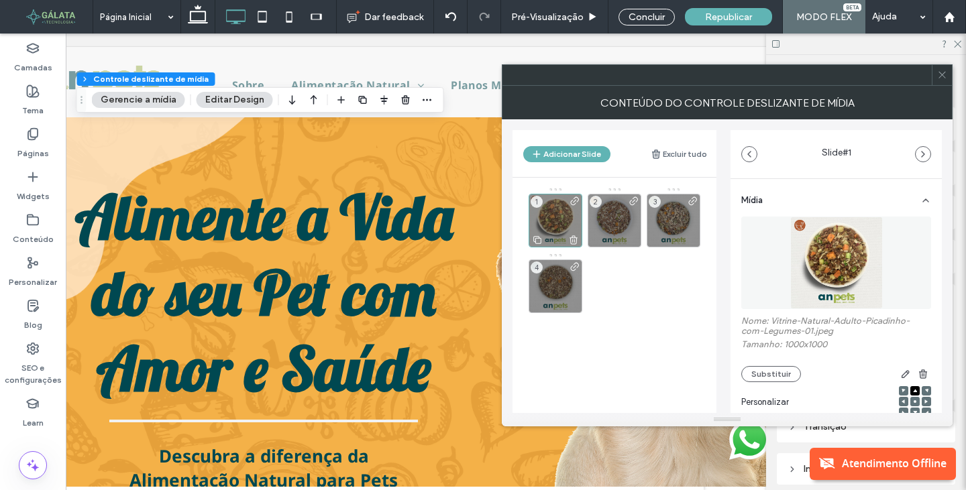
click at [552, 218] on div "1" at bounding box center [556, 221] width 54 height 54
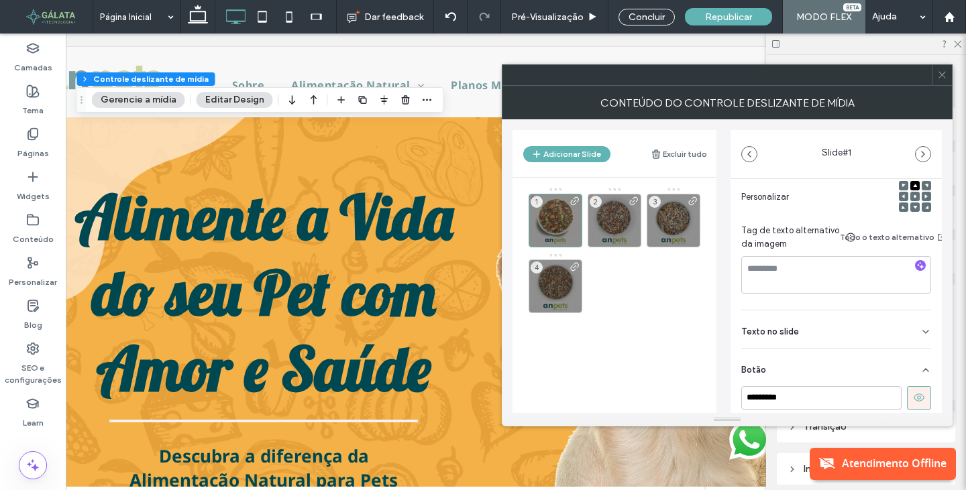
scroll to position [268, 0]
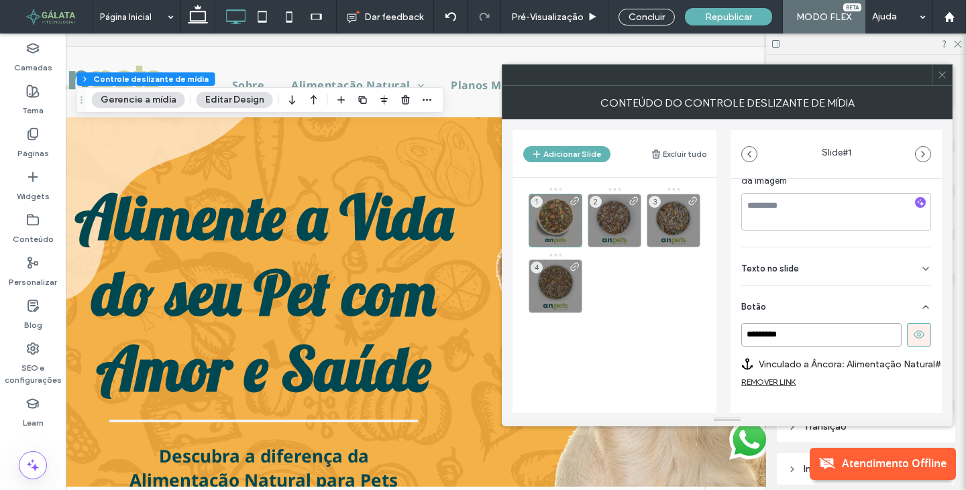
drag, startPoint x: 818, startPoint y: 338, endPoint x: 548, endPoint y: 330, distance: 270.5
click at [551, 330] on div "Adicionar Slide Excluir tudo 1 2 3 4 Slide # 1 Mídia Nome: Vitrine-Natural-Adul…" at bounding box center [726, 266] width 429 height 294
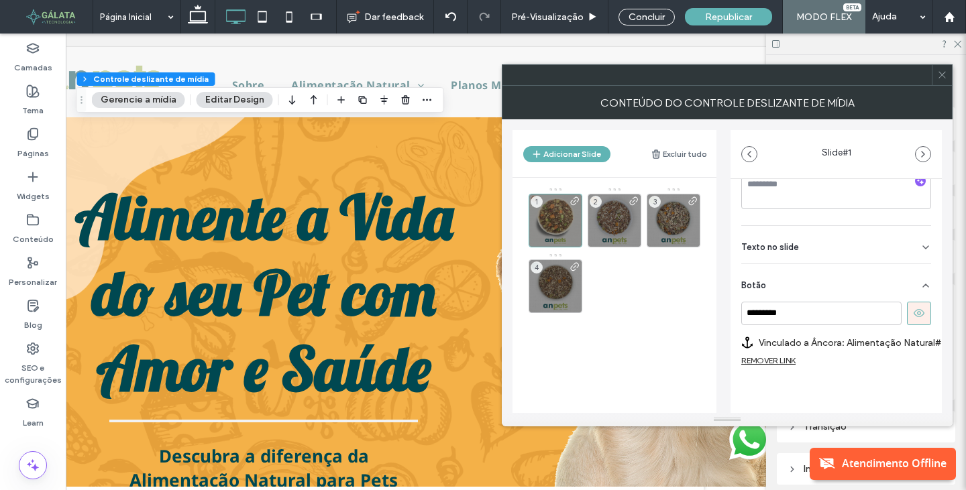
scroll to position [301, 0]
click at [916, 331] on label "Vinculado a Âncora: Alimentação Natural#adulto-picadinho-com-legumes" at bounding box center [854, 341] width 190 height 25
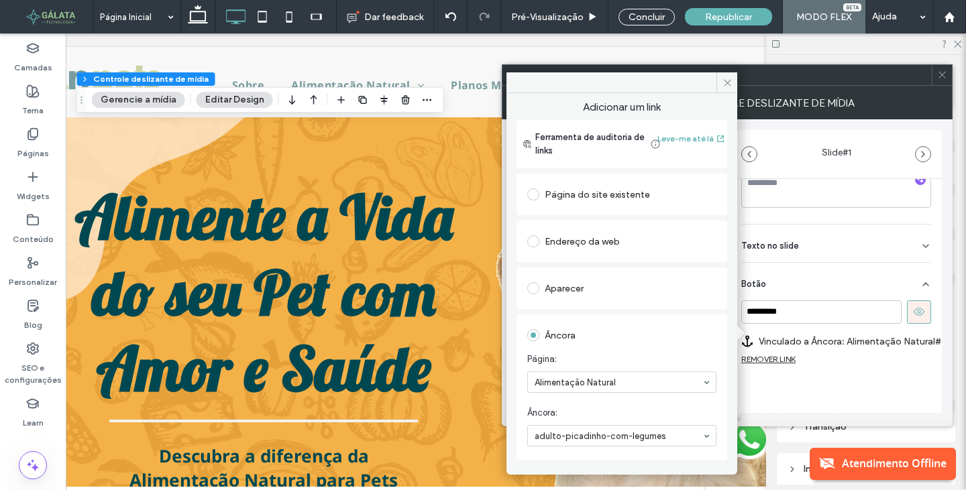
drag, startPoint x: 731, startPoint y: 83, endPoint x: 725, endPoint y: 88, distance: 8.1
click at [731, 83] on icon at bounding box center [727, 83] width 10 height 10
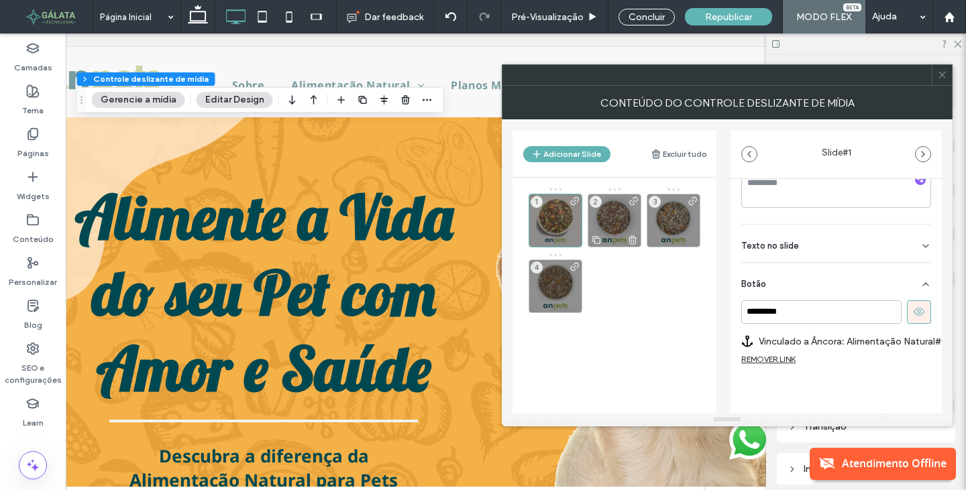
click at [623, 203] on div "2" at bounding box center [615, 221] width 54 height 54
drag, startPoint x: 862, startPoint y: 306, endPoint x: 636, endPoint y: 282, distance: 227.3
click at [636, 282] on div "**********" at bounding box center [726, 266] width 429 height 294
click at [916, 333] on label "Vinculado a Âncora: Alimentação Natural#adulto-picadinho-com-legumes" at bounding box center [854, 341] width 190 height 25
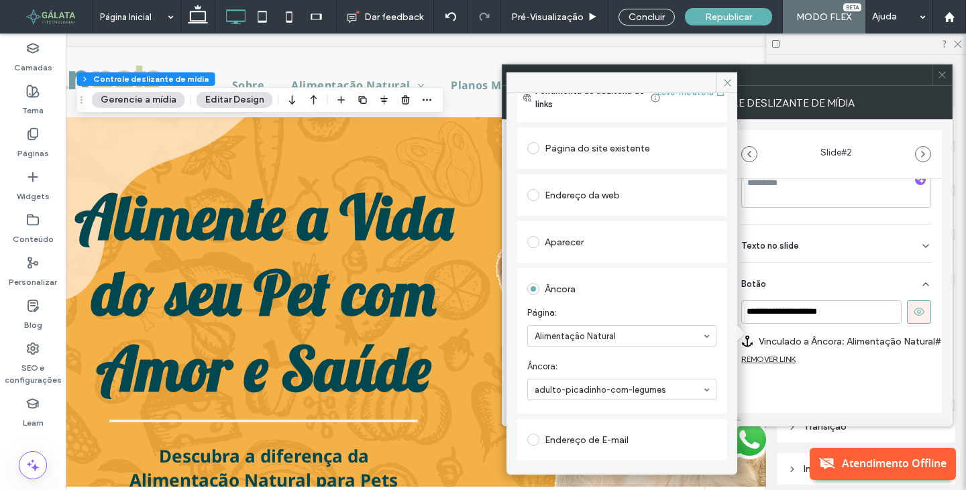
scroll to position [67, 0]
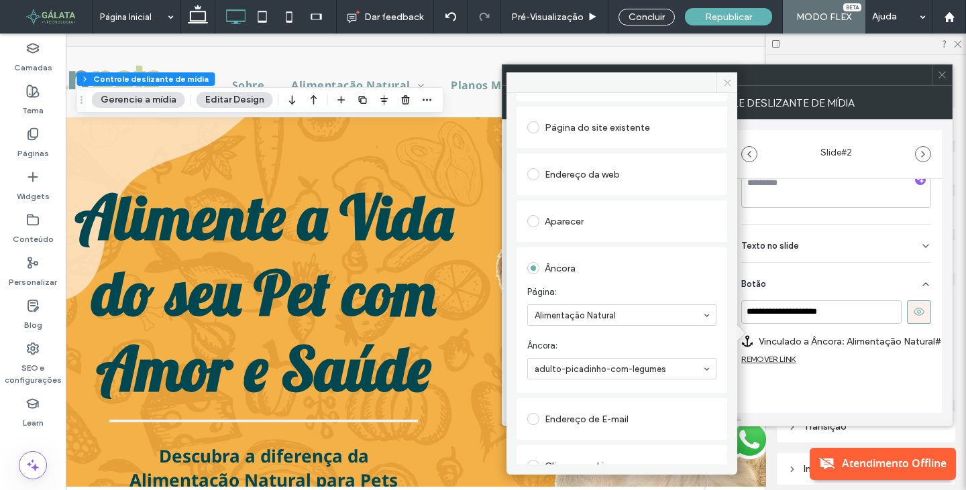
click at [733, 89] on span at bounding box center [726, 82] width 21 height 20
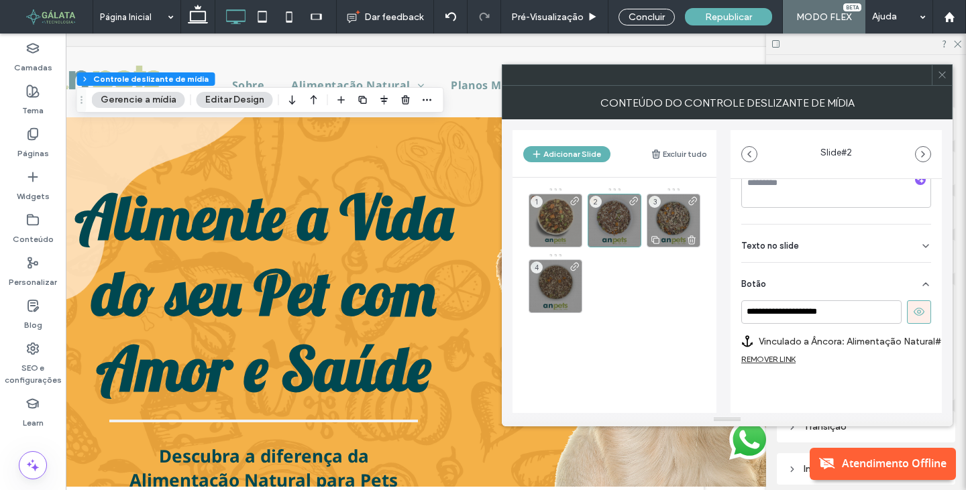
click at [675, 218] on div "3" at bounding box center [674, 221] width 54 height 54
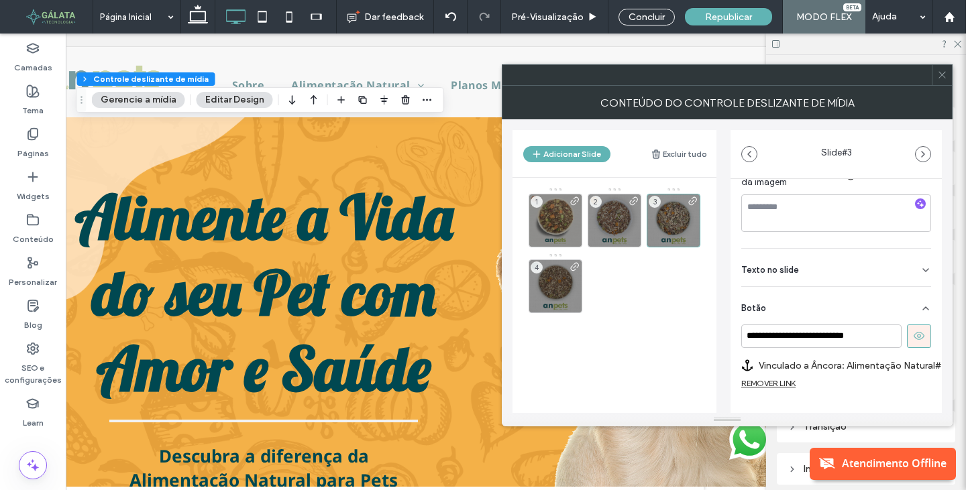
scroll to position [268, 0]
drag, startPoint x: 879, startPoint y: 343, endPoint x: 627, endPoint y: 357, distance: 252.6
click at [691, 351] on div "**********" at bounding box center [726, 266] width 429 height 294
click at [882, 343] on input "**********" at bounding box center [821, 334] width 160 height 23
drag, startPoint x: 881, startPoint y: 343, endPoint x: 673, endPoint y: 356, distance: 208.3
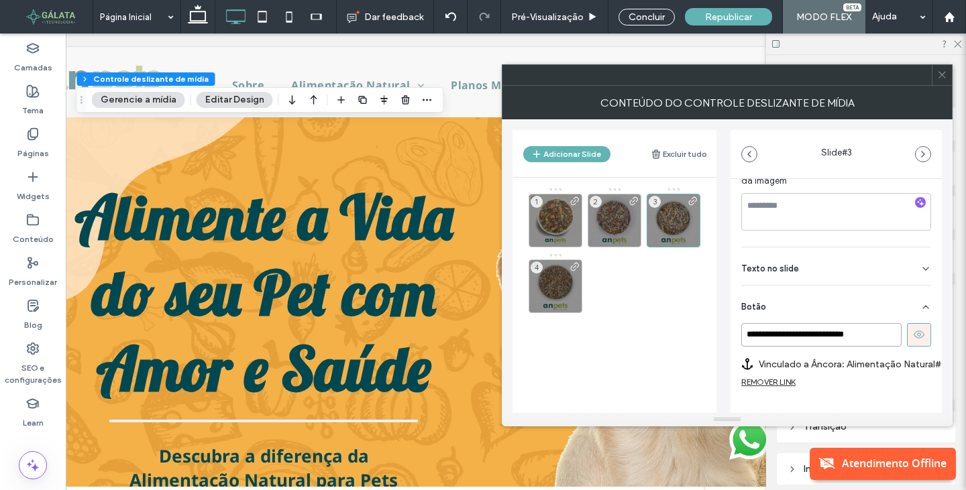
click at [673, 356] on div "**********" at bounding box center [726, 266] width 429 height 294
click at [838, 344] on input "**********" at bounding box center [821, 334] width 160 height 23
click at [873, 377] on label "Vinculado a Âncora: Alimentação Natural#adulto-frango-com-legumes-nova-formula" at bounding box center [854, 364] width 190 height 25
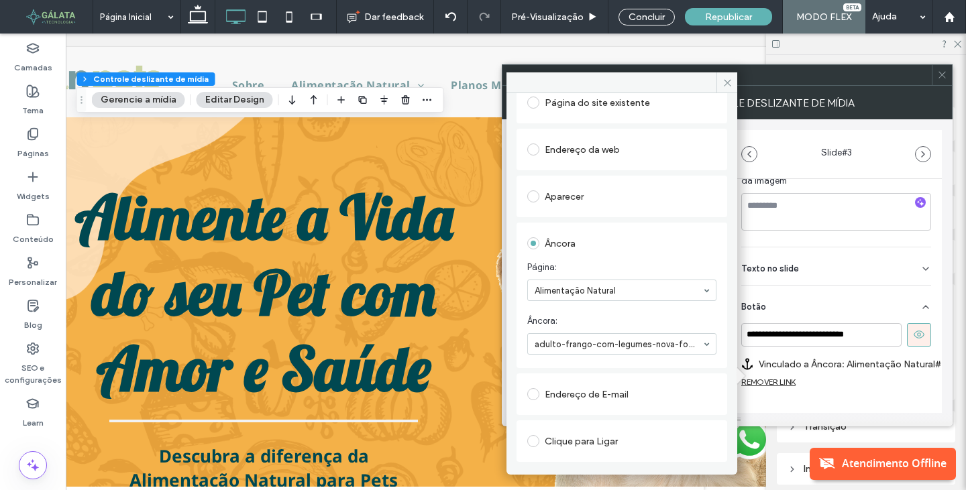
scroll to position [134, 0]
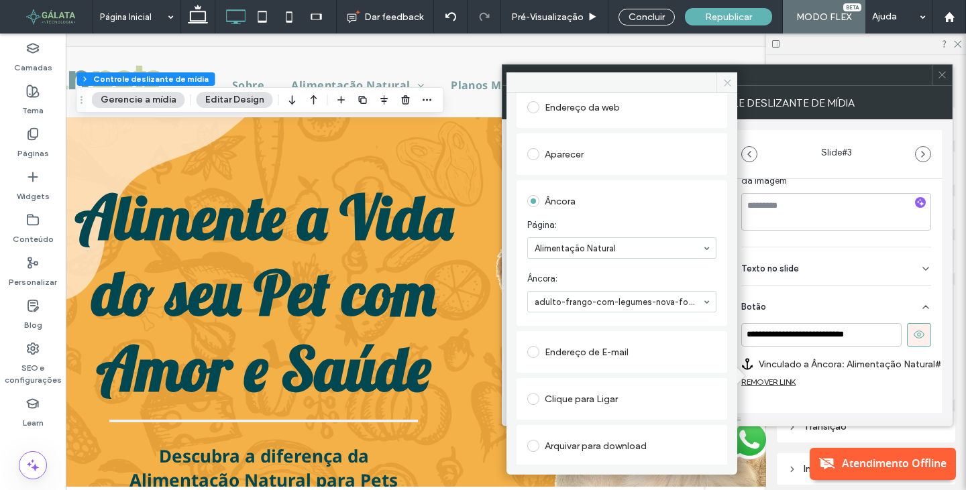
click at [726, 87] on icon at bounding box center [727, 83] width 10 height 10
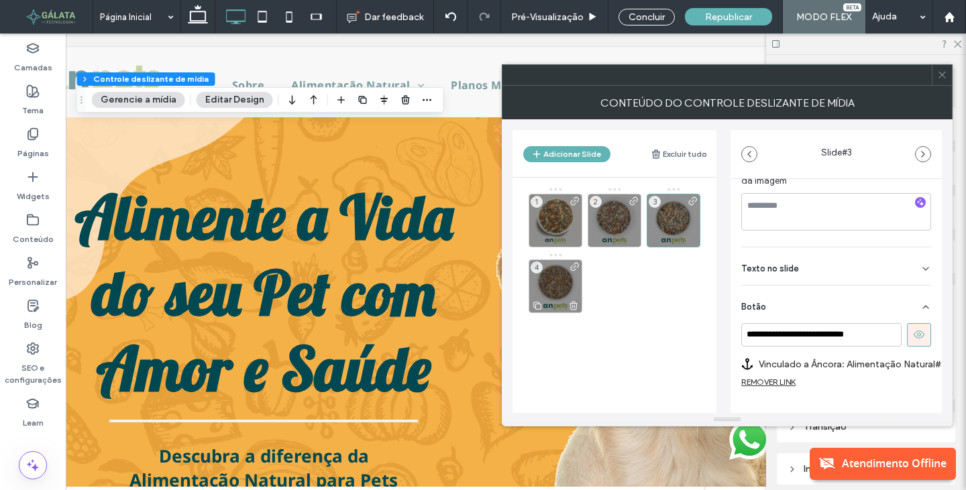
click at [547, 283] on div "4" at bounding box center [556, 287] width 54 height 54
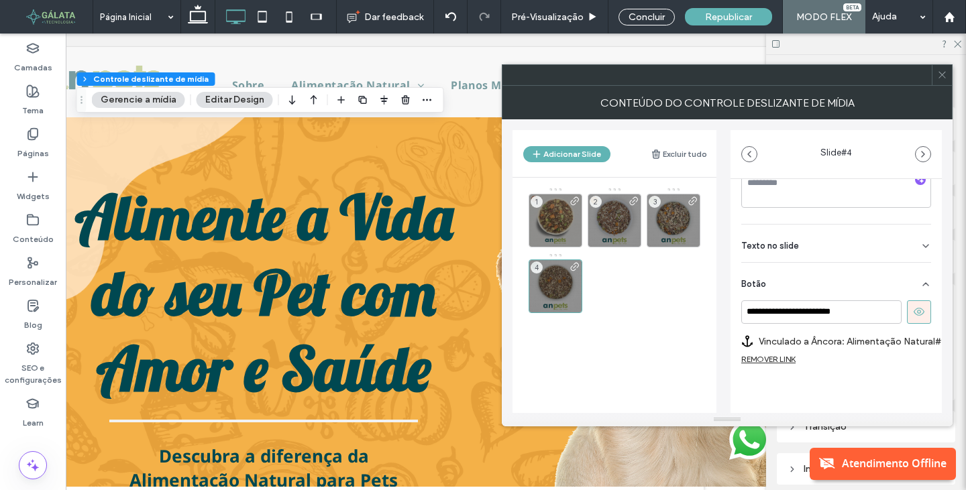
scroll to position [301, 0]
drag, startPoint x: 875, startPoint y: 297, endPoint x: 634, endPoint y: 293, distance: 241.5
click at [635, 293] on div "**********" at bounding box center [726, 266] width 429 height 294
click at [900, 329] on label "Vinculado a Âncora: Alimentação Natural#adulto-lombo-com-legumes" at bounding box center [854, 341] width 190 height 25
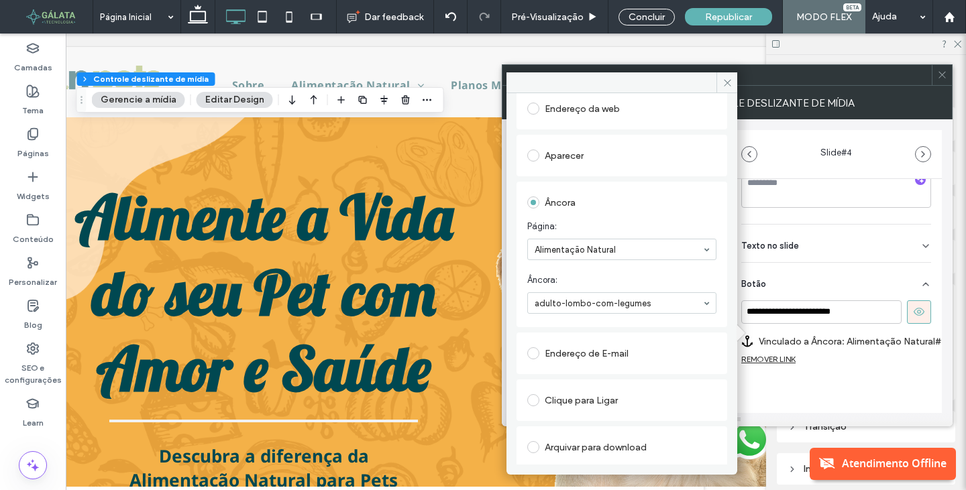
scroll to position [134, 0]
click at [729, 84] on icon at bounding box center [727, 83] width 10 height 10
